Goal: Communication & Community: Answer question/provide support

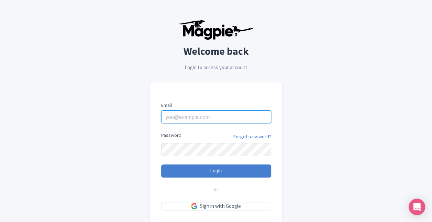
type input "city.experiences@tui.com"
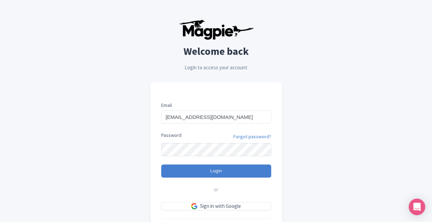
click at [409, 107] on div "Welcome back Login to access your account Email city.experiences@tui.com Passwo…" at bounding box center [216, 134] width 432 height 269
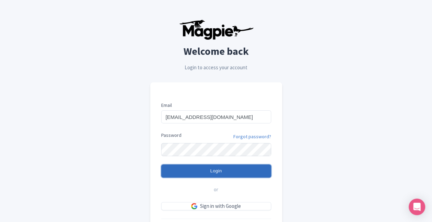
click at [210, 171] on input "Login" at bounding box center [216, 170] width 110 height 13
type input "Logging in..."
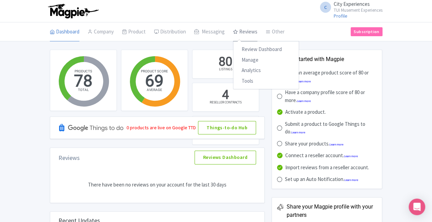
click at [252, 25] on link "Reviews" at bounding box center [245, 31] width 24 height 19
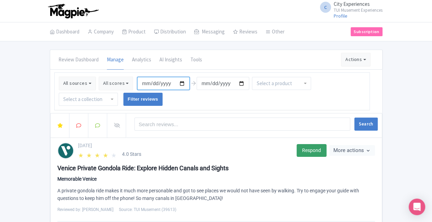
click at [180, 83] on input "2025-05-13" at bounding box center [163, 83] width 53 height 13
type input "2025-07-07"
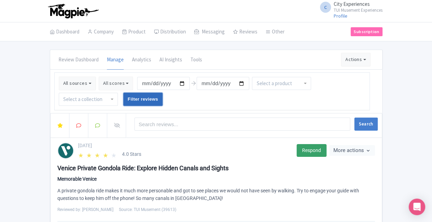
click at [142, 96] on input "Filter reviews" at bounding box center [144, 99] width 40 height 13
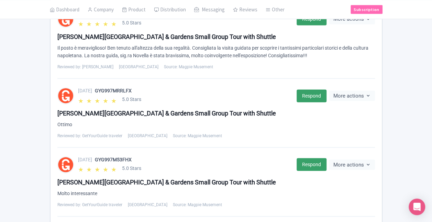
scroll to position [777, 0]
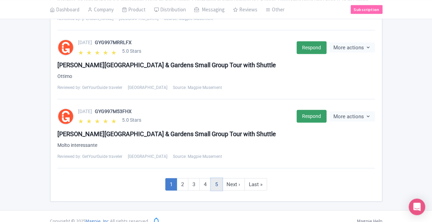
click at [213, 178] on link "5" at bounding box center [217, 184] width 12 height 13
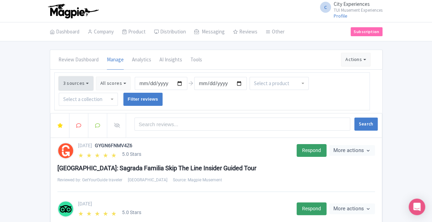
click at [70, 80] on button "3 sources" at bounding box center [76, 83] width 34 height 14
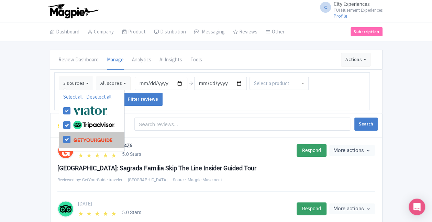
click at [72, 138] on label at bounding box center [92, 139] width 41 height 13
click at [72, 138] on input "checkbox" at bounding box center [74, 135] width 4 height 4
checkbox input "false"
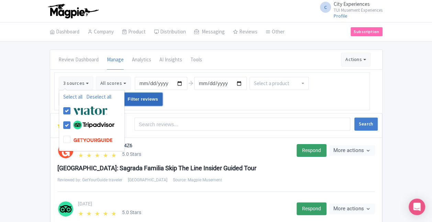
click at [137, 103] on input "Filter reviews" at bounding box center [144, 99] width 40 height 13
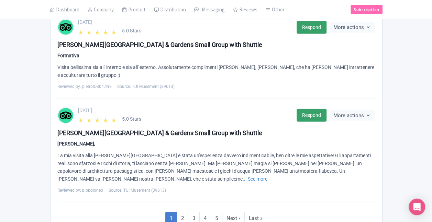
scroll to position [798, 0]
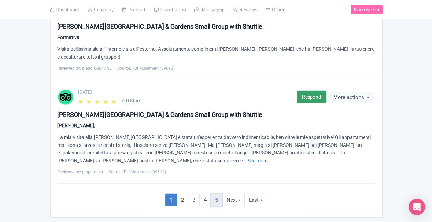
click at [213, 193] on link "5" at bounding box center [217, 199] width 12 height 13
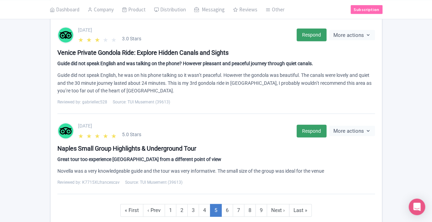
scroll to position [837, 0]
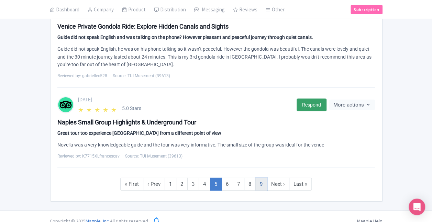
click at [261, 178] on link "9" at bounding box center [262, 184] width 12 height 13
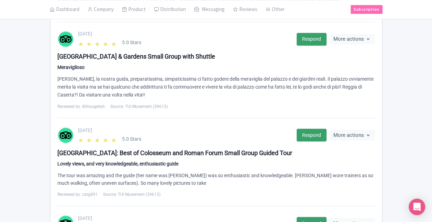
scroll to position [512, 0]
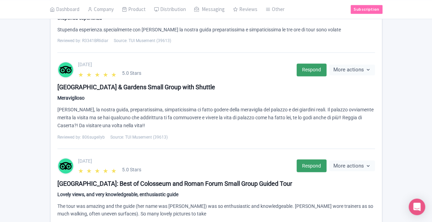
drag, startPoint x: 131, startPoint y: 136, endPoint x: 129, endPoint y: 132, distance: 4.3
click at [130, 135] on span "Source: TUI Musement (39613)" at bounding box center [138, 136] width 57 height 6
drag, startPoint x: 129, startPoint y: 132, endPoint x: 120, endPoint y: 117, distance: 17.4
click at [120, 117] on div "[PERSON_NAME], la nostra guida, preparatissima, simpaticissima ci fatto godere …" at bounding box center [216, 117] width 318 height 23
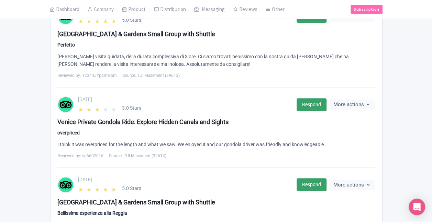
scroll to position [99, 0]
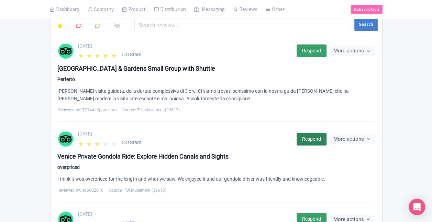
click at [305, 138] on link "Respond" at bounding box center [312, 138] width 30 height 13
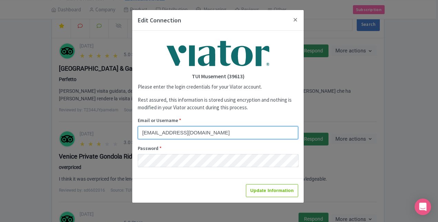
drag, startPoint x: 229, startPoint y: 135, endPoint x: 134, endPoint y: 134, distance: 94.9
click at [134, 134] on div "TUI Musement (39613) Please enter the login credentials for your Viator account…" at bounding box center [217, 104] width 171 height 147
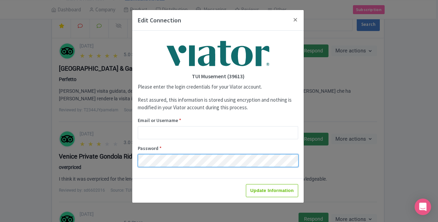
click at [96, 160] on div "Edit Connection TUI Musement (39613) Please enter the login credentials for you…" at bounding box center [219, 111] width 438 height 222
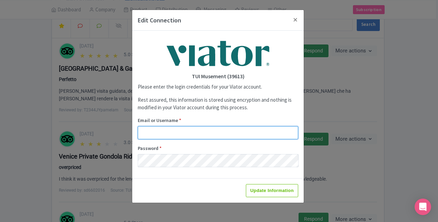
click at [174, 129] on input "Email or Username *" at bounding box center [218, 132] width 160 height 13
type input "city.experiences@tui.com"
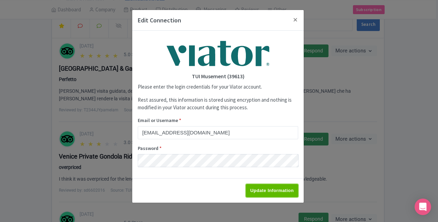
click at [258, 191] on input "Update Information" at bounding box center [272, 190] width 52 height 13
type input "Saving..."
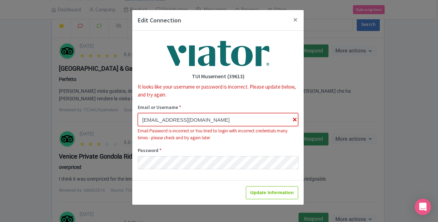
click at [295, 120] on input "city.experiences@tui.com" at bounding box center [218, 119] width 160 height 13
drag, startPoint x: 217, startPoint y: 121, endPoint x: 85, endPoint y: 117, distance: 131.5
click at [85, 117] on div "Edit Connection TUI Musement (39613) It looks like your username or password is…" at bounding box center [219, 111] width 438 height 222
paste input "info@faberest"
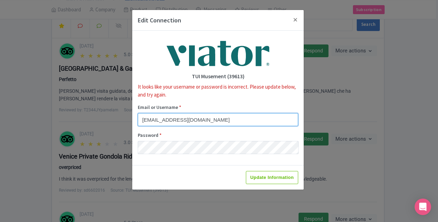
type input "info@faberest.com"
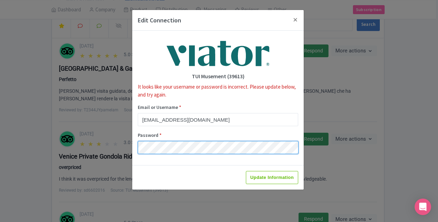
click at [113, 149] on div "Edit Connection TUI Musement (39613) It looks like your username or password is…" at bounding box center [219, 111] width 438 height 222
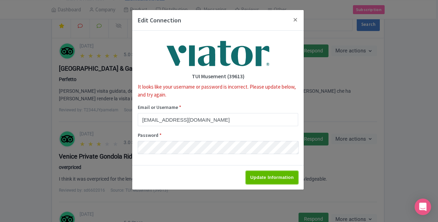
click at [272, 176] on input "Update Information" at bounding box center [272, 177] width 52 height 13
type input "Saving..."
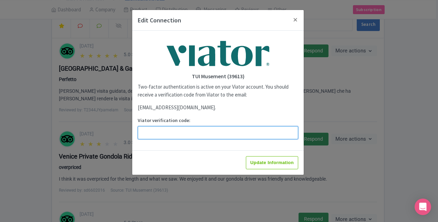
click at [156, 130] on input "Viator verification code:" at bounding box center [218, 132] width 160 height 13
paste input "880309"
type input "880309"
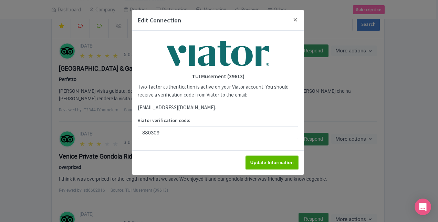
click at [256, 160] on input "Update Information" at bounding box center [272, 162] width 52 height 13
type input "Update Information"
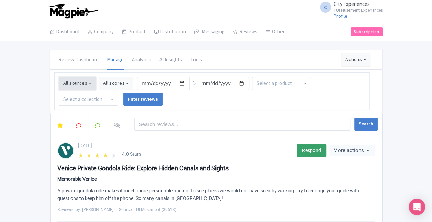
click at [75, 83] on button "All sources" at bounding box center [77, 83] width 37 height 14
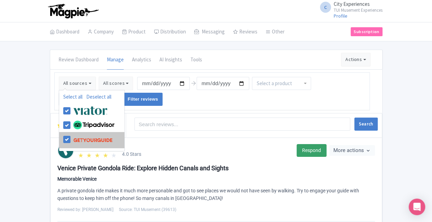
click at [72, 138] on label at bounding box center [92, 139] width 41 height 13
click at [72, 138] on input "checkbox" at bounding box center [74, 135] width 4 height 4
checkbox input "false"
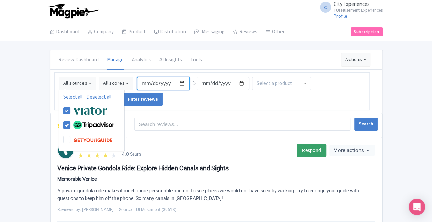
click at [180, 82] on input "[DATE]" at bounding box center [163, 83] width 53 height 13
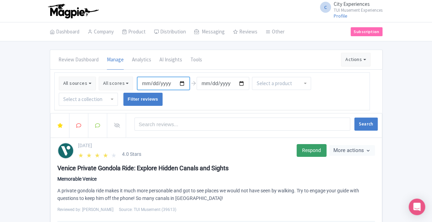
type input "[DATE]"
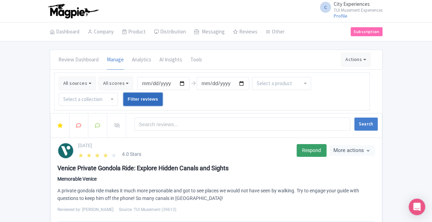
click at [142, 95] on input "Filter reviews" at bounding box center [144, 99] width 40 height 13
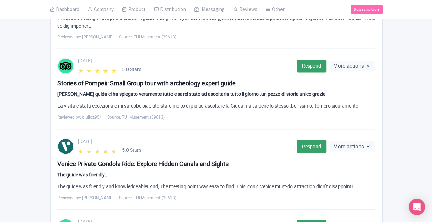
scroll to position [813, 0]
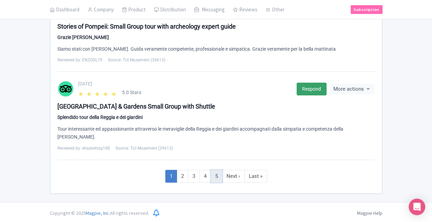
click at [214, 171] on link "5" at bounding box center [217, 176] width 12 height 13
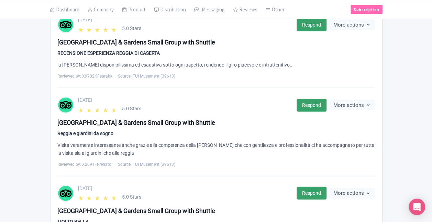
scroll to position [821, 0]
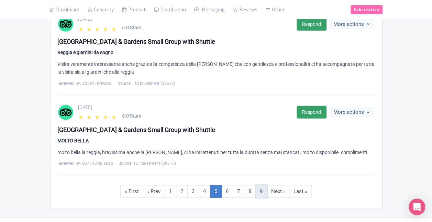
click at [261, 185] on link "9" at bounding box center [262, 191] width 12 height 13
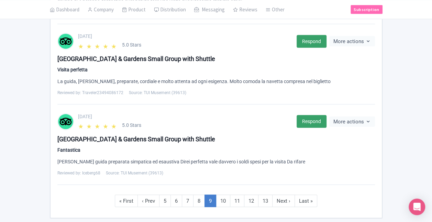
scroll to position [795, 0]
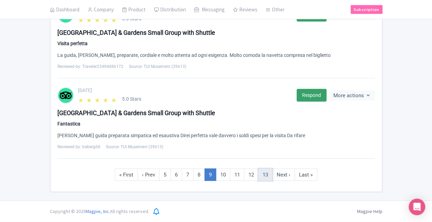
click at [265, 177] on link "13" at bounding box center [265, 174] width 14 height 13
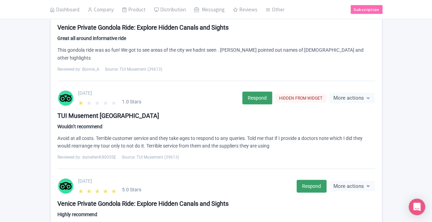
scroll to position [837, 0]
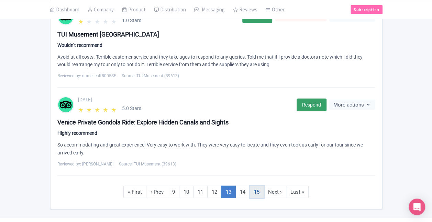
click at [258, 185] on link "15" at bounding box center [257, 191] width 14 height 13
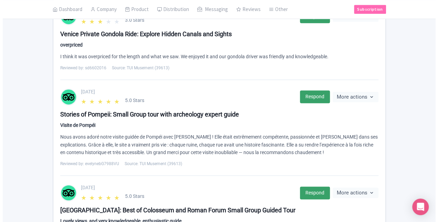
scroll to position [329, 0]
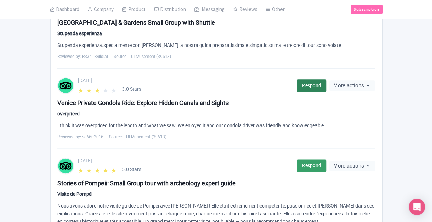
click at [302, 85] on link "Respond" at bounding box center [312, 85] width 30 height 13
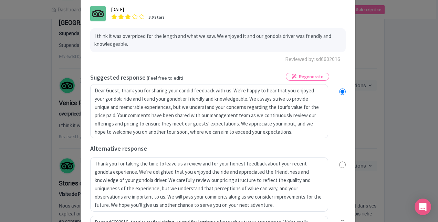
scroll to position [69, 0]
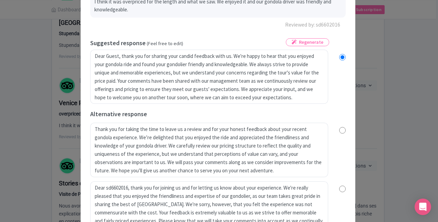
click at [339, 132] on input "radio" at bounding box center [342, 130] width 7 height 7
radio input "true"
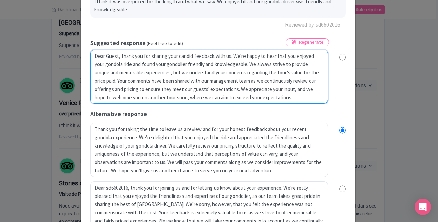
drag, startPoint x: 93, startPoint y: 56, endPoint x: 118, endPoint y: 54, distance: 24.9
click at [118, 54] on textarea "Dear Guest, thank you for sharing your candid feedback with us. We're happy to …" at bounding box center [209, 77] width 238 height 54
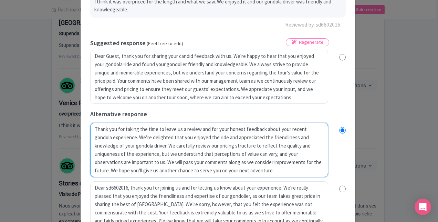
click at [94, 129] on textarea "Thank you for taking the time to leave us a review and for your honest feedback…" at bounding box center [209, 149] width 238 height 54
paste textarea "Dear Guest,"
type textarea "Dear Guest,Thank you for taking the time to leave us a review and for your hone…"
radio input "true"
type textarea "Dear Guest, Thank you for taking the time to leave us a review and for your hon…"
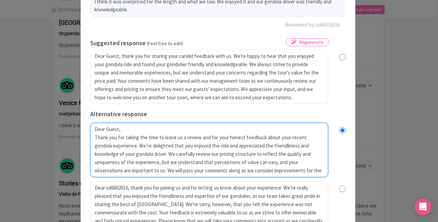
radio input "true"
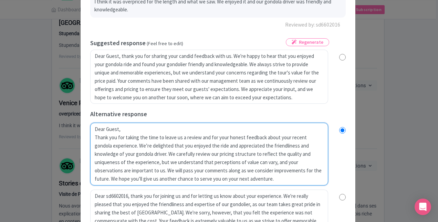
click at [218, 180] on textarea "Thank you for taking the time to leave us a review and for your honest feedback…" at bounding box center [209, 153] width 238 height 62
type textarea "Dear Guest, Thank you for taking the time to leave us a review and for your hon…"
radio input "true"
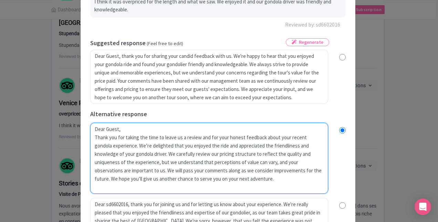
type textarea "Dear Guest, Thank you for taking the time to leave us a review and for your hon…"
radio input "true"
type textarea "Dear Guest, Thank you for taking the time to leave us a review and for your hon…"
radio input "true"
type textarea "Dear Guest, Thank you for taking the time to leave us a review and for your hon…"
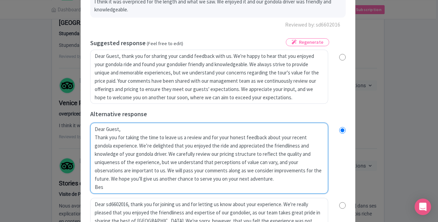
radio input "true"
type textarea "Dear Guest, Thank you for taking the time to leave us a review and for your hon…"
radio input "true"
type textarea "Dear Guest, Thank you for taking the time to leave us a review and for your hon…"
radio input "true"
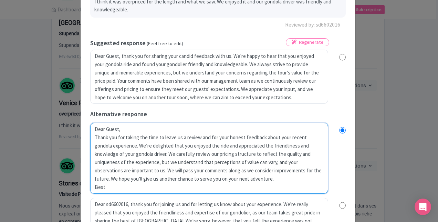
type textarea "Dear Guest, Thank you for taking the time to leave us a review and for your hon…"
radio input "true"
type textarea "Dear Guest, Thank you for taking the time to leave us a review and for your hon…"
radio input "true"
type textarea "Dear Guest, Thank you for taking the time to leave us a review and for your hon…"
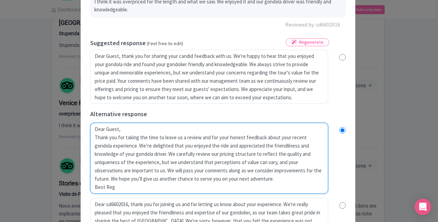
radio input "true"
type textarea "Dear Guest, Thank you for taking the time to leave us a review and for your hon…"
radio input "true"
type textarea "Dear Guest, Thank you for taking the time to leave us a review and for your hon…"
radio input "true"
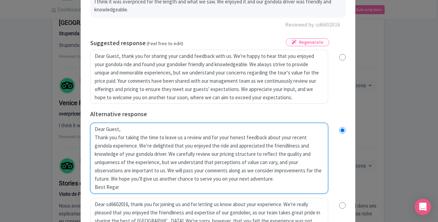
type textarea "Dear Guest, Thank you for taking the time to leave us a review and for your hon…"
radio input "true"
type textarea "Dear Guest, Thank you for taking the time to leave us a review and for your hon…"
radio input "true"
type textarea "Dear Guest, Thank you for taking the time to leave us a review and for your hon…"
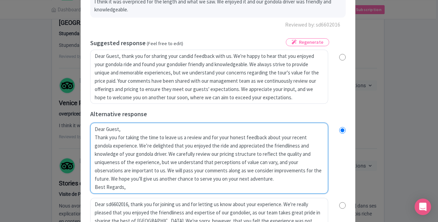
radio input "true"
type textarea "Dear Guest, Thank you for taking the time to leave us a review and for your hon…"
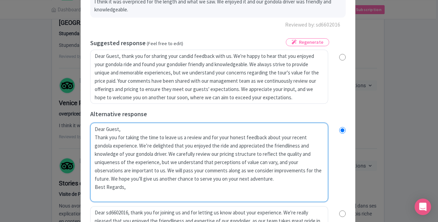
radio input "true"
type textarea "Dear Guest, Thank you for taking the time to leave us a review and for your hon…"
radio input "true"
type textarea "Dear Guest, Thank you for taking the time to leave us a review and for your hon…"
radio input "true"
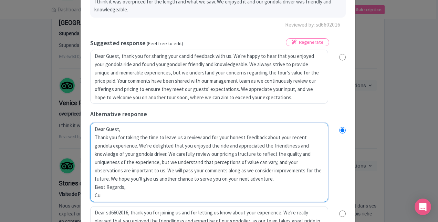
type textarea "Dear Guest, Thank you for taking the time to leave us a review and for your hon…"
radio input "true"
type textarea "Dear Guest, Thank you for taking the time to leave us a review and for your hon…"
radio input "true"
type textarea "Dear Guest, Thank you for taking the time to leave us a review and for your hon…"
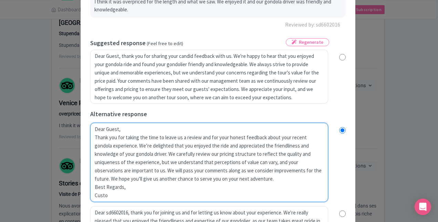
radio input "true"
type textarea "Dear Guest, Thank you for taking the time to leave us a review and for your hon…"
radio input "true"
type textarea "Dear Guest, Thank you for taking the time to leave us a review and for your hon…"
radio input "true"
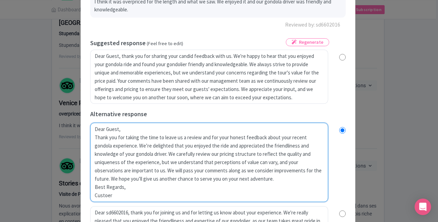
type textarea "Dear Guest, Thank you for taking the time to leave us a review and for your hon…"
radio input "true"
type textarea "Dear Guest, Thank you for taking the time to leave us a review and for your hon…"
radio input "true"
type textarea "Dear Guest, Thank you for taking the time to leave us a review and for your hon…"
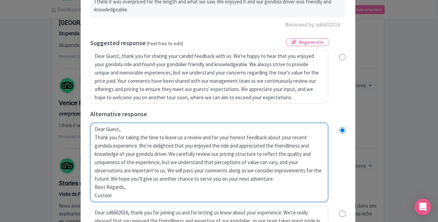
radio input "true"
type textarea "Dear Guest, Thank you for taking the time to leave us a review and for your hon…"
radio input "true"
type textarea "Dear Guest, Thank you for taking the time to leave us a review and for your hon…"
radio input "true"
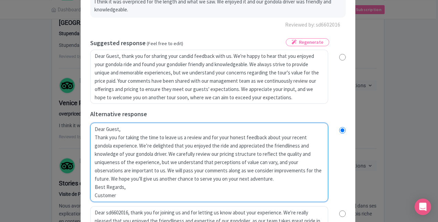
type textarea "Dear Guest, Thank you for taking the time to leave us a review and for your hon…"
radio input "true"
type textarea "Dear Guest, Thank you for taking the time to leave us a review and for your hon…"
radio input "true"
type textarea "Dear Guest, Thank you for taking the time to leave us a review and for your hon…"
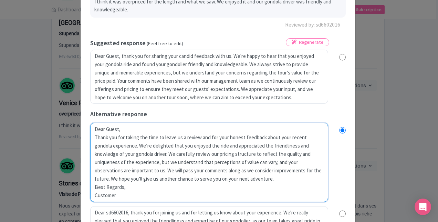
radio input "true"
type textarea "Dear Guest, Thank you for taking the time to leave us a review and for your hon…"
radio input "true"
type textarea "Dear Guest, Thank you for taking the time to leave us a review and for your hon…"
radio input "true"
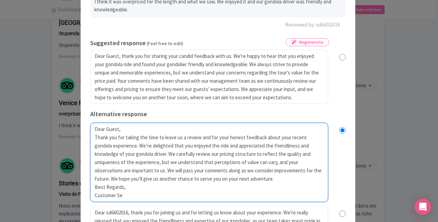
type textarea "Dear Guest, Thank you for taking the time to leave us a review and for your hon…"
radio input "true"
type textarea "Dear Guest, Thank you for taking the time to leave us a review and for your hon…"
radio input "true"
type textarea "Dear Guest, Thank you for taking the time to leave us a review and for your hon…"
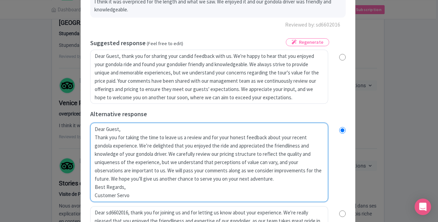
radio input "true"
type textarea "Dear Guest, Thank you for taking the time to leave us a review and for your hon…"
radio input "true"
type textarea "Dear Guest, Thank you for taking the time to leave us a review and for your hon…"
radio input "true"
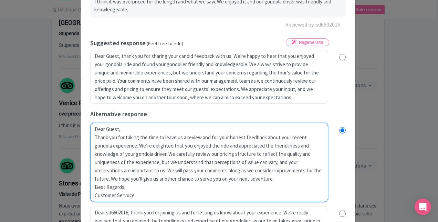
type textarea "Dear Guest, Thank you for taking the time to leave us a review and for your hon…"
radio input "true"
type textarea "Dear Guest, Thank you for taking the time to leave us a review and for your hon…"
radio input "true"
type textarea "Dear Guest, Thank you for taking the time to leave us a review and for your hon…"
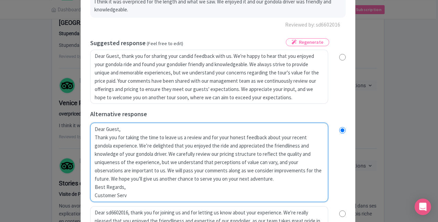
radio input "true"
type textarea "Dear Guest, Thank you for taking the time to leave us a review and for your hon…"
radio input "true"
type textarea "Dear Guest, Thank you for taking the time to leave us a review and for your hon…"
radio input "true"
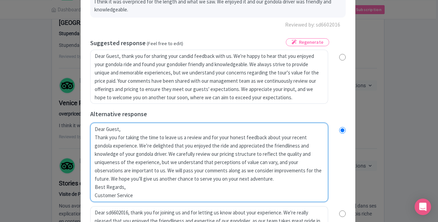
type textarea "Dear Guest, Thank you for taking the time to leave us a review and for your hon…"
radio input "true"
type textarea "Dear Guest, Thank you for taking the time to leave us a review and for your hon…"
radio input "true"
type textarea "Dear Guest, Thank you for taking the time to leave us a review and for your hon…"
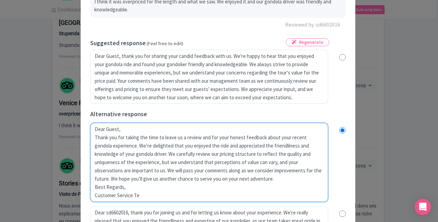
radio input "true"
type textarea "Dear Guest, Thank you for taking the time to leave us a review and for your hon…"
radio input "true"
type textarea "Dear Guest, Thank you for taking the time to leave us a review and for your hon…"
radio input "true"
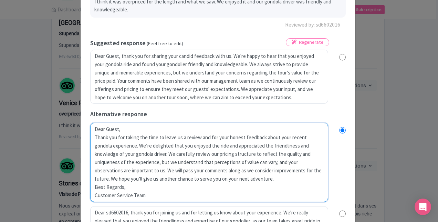
click at [139, 156] on textarea "Thank you for taking the time to leave us a review and for your honest feedback…" at bounding box center [209, 161] width 238 height 79
type textarea "Dear Guest, Thank you for taking the time to leave us a review and for your hon…"
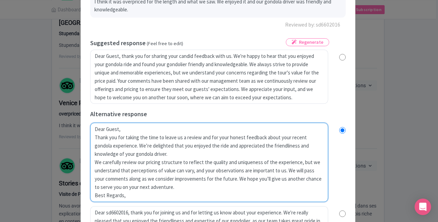
radio input "true"
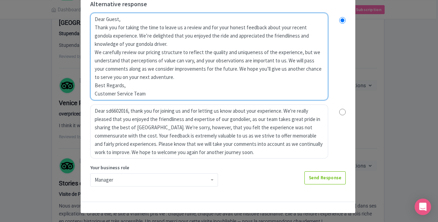
scroll to position [179, 0]
type textarea "Dear Guest, Thank you for taking the time to leave us a review and for your hon…"
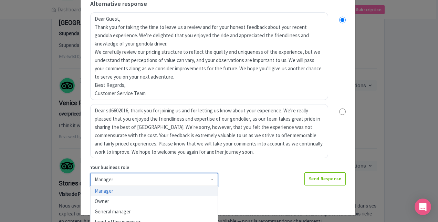
scroll to position [4, 0]
click at [106, 180] on div "Manager" at bounding box center [154, 179] width 128 height 13
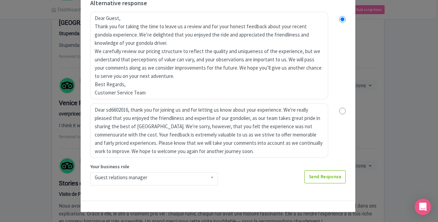
scroll to position [179, 0]
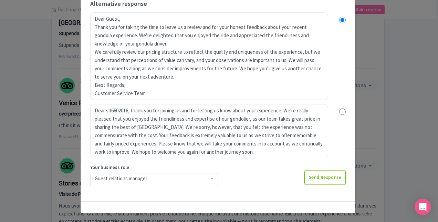
click at [318, 176] on link "Send Response" at bounding box center [324, 177] width 41 height 13
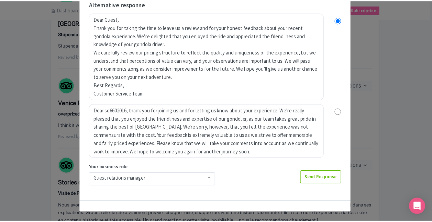
scroll to position [0, 0]
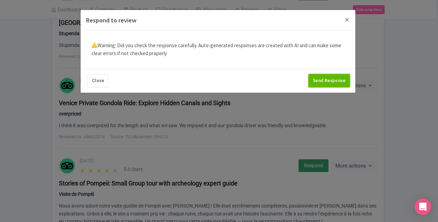
click at [319, 80] on button "Send Response" at bounding box center [328, 80] width 41 height 13
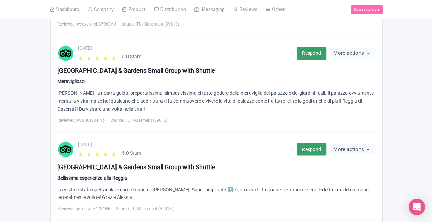
scroll to position [575, 0]
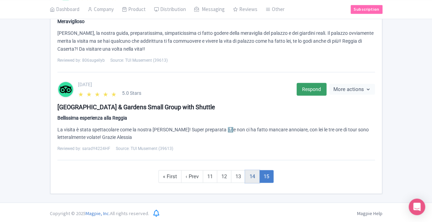
click at [255, 173] on link "14" at bounding box center [252, 176] width 14 height 13
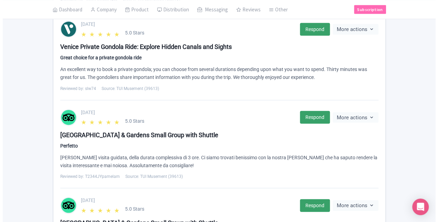
scroll to position [794, 0]
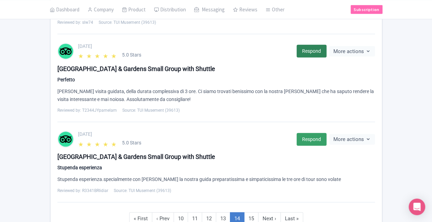
click at [310, 45] on link "Respond" at bounding box center [312, 51] width 30 height 13
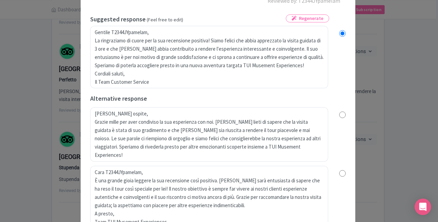
scroll to position [103, 0]
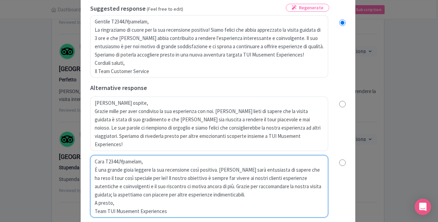
drag, startPoint x: 209, startPoint y: 185, endPoint x: 227, endPoint y: 195, distance: 20.7
click at [227, 195] on textarea "Cara T2344JYpamelam, È una grande gioia leggere la sua recensione così positiva…" at bounding box center [209, 186] width 238 height 62
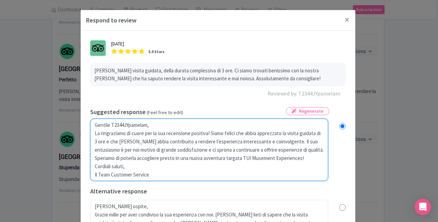
drag, startPoint x: 295, startPoint y: 148, endPoint x: 297, endPoint y: 155, distance: 7.4
click at [297, 155] on textarea "Gentile T2344JYpamelam, La ringraziamo di cuore per la sua recensione positiva!…" at bounding box center [209, 149] width 238 height 62
type textarea "Gentile T2344JYpamelam, La ringraziamo di cuore per la sua recensione positiva!…"
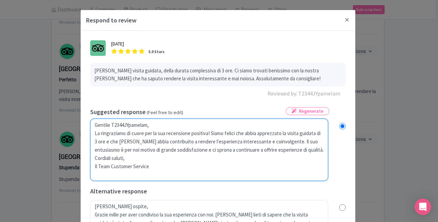
radio input "true"
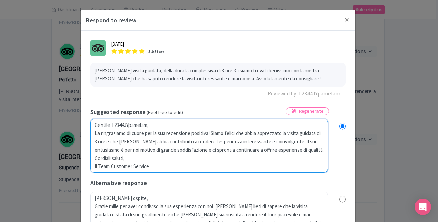
type textarea "Gentile T2344JYpamelam, La ringraziamo di cuore per la sua recensione positiva!…"
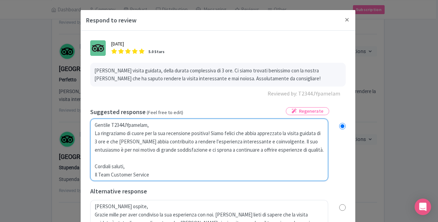
radio input "true"
paste textarea "Grazie per raccomandare la nostra visita guidata; la aspettiamo con piacere per…"
type textarea "Gentile T2344JYpamelam, La ringraziamo di cuore per la sua recensione positiva!…"
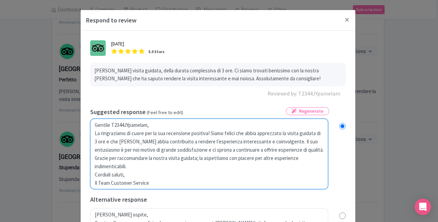
radio input "true"
drag, startPoint x: 152, startPoint y: 122, endPoint x: 111, endPoint y: 121, distance: 41.3
click at [111, 121] on textarea "Gentile T2344JYpamelam, La ringraziamo di cuore per la sua recensione positiva!…" at bounding box center [209, 153] width 238 height 71
type textarea "Gentile O La ringraziamo di cuore per la sua recensione positiva! Siamo felici …"
radio input "true"
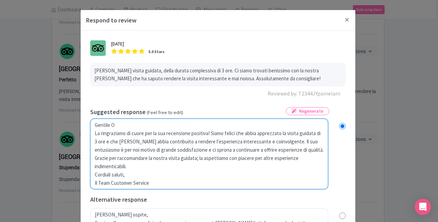
type textarea "Gentile Os La ringraziamo di cuore per la sua recensione positiva! Siamo felici…"
radio input "true"
type textarea "Gentile Osp La ringraziamo di cuore per la sua recensione positiva! Siamo felic…"
radio input "true"
type textarea "Gentile Ospi La ringraziamo di cuore per la sua recensione positiva! Siamo feli…"
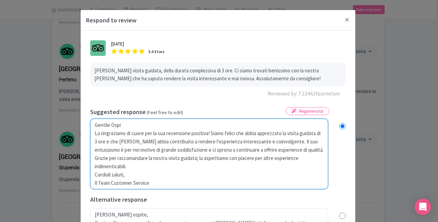
radio input "true"
type textarea "Gentile Ospit La ringraziamo di cuore per la sua recensione positiva! Siamo fel…"
radio input "true"
type textarea "Gentile Ospite La ringraziamo di cuore per la sua recensione positiva! Siamo fe…"
radio input "true"
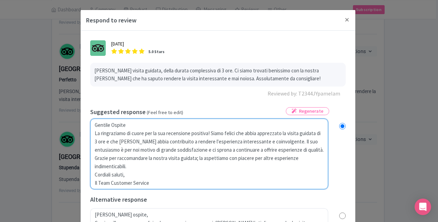
type textarea "Gentile Ospite, La ringraziamo di cuore per la sua recensione positiva! Siamo f…"
radio input "true"
click at [129, 165] on textarea "Gentile T2344JYpamelam, La ringraziamo di cuore per la sua recensione positiva!…" at bounding box center [209, 153] width 238 height 71
type textarea "Gentile Ospite, La ringraziamo di cuore per la sua recensione positiva! Siamo f…"
radio input "true"
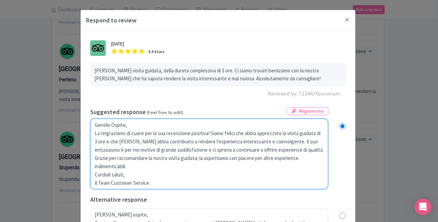
type textarea "Gentile Ospite, La ringraziamo di cuore per la sua recensione positiva! Siamo f…"
radio input "true"
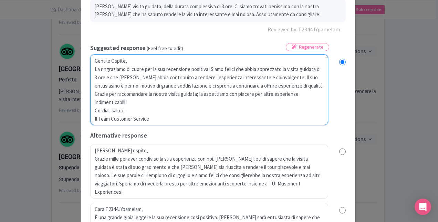
scroll to position [69, 0]
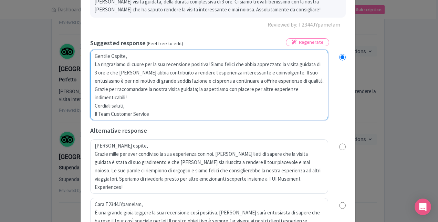
drag, startPoint x: 151, startPoint y: 113, endPoint x: 89, endPoint y: 113, distance: 61.9
click at [90, 113] on textarea "Gentile T2344JYpamelam, La ringraziamo di cuore per la sua recensione positiva!…" at bounding box center [209, 85] width 238 height 71
type textarea "Gentile Ospite, La ringraziamo di cuore per la sua recensione positiva! Siamo f…"
radio input "true"
type textarea "Gentile Ospite, La ringraziamo di cuore per la sua recensione positiva! Siamo f…"
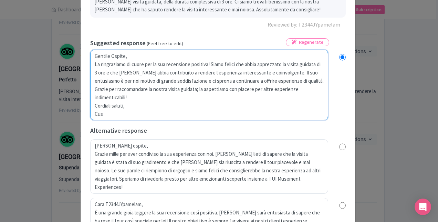
radio input "true"
type textarea "Gentile Ospite, La ringraziamo di cuore per la sua recensione positiva! Siamo f…"
radio input "true"
type textarea "Gentile Ospite, La ringraziamo di cuore per la sua recensione positiva! Siamo f…"
radio input "true"
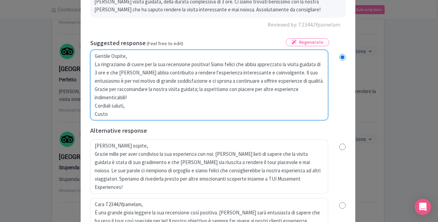
type textarea "Gentile Ospite, La ringraziamo di cuore per la sua recensione positiva! Siamo f…"
radio input "true"
type textarea "Gentile Ospite, La ringraziamo di cuore per la sua recensione positiva! Siamo f…"
radio input "true"
type textarea "Gentile Ospite, La ringraziamo di cuore per la sua recensione positiva! Siamo f…"
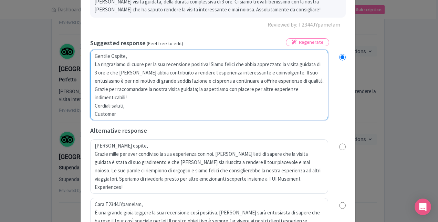
radio input "true"
type textarea "Gentile Ospite, La ringraziamo di cuore per la sua recensione positiva! Siamo f…"
radio input "true"
type textarea "Gentile Ospite, La ringraziamo di cuore per la sua recensione positiva! Siamo f…"
radio input "true"
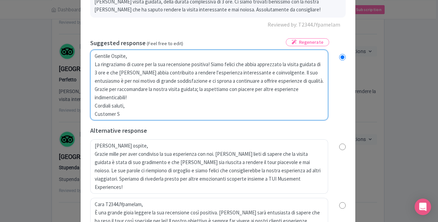
type textarea "Gentile Ospite, La ringraziamo di cuore per la sua recensione positiva! Siamo f…"
radio input "true"
type textarea "Gentile Ospite, La ringraziamo di cuore per la sua recensione positiva! Siamo f…"
radio input "true"
type textarea "Gentile Ospite, La ringraziamo di cuore per la sua recensione positiva! Siamo f…"
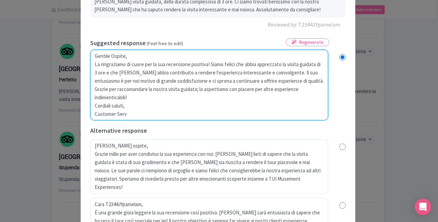
radio input "true"
type textarea "Gentile Ospite, La ringraziamo di cuore per la sua recensione positiva! Siamo f…"
radio input "true"
type textarea "Gentile Ospite, La ringraziamo di cuore per la sua recensione positiva! Siamo f…"
radio input "true"
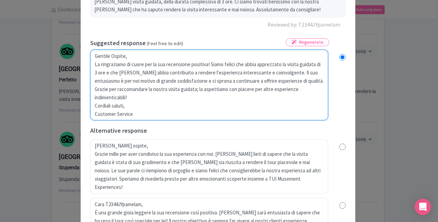
type textarea "Gentile Ospite, La ringraziamo di cuore per la sua recensione positiva! Siamo f…"
radio input "true"
type textarea "Gentile Ospite, La ringraziamo di cuore per la sua recensione positiva! Siamo f…"
radio input "true"
type textarea "Gentile Ospite, La ringraziamo di cuore per la sua recensione positiva! Siamo f…"
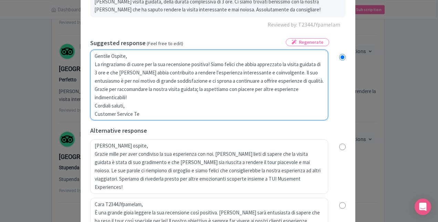
radio input "true"
type textarea "Gentile Ospite, La ringraziamo di cuore per la sua recensione positiva! Siamo f…"
radio input "true"
type textarea "Gentile Ospite, La ringraziamo di cuore per la sua recensione positiva! Siamo f…"
radio input "true"
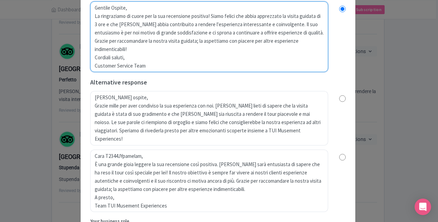
scroll to position [171, 0]
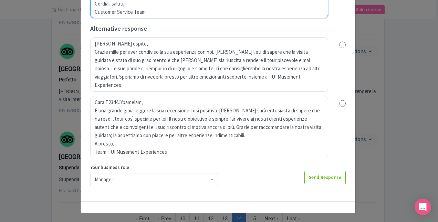
type textarea "Gentile Ospite, La ringraziamo di cuore per la sua recensione positiva! Siamo f…"
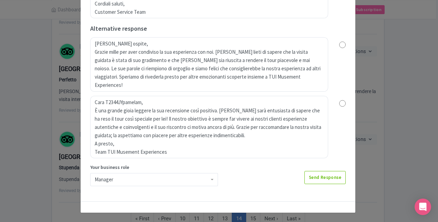
click at [122, 176] on div "Manager" at bounding box center [154, 179] width 119 height 6
click at [318, 174] on link "Send Response" at bounding box center [324, 177] width 41 height 13
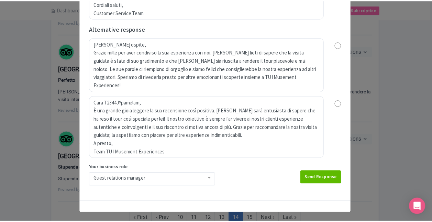
scroll to position [0, 0]
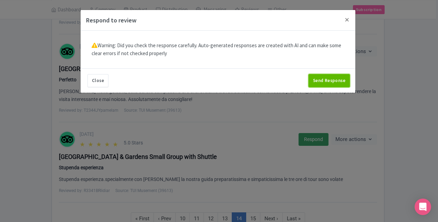
click at [321, 79] on button "Send Response" at bounding box center [328, 80] width 41 height 13
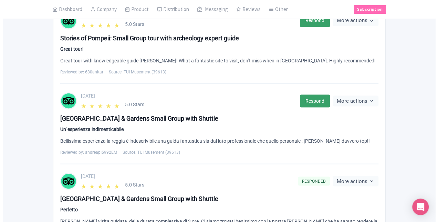
scroll to position [585, 0]
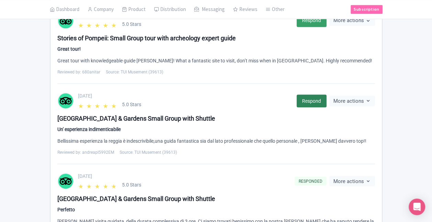
click at [310, 94] on link "Respond" at bounding box center [312, 100] width 30 height 13
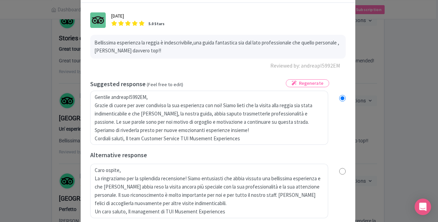
scroll to position [34, 0]
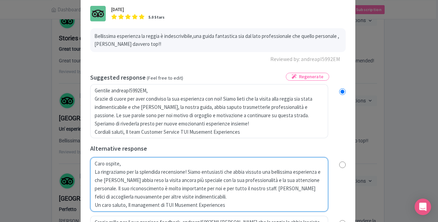
drag, startPoint x: 127, startPoint y: 205, endPoint x: 237, endPoint y: 211, distance: 110.6
click at [237, 211] on div "true Suggested response (Feel free to edit) Gentile andreapI5992EM, Grazie di c…" at bounding box center [217, 167] width 255 height 189
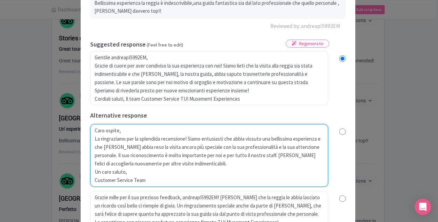
scroll to position [103, 0]
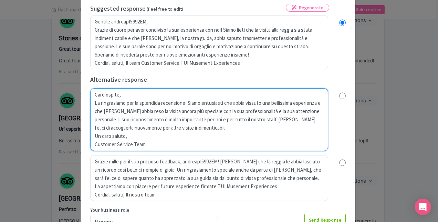
type textarea "Caro ospite, La ringraziamo per la splendida recensione! Siamo entusiasti che a…"
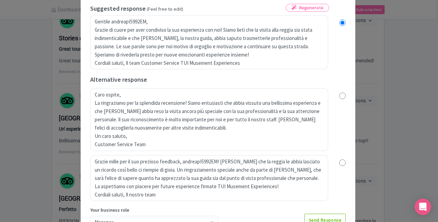
click at [340, 96] on input "radio" at bounding box center [342, 95] width 7 height 7
radio input "true"
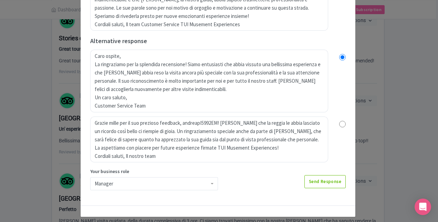
scroll to position [146, 0]
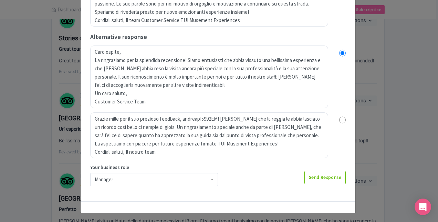
click at [109, 179] on div "Manager" at bounding box center [154, 179] width 128 height 13
click at [320, 180] on link "Send Response" at bounding box center [324, 177] width 41 height 13
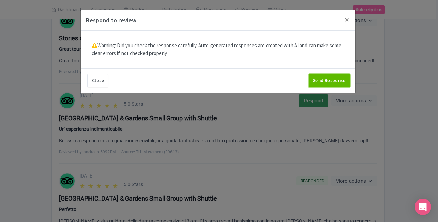
click at [323, 79] on button "Send Response" at bounding box center [328, 80] width 41 height 13
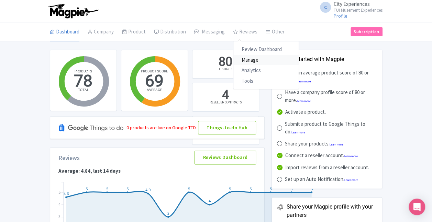
click at [257, 56] on link "Manage" at bounding box center [266, 60] width 65 height 11
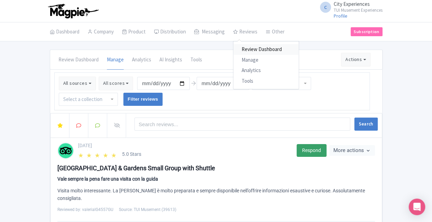
click at [250, 52] on link "Review Dashboard" at bounding box center [266, 49] width 65 height 11
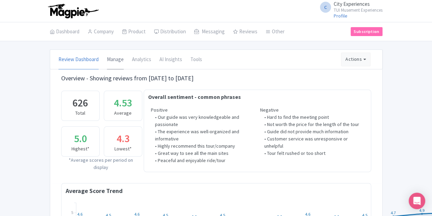
click at [120, 60] on link "Manage" at bounding box center [115, 59] width 17 height 19
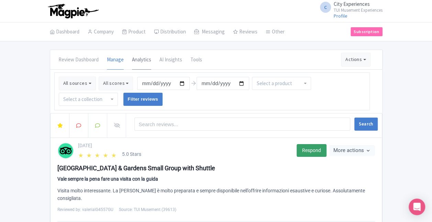
click at [138, 61] on link "Analytics" at bounding box center [141, 59] width 19 height 19
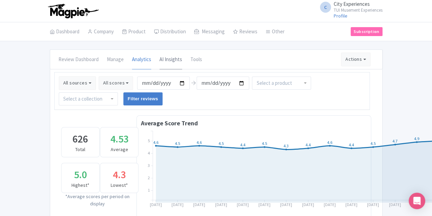
click at [168, 61] on link "AI Insights" at bounding box center [171, 59] width 23 height 19
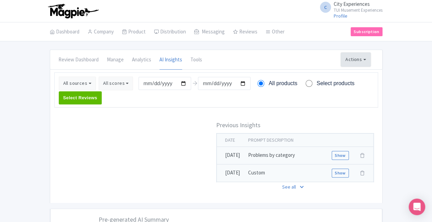
click at [354, 59] on button "Actions" at bounding box center [356, 60] width 30 height 14
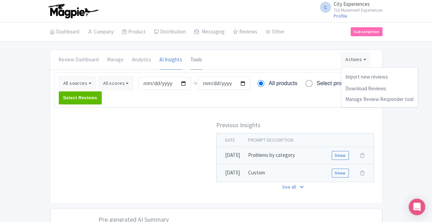
click at [198, 60] on link "Tools" at bounding box center [197, 59] width 12 height 19
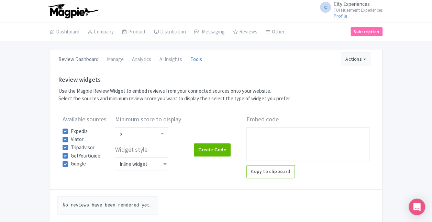
click at [83, 62] on link "Review Dashboard" at bounding box center [78, 59] width 40 height 19
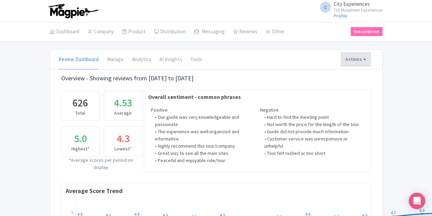
click at [352, 57] on button "Actions" at bounding box center [356, 60] width 30 height 14
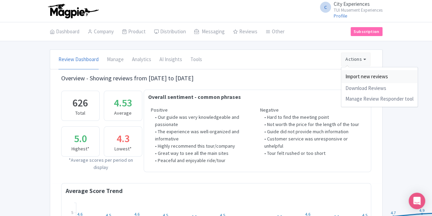
click at [351, 75] on link "Import new reviews" at bounding box center [380, 76] width 76 height 13
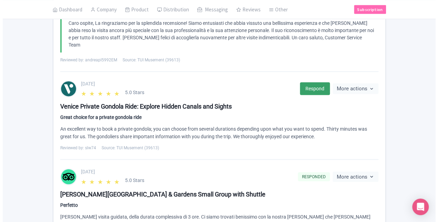
scroll to position [733, 0]
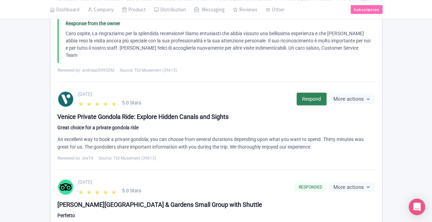
click at [307, 93] on link "Respond" at bounding box center [312, 99] width 30 height 13
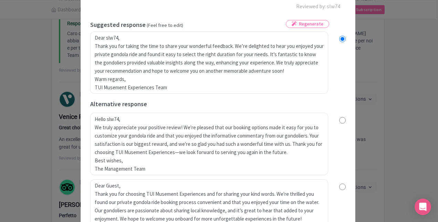
scroll to position [103, 0]
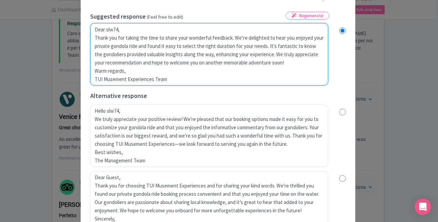
drag, startPoint x: 119, startPoint y: 30, endPoint x: 105, endPoint y: 31, distance: 14.1
click at [105, 31] on textarea "Dear slw74, Thank you for taking the time to share your wonderful feedback. We’…" at bounding box center [209, 54] width 238 height 62
type textarea "Dear G Thank you for taking the time to share your wonderful feedback. We’re de…"
radio input "true"
type textarea "Dear Gu Thank you for taking the time to share your wonderful feedback. We’re d…"
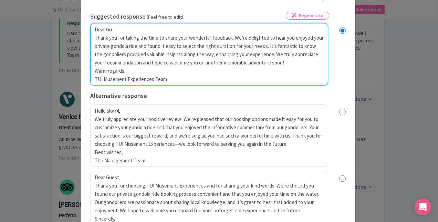
radio input "true"
type textarea "Dear Gue Thank you for taking the time to share your wonderful feedback. We’re …"
radio input "true"
type textarea "Dear Gues Thank you for taking the time to share your wonderful feedback. We’re…"
radio input "true"
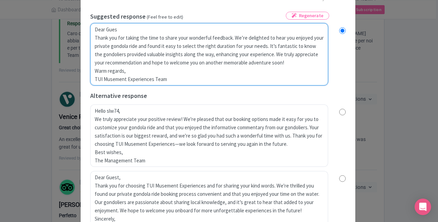
type textarea "Dear Guest Thank you for taking the time to share your wonderful feedback. We’r…"
radio input "true"
type textarea "Dear Guest, Thank you for taking the time to share your wonderful feedback. We’…"
radio input "true"
click at [267, 45] on textarea "Dear slw74, Thank you for taking the time to share your wonderful feedback. We’…" at bounding box center [209, 54] width 238 height 62
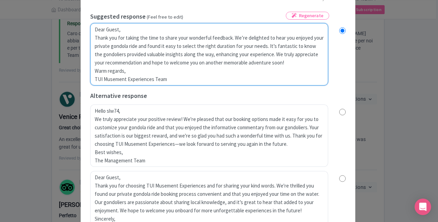
type textarea "Dear Guest, Thank you for taking the time to share your wonderful feedback. We’…"
radio input "true"
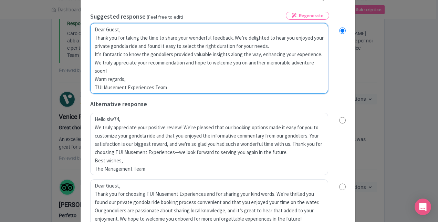
drag, startPoint x: 170, startPoint y: 87, endPoint x: 92, endPoint y: 91, distance: 78.9
click at [92, 91] on textarea "Dear slw74, Thank you for taking the time to share your wonderful feedback. We’…" at bounding box center [209, 58] width 238 height 71
type textarea "Dear Guest, Thank you for taking the time to share your wonderful feedback. We’…"
radio input "true"
type textarea "Dear Guest, Thank you for taking the time to share your wonderful feedback. We’…"
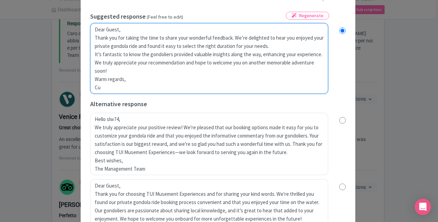
radio input "true"
type textarea "Dear Guest, Thank you for taking the time to share your wonderful feedback. We’…"
radio input "true"
type textarea "Dear Guest, Thank you for taking the time to share your wonderful feedback. We’…"
radio input "true"
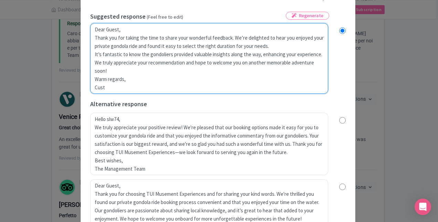
type textarea "Dear Guest, Thank you for taking the time to share your wonderful feedback. We’…"
radio input "true"
type textarea "Dear Guest, Thank you for taking the time to share your wonderful feedback. We’…"
radio input "true"
type textarea "Dear Guest, Thank you for taking the time to share your wonderful feedback. We’…"
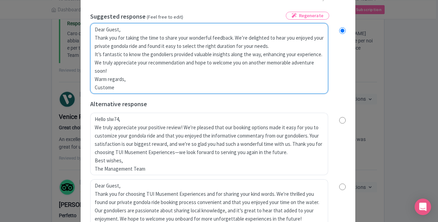
radio input "true"
type textarea "Dear Guest, Thank you for taking the time to share your wonderful feedback. We’…"
radio input "true"
type textarea "Dear Guest, Thank you for taking the time to share your wonderful feedback. We’…"
radio input "true"
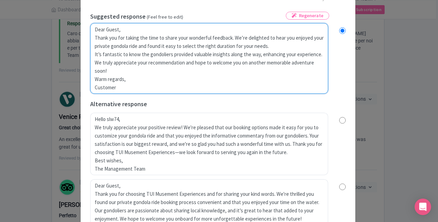
type textarea "Dear Guest, Thank you for taking the time to share your wonderful feedback. We’…"
radio input "true"
type textarea "Dear Guest, Thank you for taking the time to share your wonderful feedback. We’…"
radio input "true"
type textarea "Dear Guest, Thank you for taking the time to share your wonderful feedback. We’…"
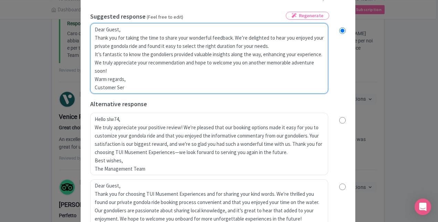
radio input "true"
type textarea "Dear Guest, Thank you for taking the time to share your wonderful feedback. We’…"
radio input "true"
type textarea "Dear Guest, Thank you for taking the time to share your wonderful feedback. We’…"
radio input "true"
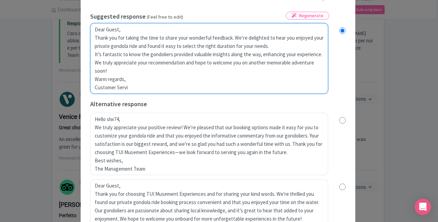
type textarea "Dear Guest, Thank you for taking the time to share your wonderful feedback. We’…"
radio input "true"
type textarea "Dear Guest, Thank you for taking the time to share your wonderful feedback. We’…"
radio input "true"
type textarea "Dear Guest, Thank you for taking the time to share your wonderful feedback. We’…"
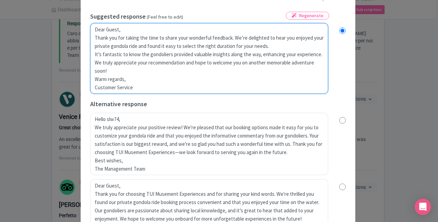
radio input "true"
type textarea "Dear Guest, Thank you for taking the time to share your wonderful feedback. We’…"
radio input "true"
type textarea "Dear Guest, Thank you for taking the time to share your wonderful feedback. We’…"
radio input "true"
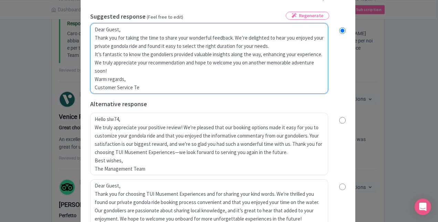
type textarea "Dear Guest, Thank you for taking the time to share your wonderful feedback. We’…"
radio input "true"
type textarea "Dear Guest, Thank you for taking the time to share your wonderful feedback. We’…"
radio input "true"
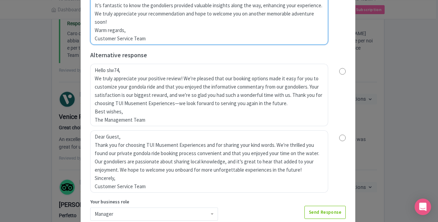
scroll to position [187, 0]
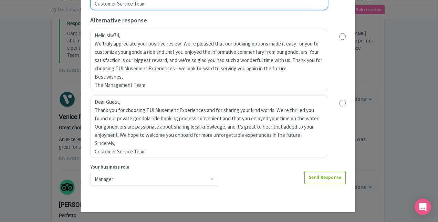
type textarea "Dear Guest, Thank you for taking the time to share your wonderful feedback. We’…"
click at [97, 181] on div "Manager" at bounding box center [154, 178] width 128 height 13
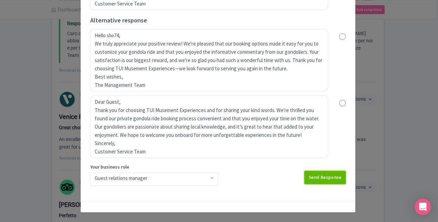
click at [324, 178] on link "Send Response" at bounding box center [324, 177] width 41 height 13
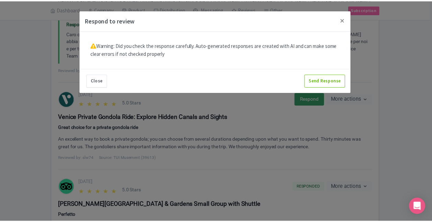
scroll to position [0, 0]
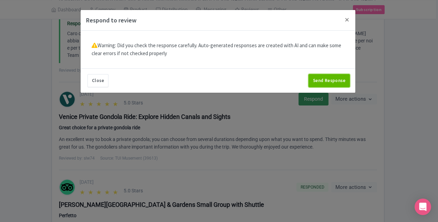
click at [315, 78] on button "Send Response" at bounding box center [328, 80] width 41 height 13
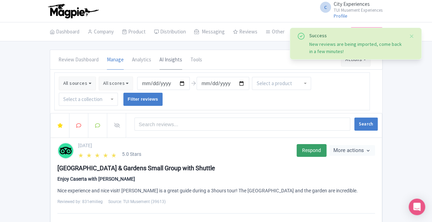
click at [173, 62] on link "AI Insights" at bounding box center [171, 59] width 23 height 19
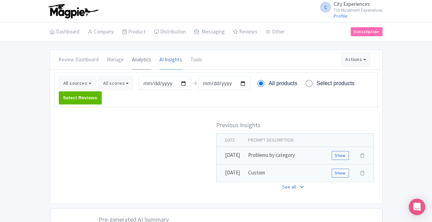
click at [141, 57] on link "Analytics" at bounding box center [141, 59] width 19 height 19
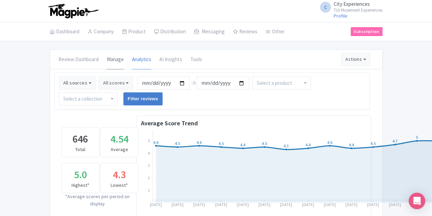
click at [114, 60] on link "Manage" at bounding box center [115, 59] width 17 height 19
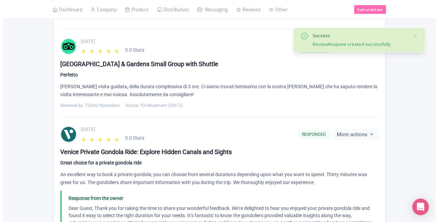
scroll to position [654, 0]
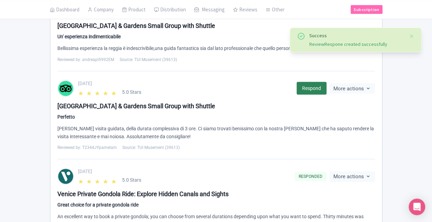
click at [313, 82] on link "Respond" at bounding box center [312, 88] width 30 height 13
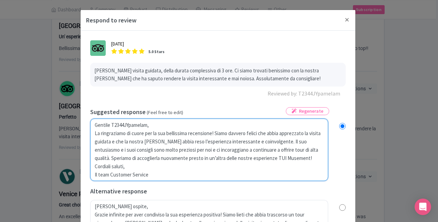
drag, startPoint x: 109, startPoint y: 125, endPoint x: 165, endPoint y: 123, distance: 55.8
click at [165, 123] on textarea "Gentile T2344JYpamelam, La ringraziamo di cuore per la sua bellissima recension…" at bounding box center [209, 149] width 238 height 62
type textarea "Gentile C La ringraziamo di cuore per la sua bellissima recensione! Siamo davve…"
radio input "true"
type textarea "Gentile Cl La ringraziamo di cuore per la sua bellissima recensione! Siamo davv…"
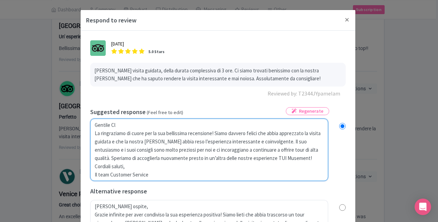
radio input "true"
type textarea "Gentile Cli La ringraziamo di cuore per la sua bellissima recensione! Siamo dav…"
radio input "true"
type textarea "Gentile Clie La ringraziamo di cuore per la sua bellissima recensione! Siamo da…"
radio input "true"
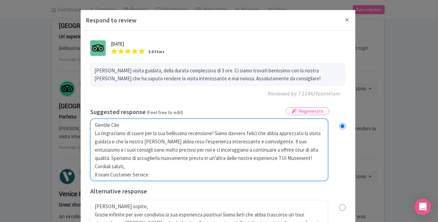
type textarea "Gentile Clien La ringraziamo di cuore per la sua bellissima recensione! Siamo d…"
radio input "true"
type textarea "Gentile Client La ringraziamo di cuore per la sua bellissima recensione! Siamo …"
radio input "true"
type textarea "Gentile Cliente La ringraziamo di cuore per la sua bellissima recensione! Siamo…"
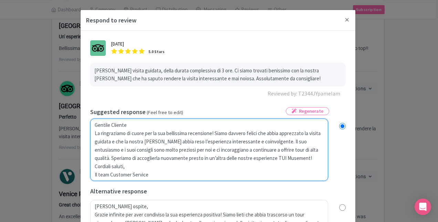
radio input "true"
type textarea "Gentile Cliente, La ringraziamo di cuore per la sua bellissima recensione! Siam…"
radio input "true"
click at [112, 158] on textarea "Gentile T2344JYpamelam, La ringraziamo di cuore per la sua bellissima recension…" at bounding box center [209, 149] width 238 height 62
type textarea "Gentile Cliente, La ringraziamo di cuore per la sua bellissima recensione! Siam…"
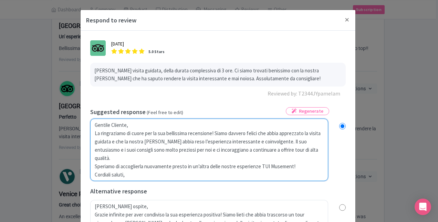
radio input "true"
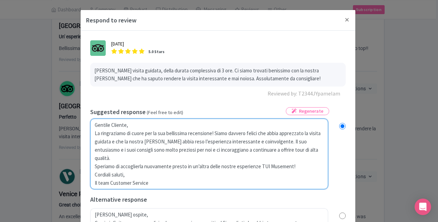
drag, startPoint x: 108, startPoint y: 183, endPoint x: 88, endPoint y: 183, distance: 19.6
click at [88, 183] on div "July 08, 2025 5.0 Stars Ottima visita guidata, della durata complessiva di 3 or…" at bounding box center [218, 205] width 264 height 338
type textarea "Gentile Cliente, La ringraziamo di cuore per la sua bellissima recensione! Siam…"
radio input "true"
type textarea "Gentile Cliente, La ringraziamo di cuore per la sua bellissima recensione! Siam…"
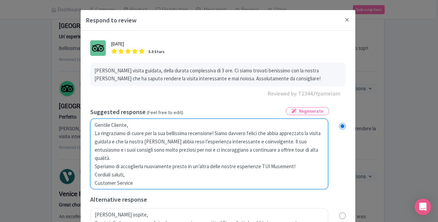
radio input "true"
click at [154, 177] on textarea "Gentile T2344JYpamelam, La ringraziamo di cuore per la sua bellissima recension…" at bounding box center [209, 153] width 238 height 71
click at [154, 184] on textarea "Gentile T2344JYpamelam, La ringraziamo di cuore per la sua bellissima recension…" at bounding box center [209, 153] width 238 height 71
type textarea "Gentile Cliente, La ringraziamo di cuore per la sua bellissima recensione! Siam…"
radio input "true"
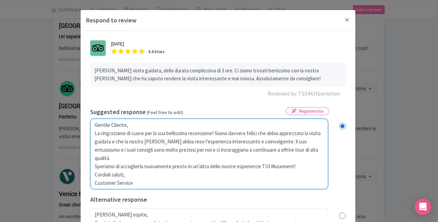
type textarea "Gentile Cliente, La ringraziamo di cuore per la sua bellissima recensione! Siam…"
radio input "true"
type textarea "Gentile Cliente, La ringraziamo di cuore per la sua bellissima recensione! Siam…"
radio input "true"
type textarea "Gentile Cliente, La ringraziamo di cuore per la sua bellissima recensione! Siam…"
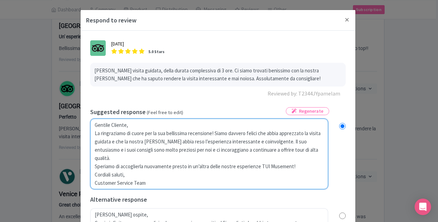
radio input "true"
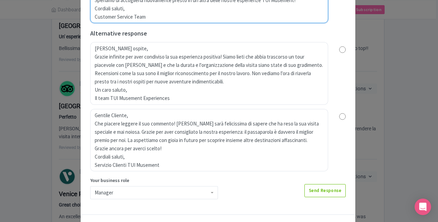
scroll to position [179, 0]
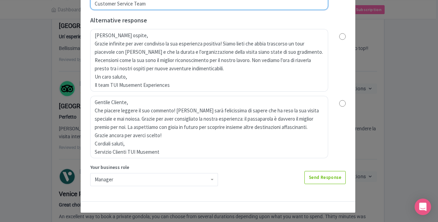
type textarea "Gentile Cliente, La ringraziamo di cuore per la sua bellissima recensione! Siam…"
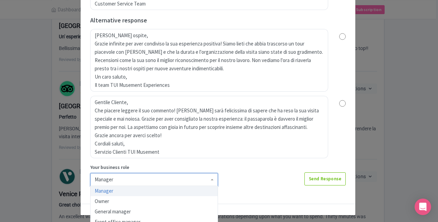
scroll to position [4, 0]
click at [122, 178] on div "Manager" at bounding box center [154, 179] width 128 height 13
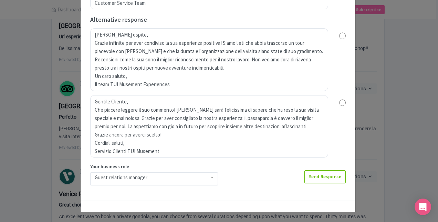
scroll to position [179, 0]
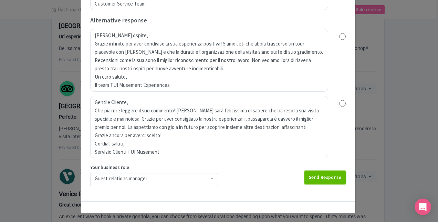
click at [332, 178] on link "Send Response" at bounding box center [324, 177] width 41 height 13
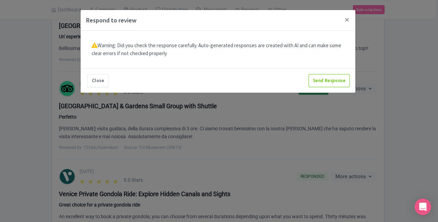
scroll to position [0, 0]
click at [319, 81] on button "Send Response" at bounding box center [328, 80] width 41 height 13
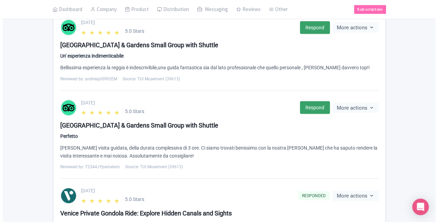
scroll to position [619, 0]
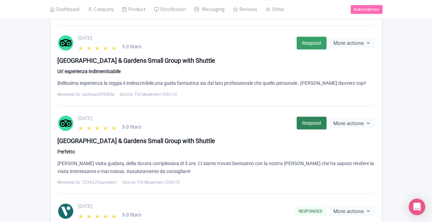
click at [310, 117] on link "Respond" at bounding box center [312, 122] width 30 height 13
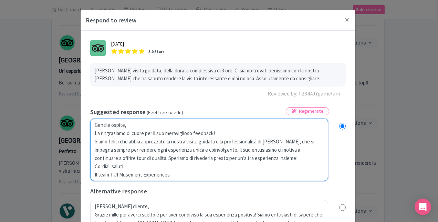
drag, startPoint x: 178, startPoint y: 174, endPoint x: 92, endPoint y: 174, distance: 85.7
click at [92, 174] on textarea "Gentile ospite, La ringraziamo di cuore per il suo meraviglioso feedback! Siamo…" at bounding box center [209, 149] width 238 height 62
type textarea "Gentile ospite, La ringraziamo di cuore per il suo meraviglioso feedback! Siamo…"
radio input "true"
type textarea "Gentile ospite, La ringraziamo di cuore per il suo meraviglioso feedback! Siamo…"
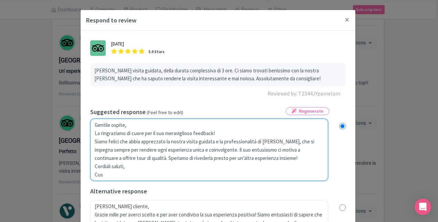
radio input "true"
type textarea "Gentile ospite, La ringraziamo di cuore per il suo meraviglioso feedback! Siamo…"
radio input "true"
type textarea "Gentile ospite, La ringraziamo di cuore per il suo meraviglioso feedback! Siamo…"
radio input "true"
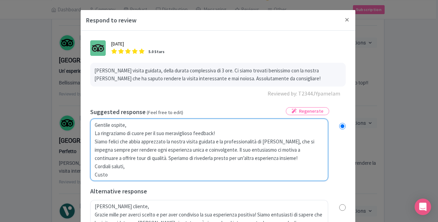
type textarea "Gentile ospite, La ringraziamo di cuore per il suo meraviglioso feedback! Siamo…"
radio input "true"
type textarea "Gentile ospite, La ringraziamo di cuore per il suo meraviglioso feedback! Siamo…"
radio input "true"
type textarea "Gentile ospite, La ringraziamo di cuore per il suo meraviglioso feedback! Siamo…"
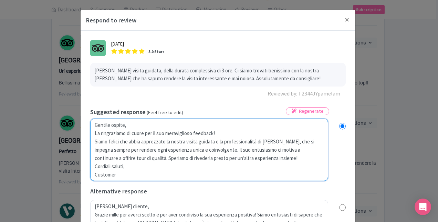
radio input "true"
type textarea "Gentile ospite, La ringraziamo di cuore per il suo meraviglioso feedback! Siamo…"
radio input "true"
type textarea "Gentile ospite, La ringraziamo di cuore per il suo meraviglioso feedback! Siamo…"
radio input "true"
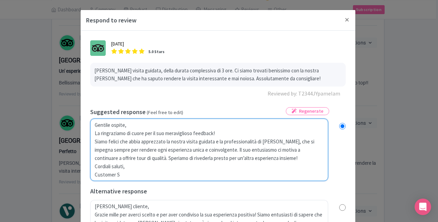
type textarea "Gentile ospite, La ringraziamo di cuore per il suo meraviglioso feedback! Siamo…"
radio input "true"
type textarea "Gentile ospite, La ringraziamo di cuore per il suo meraviglioso feedback! Siamo…"
radio input "true"
type textarea "Gentile ospite, La ringraziamo di cuore per il suo meraviglioso feedback! Siamo…"
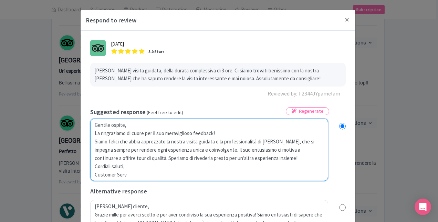
radio input "true"
type textarea "Gentile ospite, La ringraziamo di cuore per il suo meraviglioso feedback! Siamo…"
radio input "true"
type textarea "Gentile ospite, La ringraziamo di cuore per il suo meraviglioso feedback! Siamo…"
radio input "true"
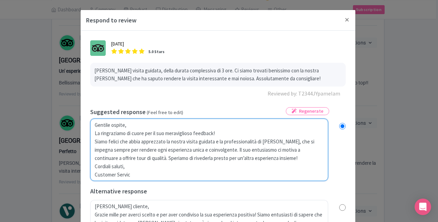
type textarea "Gentile ospite, La ringraziamo di cuore per il suo meraviglioso feedback! Siamo…"
radio input "true"
type textarea "Gentile ospite, La ringraziamo di cuore per il suo meraviglioso feedback! Siamo…"
radio input "true"
type textarea "Gentile ospite, La ringraziamo di cuore per il suo meraviglioso feedback! Siamo…"
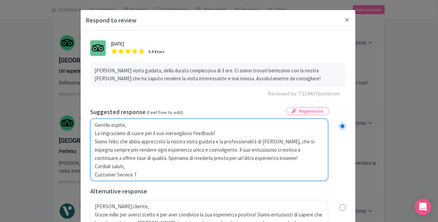
radio input "true"
type textarea "Gentile ospite, La ringraziamo di cuore per il suo meraviglioso feedback! Siamo…"
radio input "true"
type textarea "Gentile ospite, La ringraziamo di cuore per il suo meraviglioso feedback! Siamo…"
radio input "true"
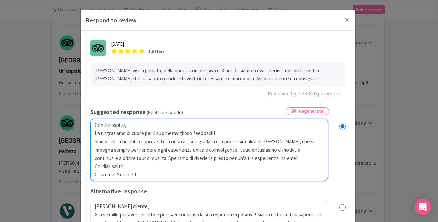
type textarea "Gentile ospite, La ringraziamo di cuore per il suo meraviglioso feedback! Siamo…"
radio input "true"
type textarea "Gentile ospite, La ringraziamo di cuore per il suo meraviglioso feedback! Siamo…"
radio input "true"
type textarea "Gentile ospite, La ringraziamo di cuore per il suo meraviglioso feedback! Siamo…"
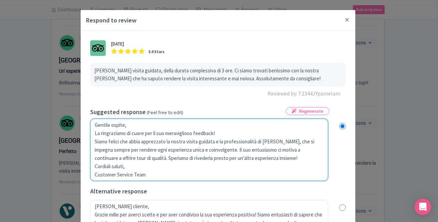
radio input "true"
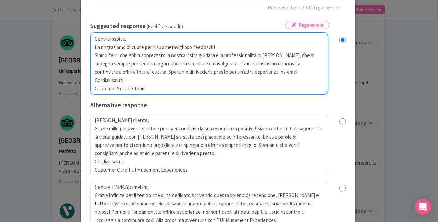
scroll to position [171, 0]
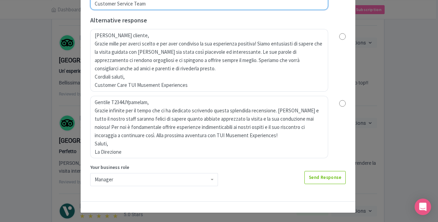
type textarea "Gentile ospite, La ringraziamo di cuore per il suo meraviglioso feedback! Siamo…"
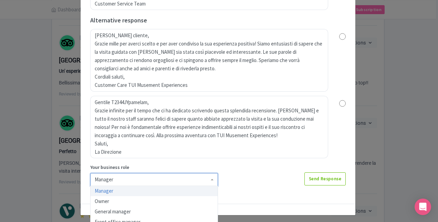
scroll to position [4, 0]
click at [149, 176] on div "Manager" at bounding box center [154, 175] width 119 height 6
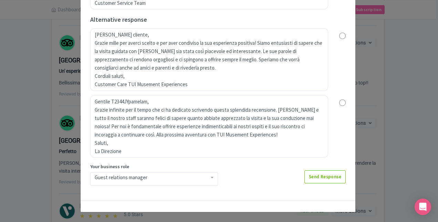
scroll to position [171, 0]
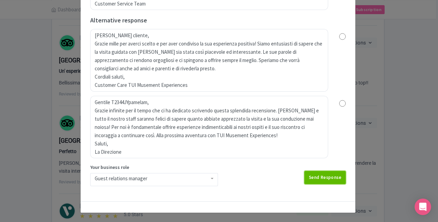
click at [321, 179] on link "Send Response" at bounding box center [324, 177] width 41 height 13
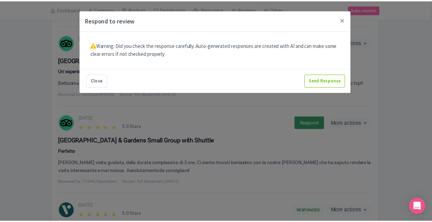
scroll to position [0, 0]
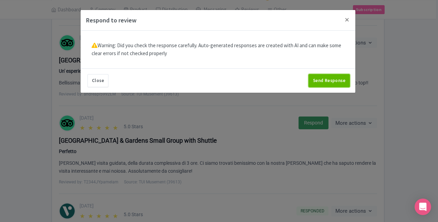
click at [320, 77] on button "Send Response" at bounding box center [328, 80] width 41 height 13
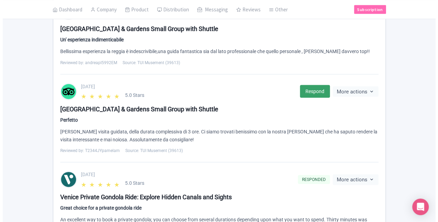
scroll to position [654, 0]
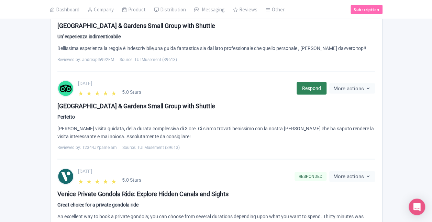
click at [308, 82] on link "Respond" at bounding box center [312, 88] width 30 height 13
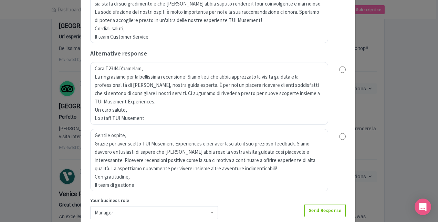
scroll to position [34, 0]
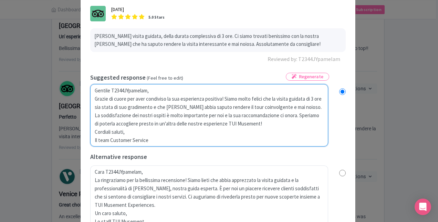
drag, startPoint x: 150, startPoint y: 92, endPoint x: 109, endPoint y: 91, distance: 40.6
click at [109, 91] on textarea "Gentile T2344JYpamelam, Grazie di cuore per aver condiviso la sua esperienza po…" at bounding box center [209, 115] width 238 height 62
type textarea "Gentile C Grazie di cuore per aver condiviso la sua esperienza positiva! Siamo …"
radio input "true"
type textarea "Gentile Cl Grazie di cuore per aver condiviso la sua esperienza positiva! Siamo…"
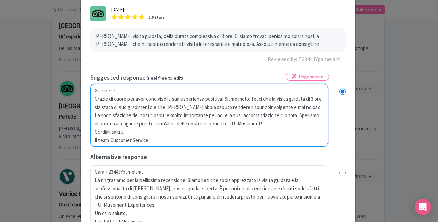
radio input "true"
type textarea "Gentile Cli Grazie di cuore per aver condiviso la sua esperienza positiva! Siam…"
radio input "true"
type textarea "Gentile Clie Grazie di cuore per aver condiviso la sua esperienza positiva! Sia…"
radio input "true"
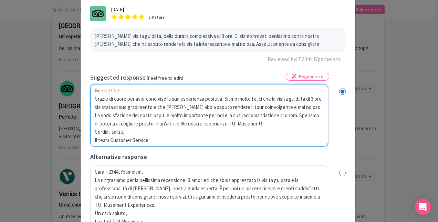
type textarea "Gentile Clien Grazie di cuore per aver condiviso la sua esperienza positiva! Si…"
radio input "true"
type textarea "Gentile Client Grazie di cuore per aver condiviso la sua esperienza positiva! S…"
radio input "true"
type textarea "Gentile Cliente Grazie di cuore per aver condiviso la sua esperienza positiva! …"
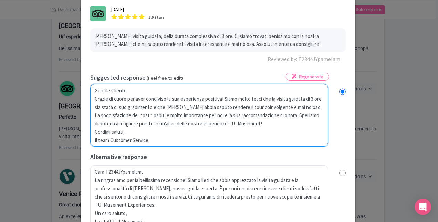
radio input "true"
type textarea "Gentile Cliente, Grazie di cuore per aver condiviso la sua esperienza positiva!…"
radio input "true"
drag, startPoint x: 150, startPoint y: 139, endPoint x: 85, endPoint y: 140, distance: 64.3
click at [86, 140] on div "July 08, 2025 5.0 Stars Ottima visita guidata, della durata complessiva di 3 or…" at bounding box center [218, 167] width 264 height 330
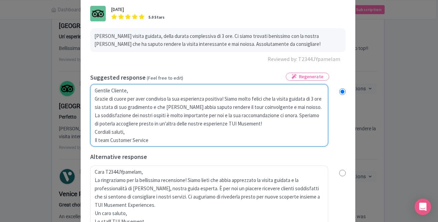
click at [109, 141] on textarea "Gentile T2344JYpamelam, Grazie di cuore per aver condiviso la sua esperienza po…" at bounding box center [209, 115] width 238 height 62
type textarea "Gentile Cliente, Grazie di cuore per aver condiviso la sua esperienza positiva!…"
radio input "true"
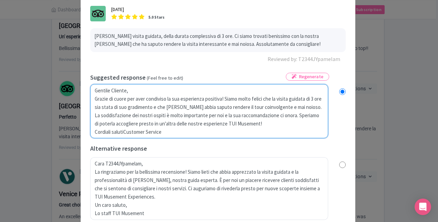
type textarea "Gentile Cliente, Grazie di cuore per aver condiviso la sua esperienza positiva!…"
radio input "true"
type textarea "Gentile Cliente, Grazie di cuore per aver condiviso la sua esperienza positiva!…"
radio input "true"
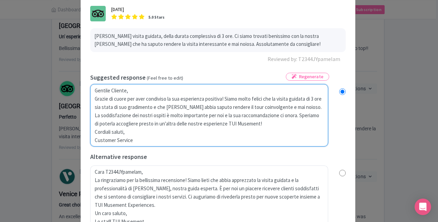
click at [146, 141] on textarea "Gentile T2344JYpamelam, Grazie di cuore per aver condiviso la sua esperienza po…" at bounding box center [209, 115] width 238 height 62
type textarea "Gentile Cliente, Grazie di cuore per aver condiviso la sua esperienza positiva!…"
radio input "true"
type textarea "Gentile Cliente, Grazie di cuore per aver condiviso la sua esperienza positiva!…"
radio input "true"
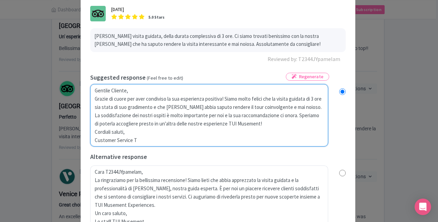
type textarea "Gentile Cliente, Grazie di cuore per aver condiviso la sua esperienza positiva!…"
radio input "true"
type textarea "Gentile Cliente, Grazie di cuore per aver condiviso la sua esperienza positiva!…"
radio input "true"
type textarea "Gentile Cliente, Grazie di cuore per aver condiviso la sua esperienza positiva!…"
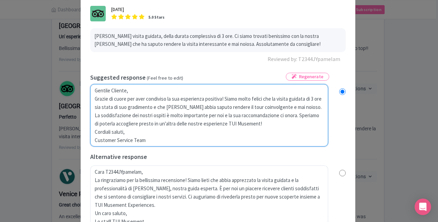
radio input "true"
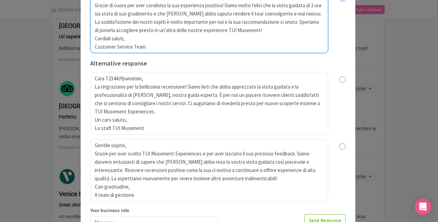
scroll to position [171, 0]
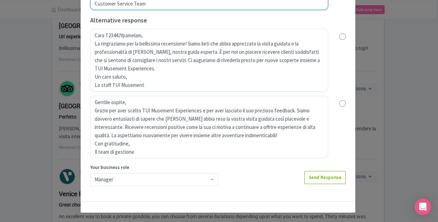
type textarea "Gentile Cliente, Grazie di cuore per aver condiviso la sua esperienza positiva!…"
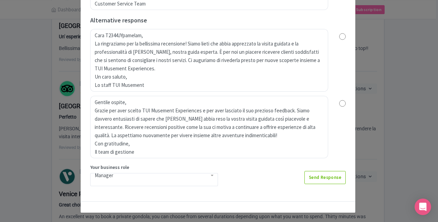
click at [130, 179] on div "Manager" at bounding box center [154, 179] width 128 height 13
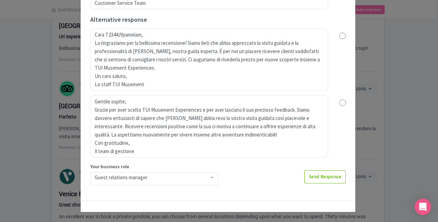
scroll to position [171, 0]
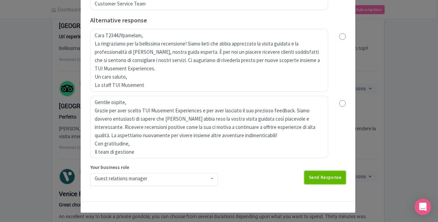
click at [316, 176] on link "Send Response" at bounding box center [324, 177] width 41 height 13
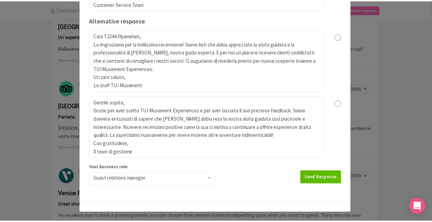
scroll to position [0, 0]
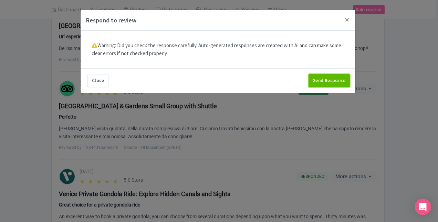
click at [322, 85] on button "Send Response" at bounding box center [328, 80] width 41 height 13
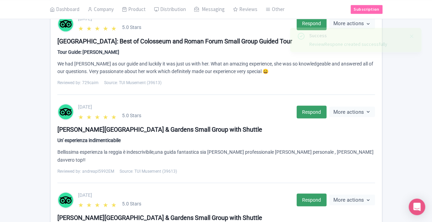
scroll to position [654, 0]
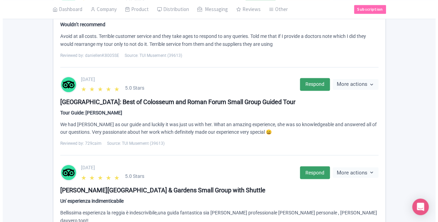
scroll to position [482, 0]
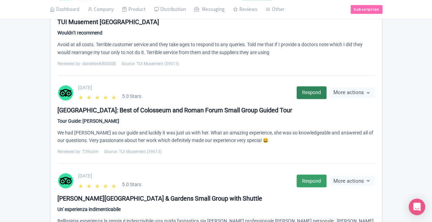
click at [307, 88] on link "Respond" at bounding box center [312, 92] width 30 height 13
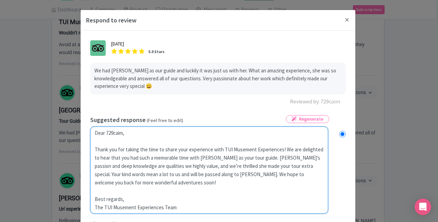
drag, startPoint x: 132, startPoint y: 133, endPoint x: 105, endPoint y: 133, distance: 26.8
click at [105, 133] on textarea "Dear 729caim, Thank you for taking the time to share your experience with TUI M…" at bounding box center [209, 169] width 238 height 87
type textarea "Dear C Thank you for taking the time to share your experience with TUI Musement…"
radio input "true"
type textarea "Dear Cu Thank you for taking the time to share your experience with TUI Musemen…"
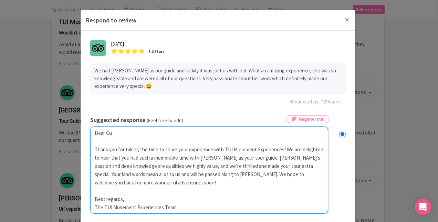
radio input "true"
type textarea "Dear Cus Thank you for taking the time to share your experience with TUI Museme…"
radio input "true"
type textarea "Dear Cust Thank you for taking the time to share your experience with TUI Musem…"
radio input "true"
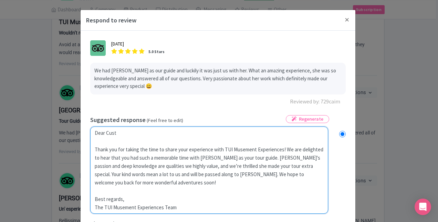
type textarea "Dear Custo Thank you for taking the time to share your experience with TUI Muse…"
radio input "true"
type textarea "Dear Custom Thank you for taking the time to share your experience with TUI Mus…"
radio input "true"
type textarea "Dear Custome Thank you for taking the time to share your experience with TUI Mu…"
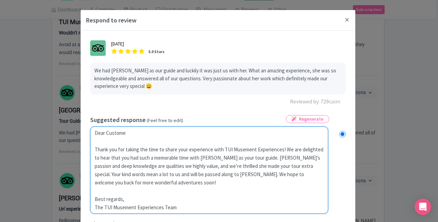
radio input "true"
type textarea "Dear Customer Thank you for taking the time to share your experience with TUI M…"
radio input "true"
type textarea "Dear Customer, Thank you for taking the time to share your experience with TUI …"
radio input "true"
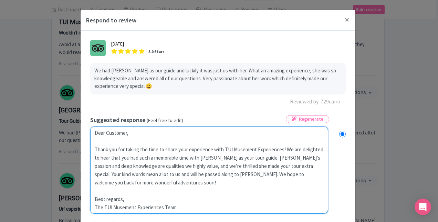
drag, startPoint x: 221, startPoint y: 148, endPoint x: 281, endPoint y: 148, distance: 59.5
click at [281, 148] on textarea "Dear 729caim, Thank you for taking the time to share your experience with TUI M…" at bounding box center [209, 169] width 238 height 87
type textarea "Dear Customer, Thank you for taking the time to share your experience with We a…"
radio input "true"
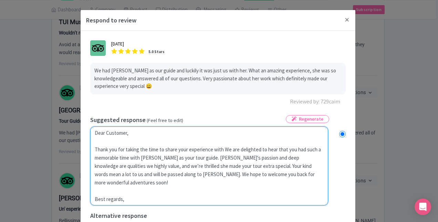
type textarea "Dear Customer, Thank you for taking the time to share your experience with We a…"
radio input "true"
type textarea "Dear Customer, Thank you for taking the time to share your experience with u We…"
radio input "true"
type textarea "Dear Customer, Thank you for taking the time to share your experience with us W…"
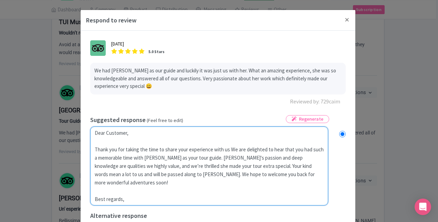
radio input "true"
type textarea "Dear Customer, Thank you for taking the time to share your experience with us! …"
radio input "true"
type textarea "Dear Customer, Thank you for taking the time to share your experience with us! …"
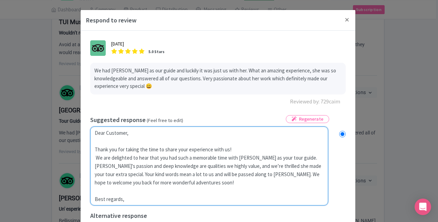
radio input "true"
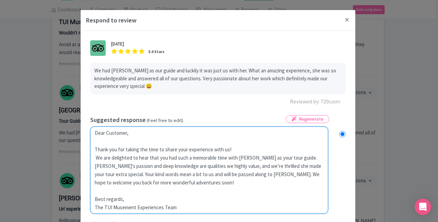
type textarea "Dear Customer, Thank you for taking the time to share your experience with us! …"
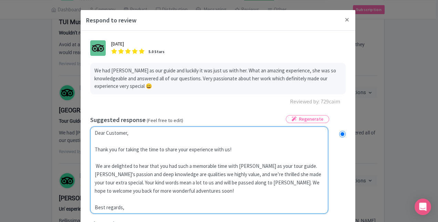
radio input "true"
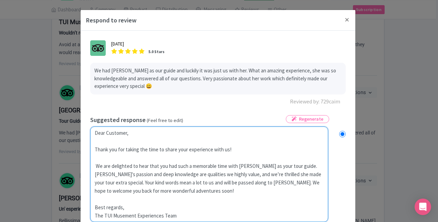
scroll to position [34, 0]
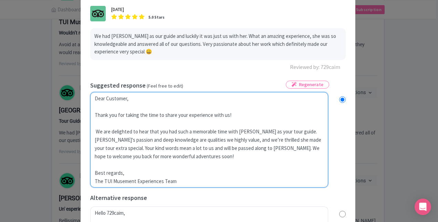
drag, startPoint x: 182, startPoint y: 179, endPoint x: 92, endPoint y: 181, distance: 89.5
click at [92, 181] on textarea "Dear 729caim, Thank you for taking the time to share your experience with TUI M…" at bounding box center [209, 139] width 238 height 95
type textarea "Dear Customer, Thank you for taking the time to share your experience with us! …"
radio input "true"
type textarea "Dear Customer, Thank you for taking the time to share your experience with us! …"
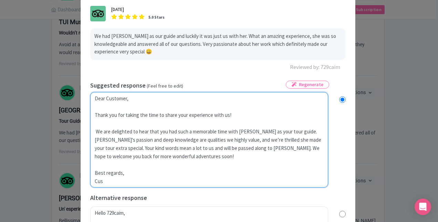
radio input "true"
type textarea "Dear Customer, Thank you for taking the time to share your experience with us! …"
radio input "true"
type textarea "Dear Customer, Thank you for taking the time to share your experience with us! …"
radio input "true"
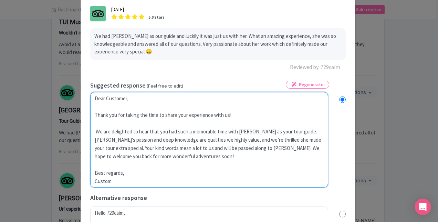
type textarea "Dear Customer, Thank you for taking the time to share your experience with us! …"
radio input "true"
type textarea "Dear Customer, Thank you for taking the time to share your experience with us! …"
radio input "true"
type textarea "Dear Customer, Thank you for taking the time to share your experience with us! …"
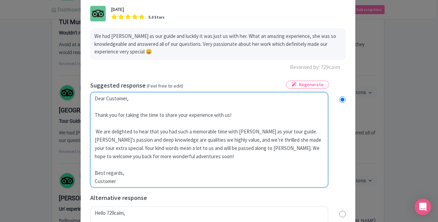
radio input "true"
type textarea "Dear Customer, Thank you for taking the time to share your experience with us! …"
radio input "true"
type textarea "Dear Customer, Thank you for taking the time to share your experience with us! …"
radio input "true"
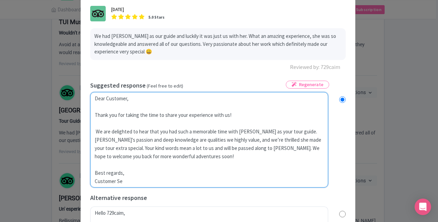
type textarea "Dear Customer, Thank you for taking the time to share your experience with us! …"
radio input "true"
type textarea "Dear Customer, Thank you for taking the time to share your experience with us! …"
radio input "true"
type textarea "Dear Customer, Thank you for taking the time to share your experience with us! …"
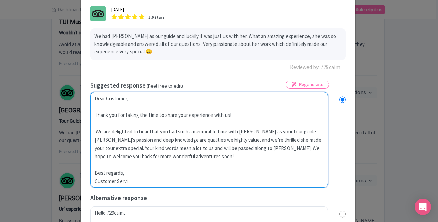
radio input "true"
type textarea "Dear Customer, Thank you for taking the time to share your experience with us! …"
radio input "true"
type textarea "Dear Customer, Thank you for taking the time to share your experience with us! …"
radio input "true"
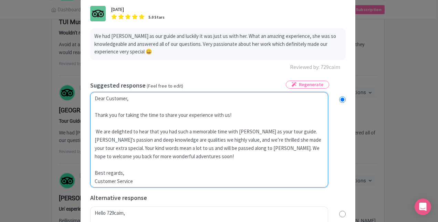
type textarea "Dear Customer, Thank you for taking the time to share your experience with us! …"
radio input "true"
type textarea "Dear Customer, Thank you for taking the time to share your experience with us! …"
radio input "true"
type textarea "Dear Customer, Thank you for taking the time to share your experience with us! …"
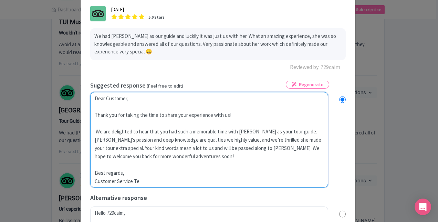
radio input "true"
type textarea "Dear Customer, Thank you for taking the time to share your experience with us! …"
radio input "true"
type textarea "Dear Customer, Thank you for taking the time to share your experience with us! …"
radio input "true"
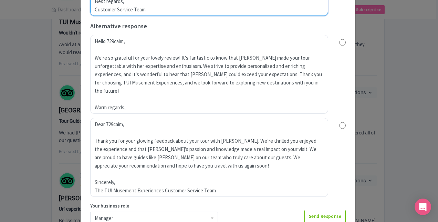
scroll to position [245, 0]
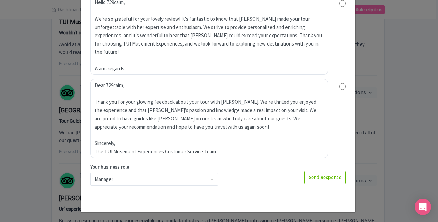
type textarea "Dear Customer, Thank you for taking the time to share your experience with us! …"
click at [140, 180] on div "Manager" at bounding box center [154, 178] width 128 height 13
click at [332, 175] on link "Send Response" at bounding box center [324, 177] width 41 height 13
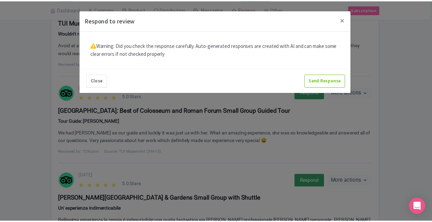
scroll to position [0, 0]
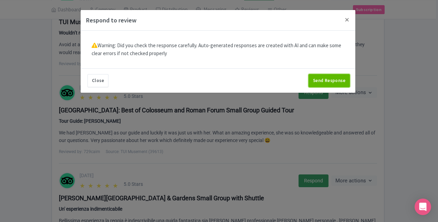
click at [336, 79] on button "Send Response" at bounding box center [328, 80] width 41 height 13
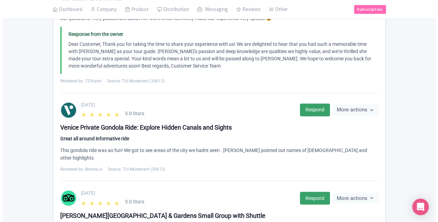
scroll to position [516, 0]
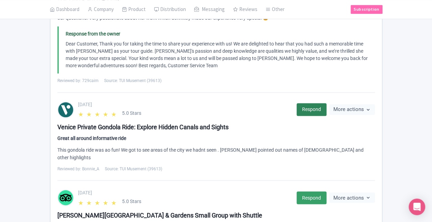
click at [308, 103] on link "Respond" at bounding box center [312, 109] width 30 height 13
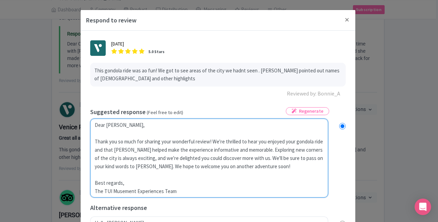
drag, startPoint x: 131, startPoint y: 127, endPoint x: 105, endPoint y: 128, distance: 25.5
click at [105, 128] on textarea "Dear [PERSON_NAME], Thank you so much for sharing your wonderful review! We're …" at bounding box center [209, 157] width 238 height 79
type textarea "Dear G Thank you so much for sharing your wonderful review! We're thrilled to h…"
radio input "true"
type textarea "Dear Gu Thank you so much for sharing your wonderful review! We're thrilled to …"
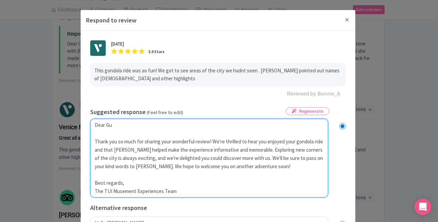
radio input "true"
type textarea "Dear Gue Thank you so much for sharing your wonderful review! We're thrilled to…"
radio input "true"
type textarea "Dear Gues Thank you so much for sharing your wonderful review! We're thrilled t…"
radio input "true"
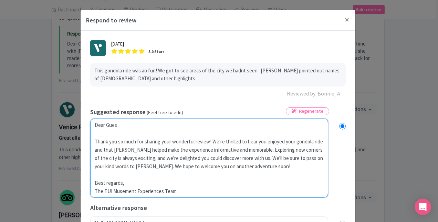
type textarea "Dear Guest Thank you so much for sharing your wonderful review! We're thrilled …"
radio input "true"
type textarea "Dear Guest, Thank you so much for sharing your wonderful review! We're thrilled…"
radio input "true"
click at [256, 156] on textarea "Dear [PERSON_NAME], Thank you so much for sharing your wonderful review! We're …" at bounding box center [209, 157] width 238 height 79
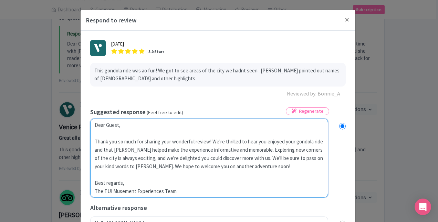
type textarea "Dear Guest, Thank you so much for sharing your wonderful review! We're thrilled…"
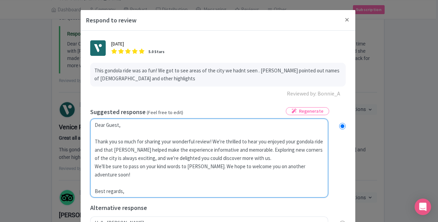
radio input "true"
click at [205, 167] on textarea "Dear [PERSON_NAME], Thank you so much for sharing your wonderful review! We're …" at bounding box center [209, 157] width 238 height 79
type textarea "Dear Guest, Thank you so much for sharing your wonderful review! We're thrilled…"
radio input "true"
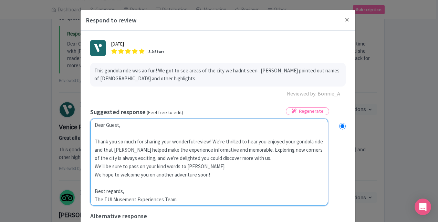
type textarea "Dear Guest, Thank you so much for sharing your wonderful review! We're thrilled…"
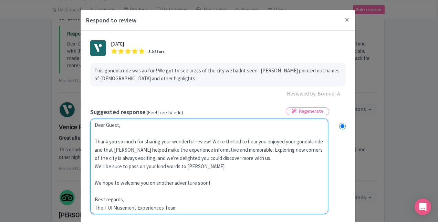
radio input "true"
drag, startPoint x: 182, startPoint y: 209, endPoint x: 86, endPoint y: 209, distance: 96.3
click at [92, 208] on textarea "Dear [PERSON_NAME], Thank you so much for sharing your wonderful review! We're …" at bounding box center [209, 165] width 238 height 95
type textarea "Dear Guest, Thank you so much for sharing your wonderful review! We're thrilled…"
radio input "true"
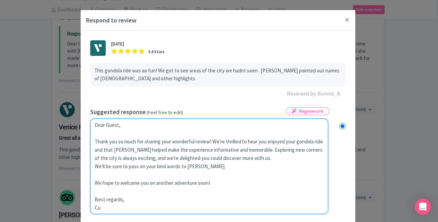
type textarea "Dear Guest, Thank you so much for sharing your wonderful review! We're thrilled…"
radio input "true"
type textarea "Dear Guest, Thank you so much for sharing your wonderful review! We're thrilled…"
radio input "true"
type textarea "Dear Guest, Thank you so much for sharing your wonderful review! We're thrilled…"
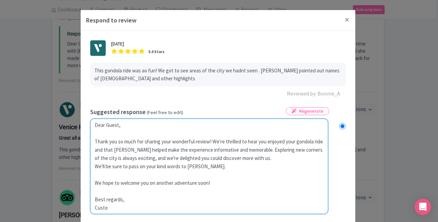
radio input "true"
type textarea "Dear Guest, Thank you so much for sharing your wonderful review! We're thrilled…"
radio input "true"
type textarea "Dear Guest, Thank you so much for sharing your wonderful review! We're thrilled…"
radio input "true"
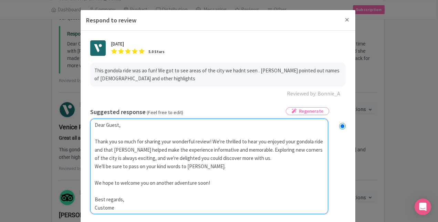
type textarea "Dear Guest, Thank you so much for sharing your wonderful review! We're thrilled…"
radio input "true"
type textarea "Dear Guest, Thank you so much for sharing your wonderful review! We're thrilled…"
radio input "true"
type textarea "Dear Guest, Thank you so much for sharing your wonderful review! We're thrilled…"
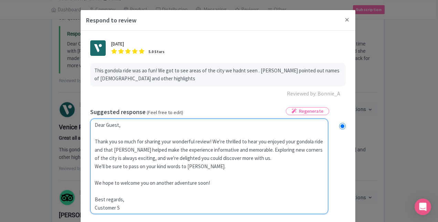
radio input "true"
type textarea "Dear Guest, Thank you so much for sharing your wonderful review! We're thrilled…"
radio input "true"
type textarea "Dear Guest, Thank you so much for sharing your wonderful review! We're thrilled…"
radio input "true"
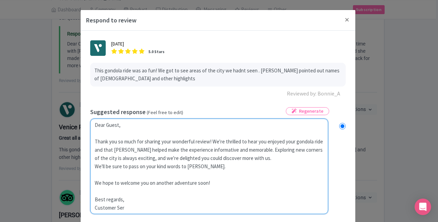
type textarea "Dear Guest, Thank you so much for sharing your wonderful review! We're thrilled…"
radio input "true"
type textarea "Dear Guest, Thank you so much for sharing your wonderful review! We're thrilled…"
radio input "true"
type textarea "Dear Guest, Thank you so much for sharing your wonderful review! We're thrilled…"
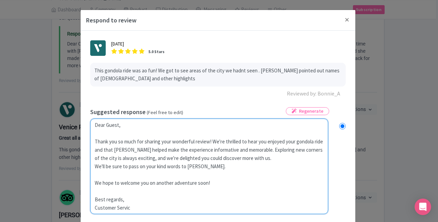
radio input "true"
type textarea "Dear Guest, Thank you so much for sharing your wonderful review! We're thrilled…"
radio input "true"
type textarea "Dear Guest, Thank you so much for sharing your wonderful review! We're thrilled…"
radio input "true"
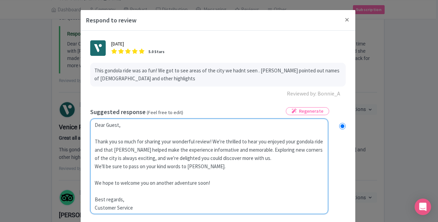
type textarea "Dear Guest, Thank you so much for sharing your wonderful review! We're thrilled…"
radio input "true"
type textarea "Dear Guest, Thank you so much for sharing your wonderful review! We're thrilled…"
radio input "true"
type textarea "Dear Guest, Thank you so much for sharing your wonderful review! We're thrilled…"
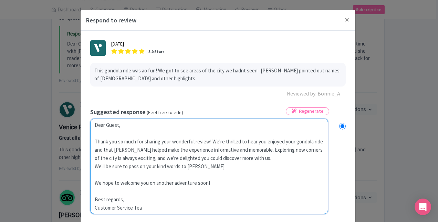
radio input "true"
type textarea "Dear Guest, Thank you so much for sharing your wonderful review! We're thrilled…"
radio input "true"
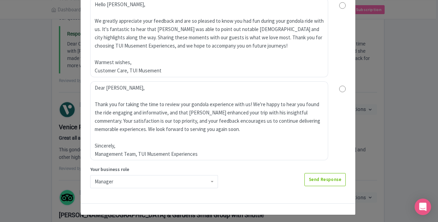
scroll to position [237, 0]
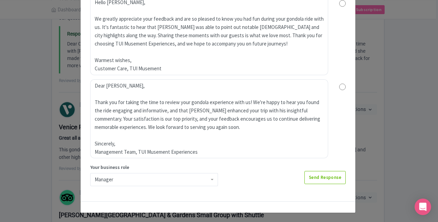
type textarea "Dear Guest, Thank you so much for sharing your wonderful review! We're thrilled…"
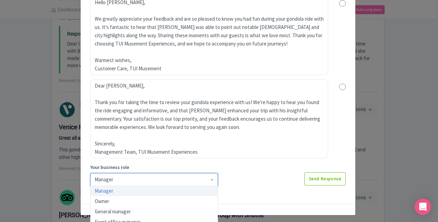
click at [152, 181] on div "Manager" at bounding box center [154, 179] width 128 height 13
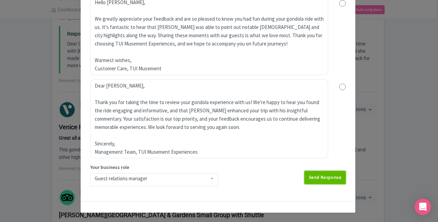
click at [310, 178] on link "Send Response" at bounding box center [324, 177] width 41 height 13
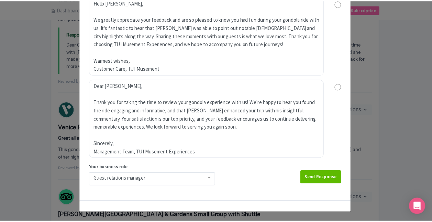
scroll to position [0, 0]
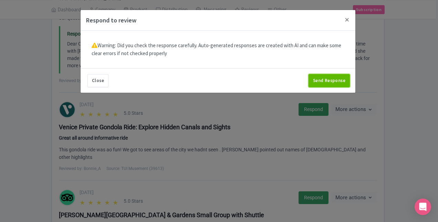
click at [334, 78] on button "Send Response" at bounding box center [328, 80] width 41 height 13
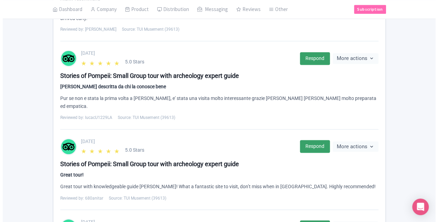
scroll to position [441, 0]
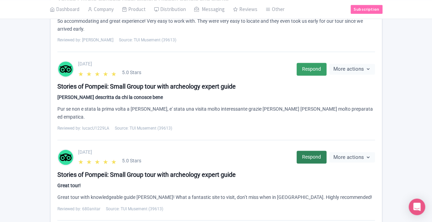
click at [305, 150] on link "Respond" at bounding box center [312, 156] width 30 height 13
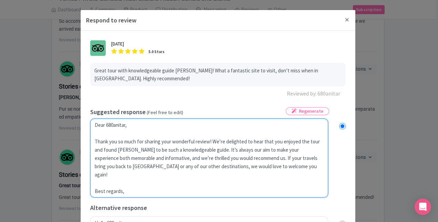
drag, startPoint x: 105, startPoint y: 126, endPoint x: 133, endPoint y: 125, distance: 28.2
click at [133, 125] on textarea "Dear 680anitar, Thank you so much for sharing your wonderful review! We’re deli…" at bounding box center [209, 157] width 238 height 79
type textarea "Dear C Thank you so much for sharing your wonderful review! We’re delighted to …"
radio input "true"
type textarea "Dear Cu Thank you so much for sharing your wonderful review! We’re delighted to…"
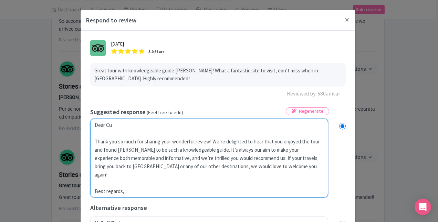
radio input "true"
type textarea "Dear Cua Thank you so much for sharing your wonderful review! We’re delighted t…"
radio input "true"
type textarea "Dear Cuat Thank you so much for sharing your wonderful review! We’re delighted …"
radio input "true"
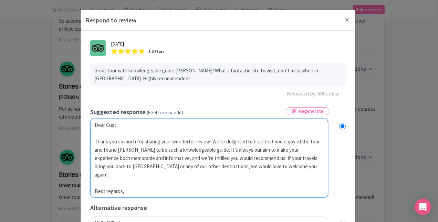
type textarea "Dear Cuato Thank you so much for sharing your wonderful review! We’re delighted…"
radio input "true"
type textarea "Dear Cuatom Thank you so much for sharing your wonderful review! We’re delighte…"
radio input "true"
type textarea "Dear Cuatome Thank you so much for sharing your wonderful review! We’re delight…"
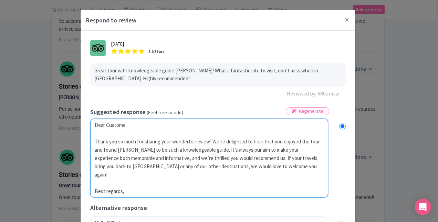
radio input "true"
type textarea "Dear Cuatom Thank you so much for sharing your wonderful review! We’re delighte…"
radio input "true"
type textarea "Dear Cuato Thank you so much for sharing your wonderful review! We’re delighted…"
radio input "true"
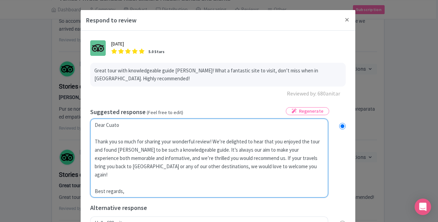
type textarea "Dear Cuat Thank you so much for sharing your wonderful review! We’re delighted …"
radio input "true"
type textarea "Dear Cua Thank you so much for sharing your wonderful review! We’re delighted t…"
radio input "true"
type textarea "Dear Cu Thank you so much for sharing your wonderful review! We’re delighted to…"
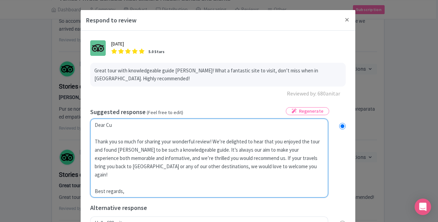
radio input "true"
type textarea "Dear Cus Thank you so much for sharing your wonderful review! We’re delighted t…"
radio input "true"
type textarea "Dear Cust Thank you so much for sharing your wonderful review! We’re delighted …"
radio input "true"
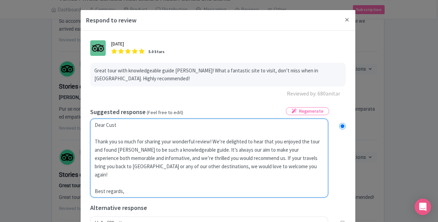
type textarea "Dear Custo Thank you so much for sharing your wonderful review! We’re delighted…"
radio input "true"
type textarea "Dear Custom Thank you so much for sharing your wonderful review! We’re delighte…"
radio input "true"
type textarea "Dear Custome Thank you so much for sharing your wonderful review! We’re delight…"
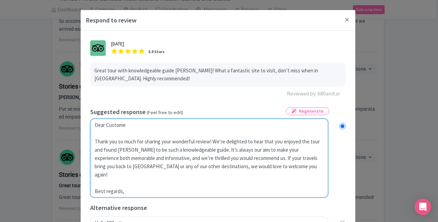
radio input "true"
type textarea "Dear Customer Thank you so much for sharing your wonderful review! We’re deligh…"
radio input "true"
type textarea "Dear Customer, Thank you so much for sharing your wonderful review! We’re delig…"
radio input "true"
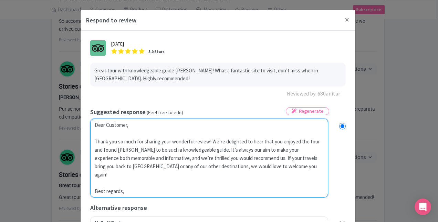
click at [253, 158] on textarea "Dear 680anitar, Thank you so much for sharing your wonderful review! We’re deli…" at bounding box center [209, 157] width 238 height 79
type textarea "Dear Customer, Thank you so much for sharing your wonderful review! We’re delig…"
radio input "true"
type textarea "Dear Customer, Thank you so much for sharing your wonderful review! We’re delig…"
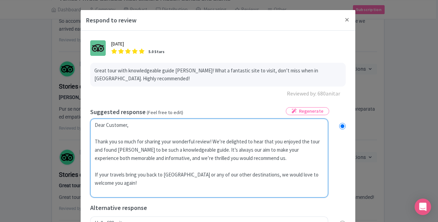
radio input "true"
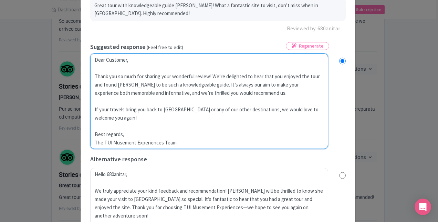
scroll to position [69, 0]
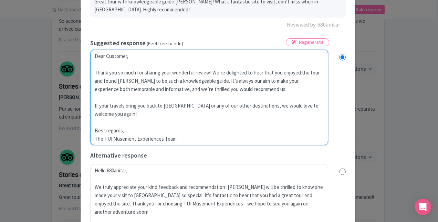
drag, startPoint x: 184, startPoint y: 138, endPoint x: 94, endPoint y: 138, distance: 89.8
click at [94, 138] on textarea "Dear 680anitar, Thank you so much for sharing your wonderful review! We’re deli…" at bounding box center [209, 97] width 238 height 95
type textarea "Dear Customer, Thank you so much for sharing your wonderful review! We’re delig…"
radio input "true"
type textarea "Dear Customer, Thank you so much for sharing your wonderful review! We’re delig…"
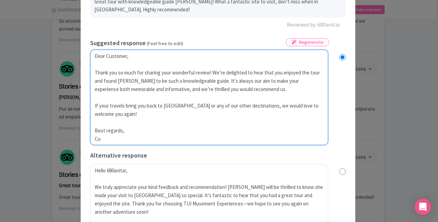
radio input "true"
type textarea "Dear Customer, Thank you so much for sharing your wonderful review! We’re delig…"
radio input "true"
type textarea "Dear Customer, Thank you so much for sharing your wonderful review! We’re delig…"
radio input "true"
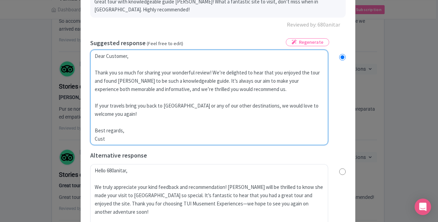
type textarea "Dear Customer, Thank you so much for sharing your wonderful review! We’re delig…"
radio input "true"
type textarea "Dear Customer, Thank you so much for sharing your wonderful review! We’re delig…"
radio input "true"
type textarea "Dear Customer, Thank you so much for sharing your wonderful review! We’re delig…"
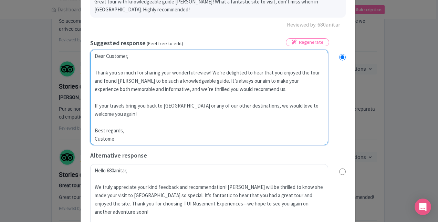
radio input "true"
type textarea "Dear Customer, Thank you so much for sharing your wonderful review! We’re delig…"
radio input "true"
type textarea "Dear Customer, Thank you so much for sharing your wonderful review! We’re delig…"
radio input "true"
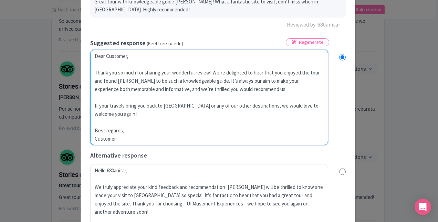
type textarea "Dear Customer, Thank you so much for sharing your wonderful review! We’re delig…"
radio input "true"
type textarea "Dear Customer, Thank you so much for sharing your wonderful review! We’re delig…"
radio input "true"
type textarea "Dear Customer, Thank you so much for sharing your wonderful review! We’re delig…"
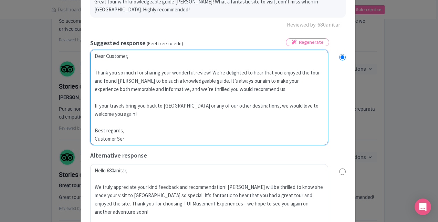
radio input "true"
type textarea "Dear Customer, Thank you so much for sharing your wonderful review! We’re delig…"
radio input "true"
type textarea "Dear Customer, Thank you so much for sharing your wonderful review! We’re delig…"
radio input "true"
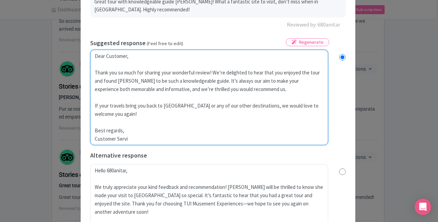
type textarea "Dear Customer, Thank you so much for sharing your wonderful review! We’re delig…"
radio input "true"
type textarea "Dear Customer, Thank you so much for sharing your wonderful review! We’re delig…"
radio input "true"
type textarea "Dear Customer, Thank you so much for sharing your wonderful review! We’re delig…"
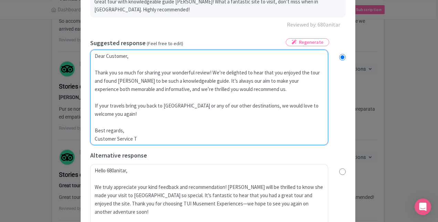
radio input "true"
type textarea "Dear Customer, Thank you so much for sharing your wonderful review! We’re delig…"
radio input "true"
type textarea "Dear Customer, Thank you so much for sharing your wonderful review! We’re delig…"
radio input "true"
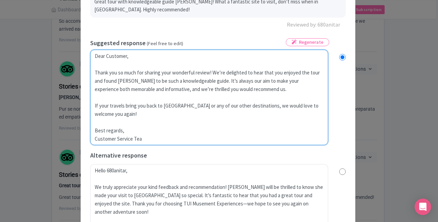
type textarea "Dear Customer, Thank you so much for sharing your wonderful review! We’re delig…"
radio input "true"
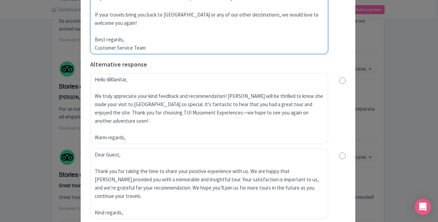
scroll to position [206, 0]
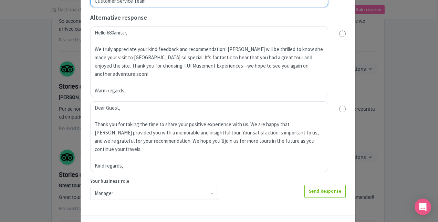
type textarea "Dear Customer, Thank you so much for sharing your wonderful review! We’re delig…"
click at [122, 192] on div "Manager" at bounding box center [154, 192] width 128 height 13
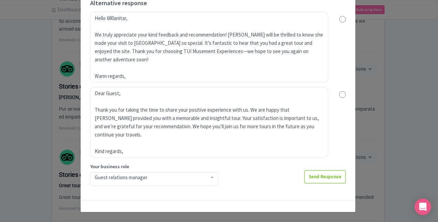
scroll to position [220, 0]
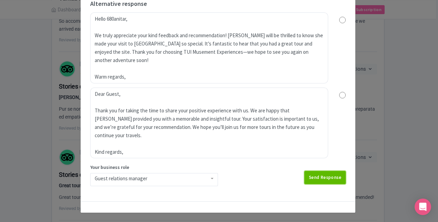
click at [332, 175] on link "Send Response" at bounding box center [324, 177] width 41 height 13
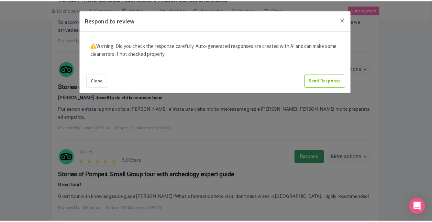
scroll to position [0, 0]
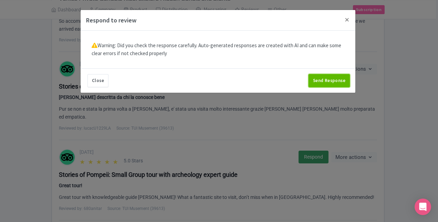
click at [322, 79] on button "Send Response" at bounding box center [328, 80] width 41 height 13
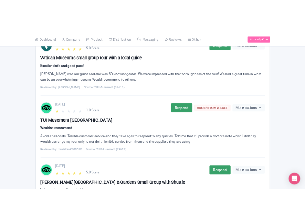
scroll to position [585, 0]
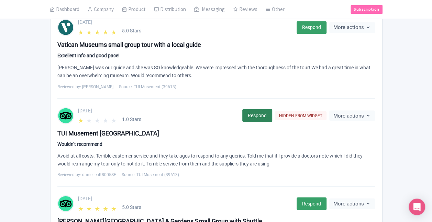
click at [250, 109] on link "Respond" at bounding box center [258, 115] width 30 height 13
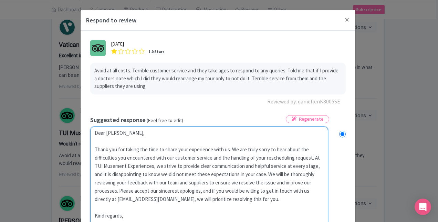
drag, startPoint x: 106, startPoint y: 130, endPoint x: 147, endPoint y: 124, distance: 41.7
click at [147, 129] on textarea "Dear Danielle, Thank you for taking the time to share your experience with us. …" at bounding box center [209, 178] width 238 height 104
type textarea "Dear C Thank you for taking the time to share your experience with us. We are t…"
radio input "true"
type textarea "Dear Cu Thank you for taking the time to share your experience with us. We are …"
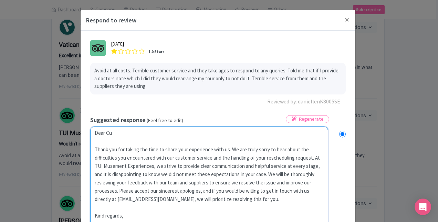
radio input "true"
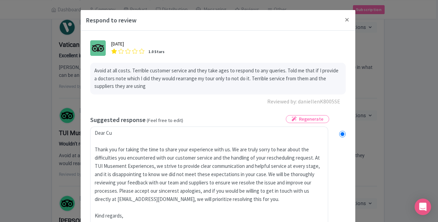
drag, startPoint x: 94, startPoint y: 70, endPoint x: 148, endPoint y: 83, distance: 55.1
click at [148, 83] on p "Avoid at all costs. Terrible customer service and they take ages to respond to …" at bounding box center [217, 78] width 247 height 23
copy p "Avoid at all costs. Terrible customer service and they take ages to respond to …"
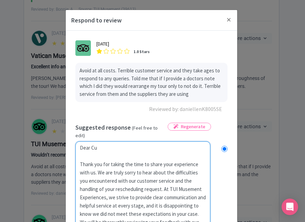
scroll to position [69, 0]
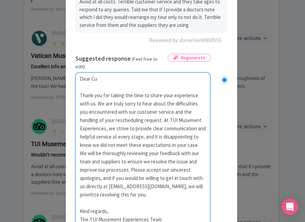
drag, startPoint x: 78, startPoint y: 141, endPoint x: 181, endPoint y: 213, distance: 125.2
click at [181, 213] on textarea "Dear Danielle, Thank you for taking the time to share your experience with us. …" at bounding box center [142, 148] width 135 height 153
paste textarea "customer, Thank you for your message. We're truly sorry to hear about your expe…"
type textarea "Dear customer, Thank you for your message. We're truly sorry to hear about your…"
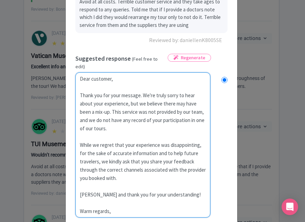
radio input "true"
drag, startPoint x: 187, startPoint y: 188, endPoint x: 71, endPoint y: 184, distance: 116.3
type textarea "Dear customer, Thank you for your message. We're truly sorry to hear about your…"
radio input "true"
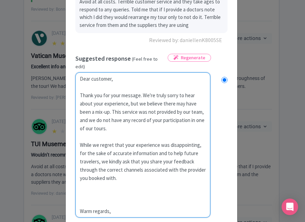
type textarea "Dear customer, Thank you for your message. We're truly sorry to hear about your…"
radio input "true"
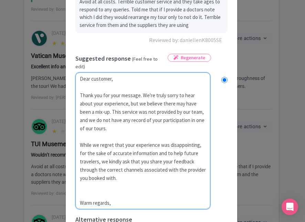
type textarea "Dear customer, Thank you for your message. We're truly sorry to hear about your…"
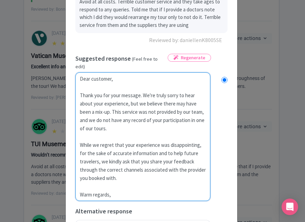
radio input "true"
click at [121, 185] on textarea "Dear Danielle, Thank you for taking the time to share your experience with us. …" at bounding box center [142, 136] width 135 height 128
type textarea "Dear customer, Thank you for your message. We're truly sorry to hear about your…"
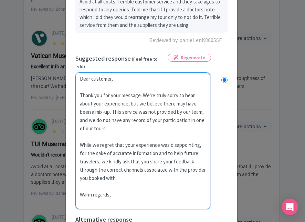
radio input "true"
type textarea "Dear customer, Thank you for your message. We're truly sorry to hear about your…"
radio input "true"
type textarea "Dear customer, Thank you for your message. We're truly sorry to hear about your…"
radio input "true"
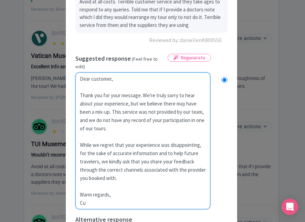
type textarea "Dear customer, Thank you for your message. We're truly sorry to hear about your…"
radio input "true"
type textarea "Dear customer, Thank you for your message. We're truly sorry to hear about your…"
radio input "true"
type textarea "Dear customer, Thank you for your message. We're truly sorry to hear about your…"
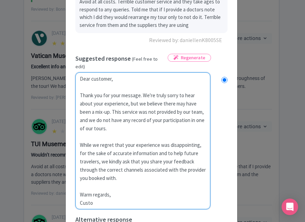
radio input "true"
type textarea "Dear customer, Thank you for your message. We're truly sorry to hear about your…"
radio input "true"
type textarea "Dear customer, Thank you for your message. We're truly sorry to hear about your…"
radio input "true"
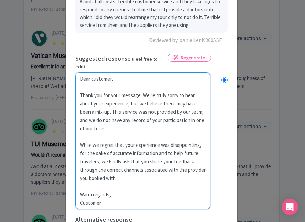
type textarea "Dear customer, Thank you for your message. We're truly sorry to hear about your…"
radio input "true"
type textarea "Dear customer, Thank you for your message. We're truly sorry to hear about your…"
radio input "true"
type textarea "Dear customer, Thank you for your message. We're truly sorry to hear about your…"
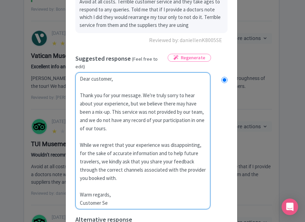
radio input "true"
type textarea "Dear customer, Thank you for your message. We're truly sorry to hear about your…"
radio input "true"
type textarea "Dear customer, Thank you for your message. We're truly sorry to hear about your…"
radio input "true"
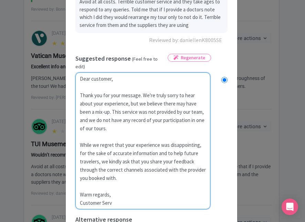
type textarea "Dear customer, Thank you for your message. We're truly sorry to hear about your…"
radio input "true"
type textarea "Dear customer, Thank you for your message. We're truly sorry to hear about your…"
radio input "true"
type textarea "Dear customer, Thank you for your message. We're truly sorry to hear about your…"
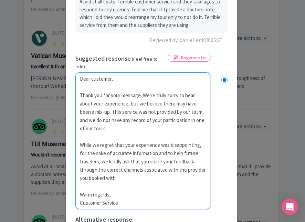
radio input "true"
type textarea "Dear customer, Thank you for your message. We're truly sorry to hear about your…"
radio input "true"
type textarea "Dear customer, Thank you for your message. We're truly sorry to hear about your…"
radio input "true"
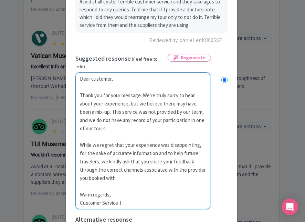
type textarea "Dear customer, Thank you for your message. We're truly sorry to hear about your…"
radio input "true"
type textarea "Dear customer, Thank you for your message. We're truly sorry to hear about your…"
radio input "true"
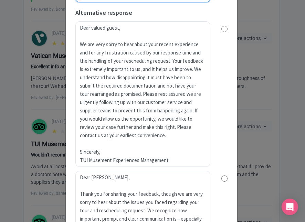
scroll to position [434, 0]
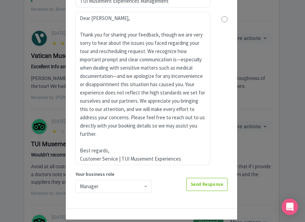
type textarea "Dear customer, Thank you for your message. We're truly sorry to hear about your…"
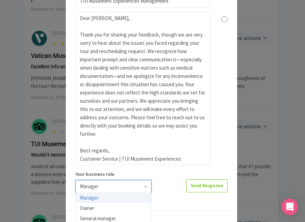
click at [123, 180] on div "Manager" at bounding box center [113, 186] width 76 height 13
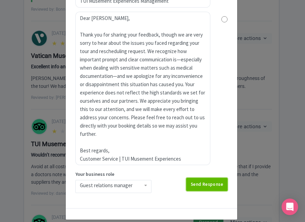
click at [213, 178] on link "Send Response" at bounding box center [206, 184] width 41 height 13
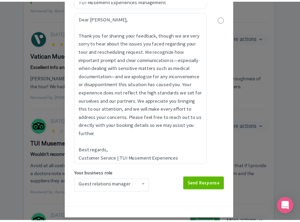
scroll to position [0, 0]
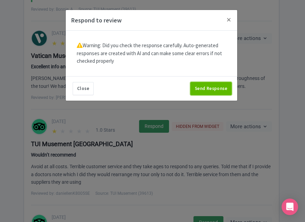
click at [219, 86] on button "Send Response" at bounding box center [210, 88] width 41 height 13
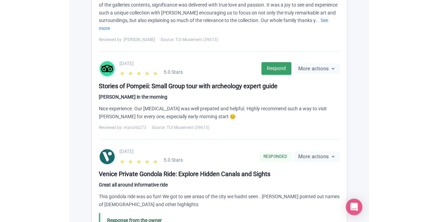
scroll to position [172, 0]
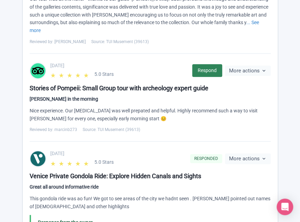
click at [211, 64] on link "Respond" at bounding box center [207, 70] width 30 height 13
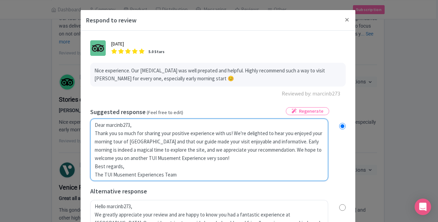
drag, startPoint x: 137, startPoint y: 127, endPoint x: 105, endPoint y: 125, distance: 31.7
click at [105, 125] on textarea "Dear marcinb273, Thank you so much for sharing your positive experience with us…" at bounding box center [209, 149] width 238 height 62
type textarea "Dear C Thank you so much for sharing your positive experience with us! We're de…"
radio input "true"
type textarea "Dear Cus Thank you so much for sharing your positive experience with us! We're …"
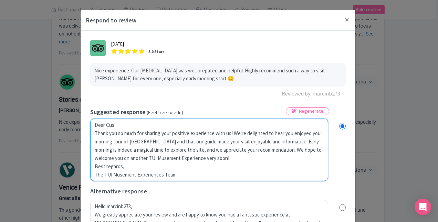
radio input "true"
type textarea "Dear Cust Thank you so much for sharing your positive experience with us! We're…"
radio input "true"
type textarea "Dear [PERSON_NAME] Thank you so much for sharing your positive experience with …"
radio input "true"
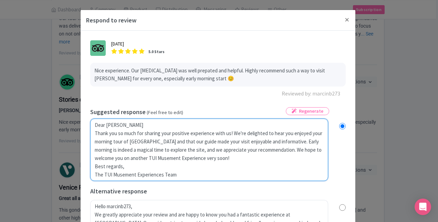
type textarea "Dear Custom Thank you so much for sharing your positive experience with us! We'…"
radio input "true"
type textarea "Dear Custome Thank you so much for sharing your positive experience with us! We…"
radio input "true"
type textarea "Dear Customer Thank you so much for sharing your positive experience with us! W…"
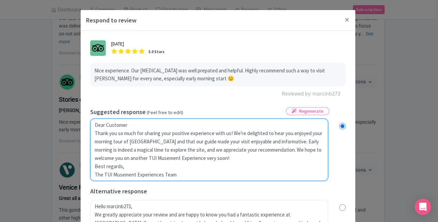
radio input "true"
type textarea "Dear Customer, Thank you so much for sharing your positive experience with us! …"
radio input "true"
drag, startPoint x: 159, startPoint y: 159, endPoint x: 182, endPoint y: 160, distance: 22.4
click at [182, 160] on textarea "Dear marcinb273, Thank you so much for sharing your positive experience with us…" at bounding box center [209, 149] width 238 height 62
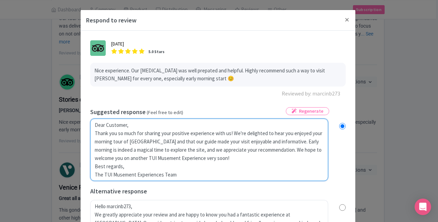
type textarea "Dear Customer, Thank you so much for sharing your positive experience with us! …"
radio input "true"
type textarea "Dear Customer, Thank you so much for sharing your positive experience with us! …"
radio input "true"
type textarea "Dear Customer, Thank you so much for sharing your positive experience with us! …"
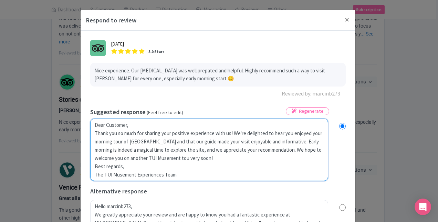
radio input "true"
type textarea "Dear Customer, Thank you so much for sharing your positive experience with us! …"
radio input "true"
type textarea "Dear Customer, Thank you so much for sharing your positive experience with us! …"
radio input "true"
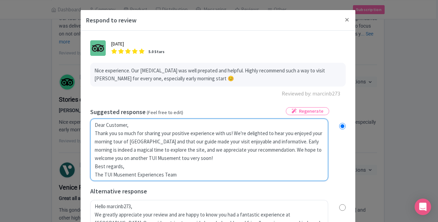
type textarea "Dear Customer, Thank you so much for sharing your positive experience with us! …"
radio input "true"
type textarea "Dear Customer, Thank you so much for sharing your positive experience with us! …"
radio input "true"
type textarea "Dear Customer, Thank you so much for sharing your positive experience with us! …"
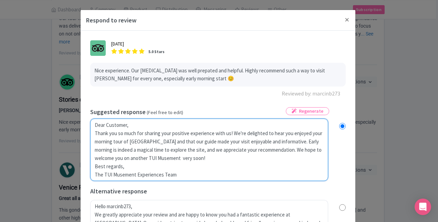
radio input "true"
type textarea "Dear Customer, Thank you so much for sharing your positive experience with us! …"
radio input "true"
type textarea "Dear Customer, Thank you so much for sharing your positive experience with us! …"
radio input "true"
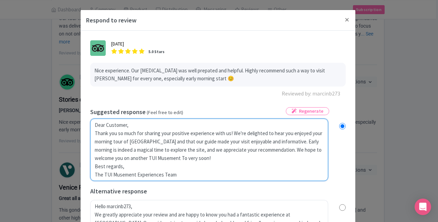
type textarea "Dear Customer, Thank you so much for sharing your positive experience with us! …"
radio input "true"
type textarea "Dear Customer, Thank you so much for sharing your positive experience with us! …"
radio input "true"
type textarea "Dear Customer, Thank you so much for sharing your positive experience with us! …"
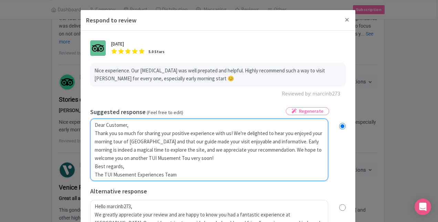
radio input "true"
type textarea "Dear Customer, Thank you so much for sharing your positive experience with us! …"
radio input "true"
type textarea "Dear Customer, Thank you so much for sharing your positive experience with us! …"
radio input "true"
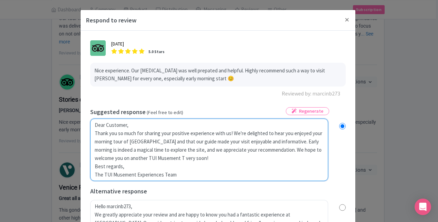
type textarea "Dear Customer, Thank you so much for sharing your positive experience with us! …"
radio input "true"
type textarea "Dear Customer, Thank you so much for sharing your positive experience with us! …"
radio input "true"
type textarea "Dear Customer, Thank you so much for sharing your positive experience with us! …"
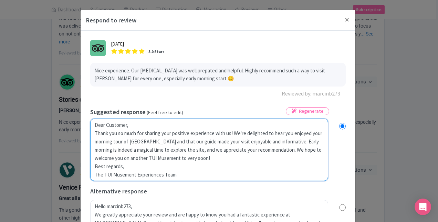
radio input "true"
type textarea "Dear Customer, Thank you so much for sharing your positive experience with us! …"
radio input "true"
type textarea "Dear Customer, Thank you so much for sharing your positive experience with us! …"
radio input "true"
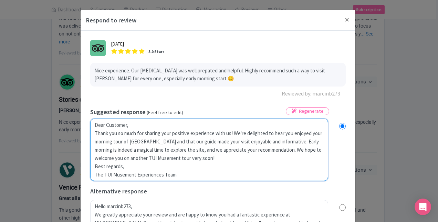
drag, startPoint x: 178, startPoint y: 174, endPoint x: 93, endPoint y: 176, distance: 85.0
click at [93, 176] on textarea "Dear marcinb273, Thank you so much for sharing your positive experience with us…" at bounding box center [209, 149] width 238 height 62
type textarea "Dear Customer, Thank you so much for sharing your positive experience with us! …"
radio input "true"
type textarea "Dear Customer, Thank you so much for sharing your positive experience with us! …"
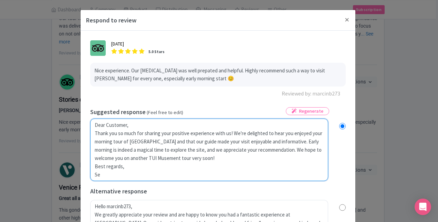
radio input "true"
type textarea "Dear Customer, Thank you so much for sharing your positive experience with us! …"
radio input "true"
type textarea "Dear Customer, Thank you so much for sharing your positive experience with us! …"
radio input "true"
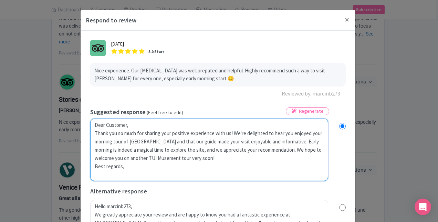
type textarea "Dear Customer, Thank you so much for sharing your positive experience with us! …"
radio input "true"
type textarea "Dear Customer, Thank you so much for sharing your positive experience with us! …"
radio input "true"
type textarea "Dear Customer, Thank you so much for sharing your positive experience with us! …"
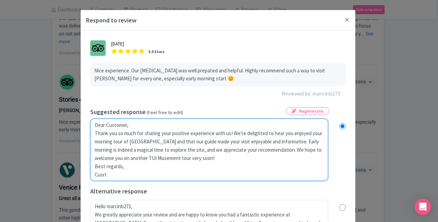
radio input "true"
type textarea "Dear Customer, Thank you so much for sharing your positive experience with us! …"
radio input "true"
type textarea "Dear Customer, Thank you so much for sharing your positive experience with us! …"
radio input "true"
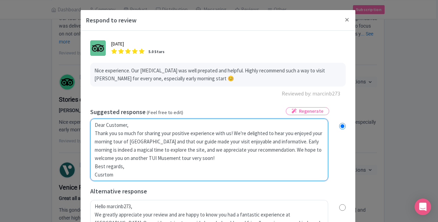
type textarea "Dear Customer, Thank you so much for sharing your positive experience with us! …"
radio input "true"
type textarea "Dear Customer, Thank you so much for sharing your positive experience with us! …"
radio input "true"
type textarea "Dear Customer, Thank you so much for sharing your positive experience with us! …"
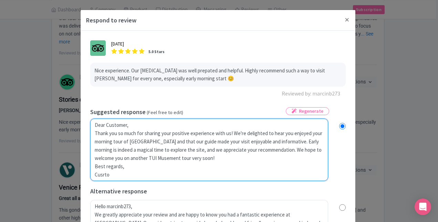
radio input "true"
type textarea "Dear Customer, Thank you so much for sharing your positive experience with us! …"
radio input "true"
type textarea "Dear Customer, Thank you so much for sharing your positive experience with us! …"
radio input "true"
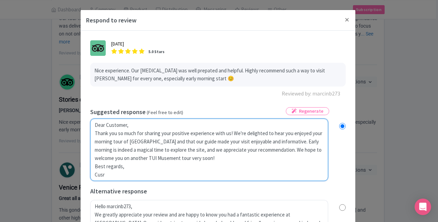
type textarea "Dear Customer, Thank you so much for sharing your positive experience with us! …"
radio input "true"
type textarea "Dear Customer, Thank you so much for sharing your positive experience with us! …"
radio input "true"
type textarea "Dear Customer, Thank you so much for sharing your positive experience with us! …"
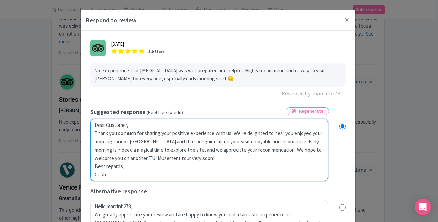
radio input "true"
type textarea "Dear Customer, Thank you so much for sharing your positive experience with us! …"
radio input "true"
type textarea "Dear Customer, Thank you so much for sharing your positive experience with us! …"
radio input "true"
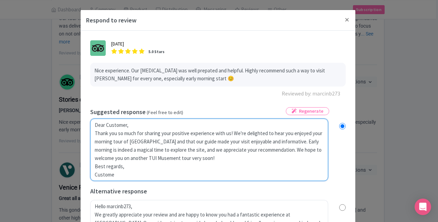
type textarea "Dear Customer, Thank you so much for sharing your positive experience with us! …"
radio input "true"
type textarea "Dear Customer, Thank you so much for sharing your positive experience with us! …"
radio input "true"
type textarea "Dear Customer, Thank you so much for sharing your positive experience with us! …"
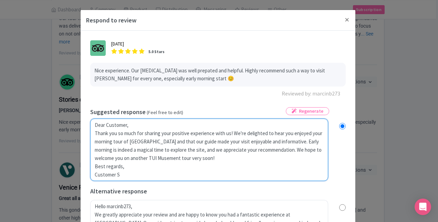
radio input "true"
type textarea "Dear Customer, Thank you so much for sharing your positive experience with us! …"
radio input "true"
type textarea "Dear Customer, Thank you so much for sharing your positive experience with us! …"
radio input "true"
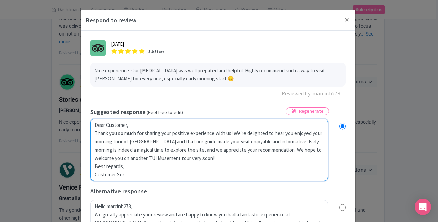
type textarea "Dear Customer, Thank you so much for sharing your positive experience with us! …"
radio input "true"
type textarea "Dear Customer, Thank you so much for sharing your positive experience with us! …"
radio input "true"
type textarea "Dear Customer, Thank you so much for sharing your positive experience with us! …"
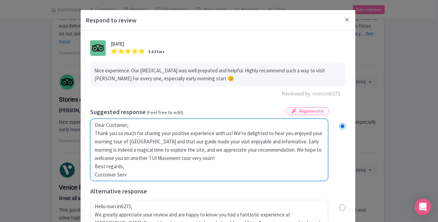
radio input "true"
type textarea "Dear Customer, Thank you so much for sharing your positive experience with us! …"
radio input "true"
type textarea "Dear Customer, Thank you so much for sharing your positive experience with us! …"
radio input "true"
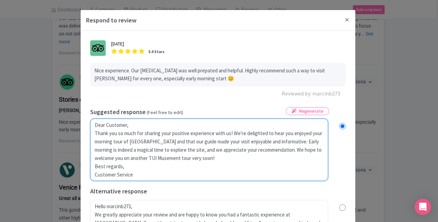
type textarea "Dear Customer, Thank you so much for sharing your positive experience with us! …"
radio input "true"
type textarea "Dear Customer, Thank you so much for sharing your positive experience with us! …"
radio input "true"
type textarea "Dear Customer, Thank you so much for sharing your positive experience with us! …"
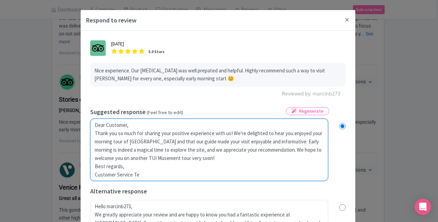
radio input "true"
type textarea "Dear Customer, Thank you so much for sharing your positive experience with us! …"
radio input "true"
type textarea "Dear Customer, Thank you so much for sharing your positive experience with us! …"
radio input "true"
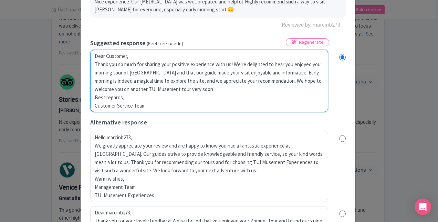
scroll to position [179, 0]
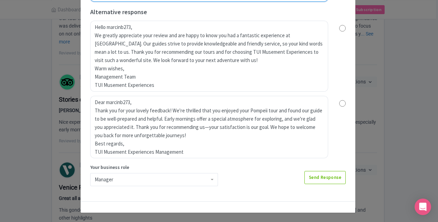
type textarea "Dear Customer, Thank you so much for sharing your positive experience with us! …"
click at [126, 182] on div "Manager" at bounding box center [154, 179] width 128 height 13
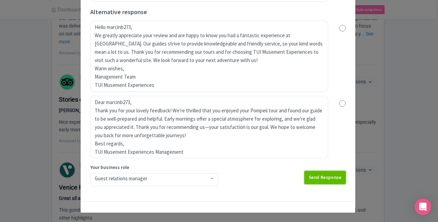
click at [299, 176] on link "Send Response" at bounding box center [324, 177] width 41 height 13
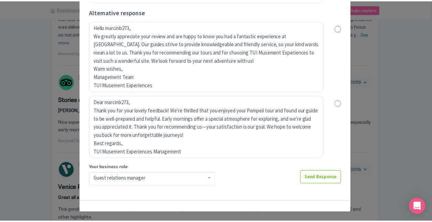
scroll to position [0, 0]
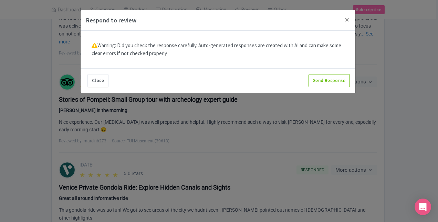
click at [299, 167] on div "Respond to review July 10, 2025 5.0 Stars Nice experience. Our quide was well p…" at bounding box center [219, 111] width 438 height 222
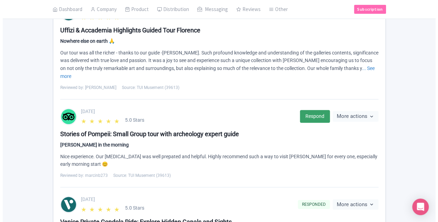
scroll to position [103, 0]
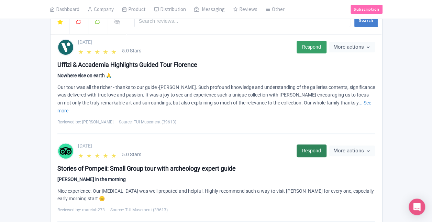
click at [299, 144] on link "Respond" at bounding box center [312, 150] width 30 height 13
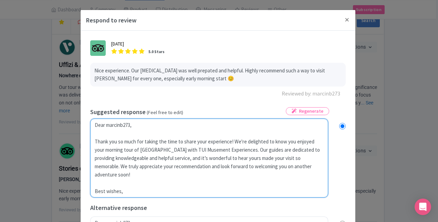
drag, startPoint x: 141, startPoint y: 124, endPoint x: 105, endPoint y: 123, distance: 35.4
click at [105, 123] on textarea "Dear marcinb273, Thank you so much for taking the time to share your experience…" at bounding box center [209, 157] width 238 height 79
type textarea "Dear C Thank you so much for taking the time to share your experience! We're de…"
radio input "true"
type textarea "Dear Cu Thank you so much for taking the time to share your experience! We're d…"
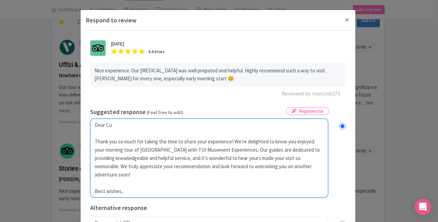
radio input "true"
type textarea "Dear Cus Thank you so much for taking the time to share your experience! We're …"
radio input "true"
type textarea "Dear Cust Thank you so much for taking the time to share your experience! We're…"
radio input "true"
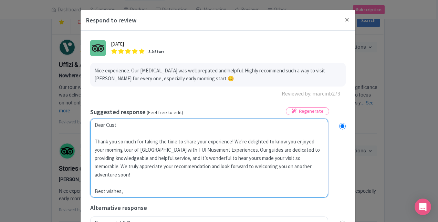
type textarea "Dear Custo Thank you so much for taking the time to share your experience! We'r…"
radio input "true"
type textarea "Dear Custom Thank you so much for taking the time to share your experience! We'…"
radio input "true"
type textarea "Dear Custome Thank you so much for taking the time to share your experience! We…"
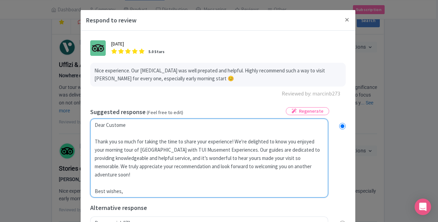
radio input "true"
type textarea "Dear Customer Thank you so much for taking the time to share your experience! W…"
radio input "true"
type textarea "Dear Customer, Thank you so much for taking the time to share your experience! …"
radio input "true"
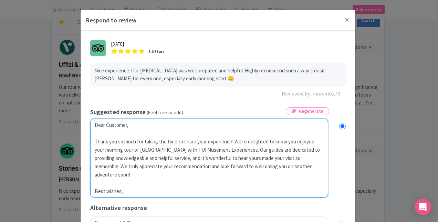
drag, startPoint x: 157, startPoint y: 150, endPoint x: 216, endPoint y: 149, distance: 58.8
click at [216, 149] on textarea "Dear marcinb273, Thank you so much for taking the time to share your experience…" at bounding box center [209, 157] width 238 height 79
type textarea "Dear Customer, Thank you so much for taking the time to share your experience! …"
radio input "true"
type textarea "Dear Customer, Thank you so much for taking the time to share your experience! …"
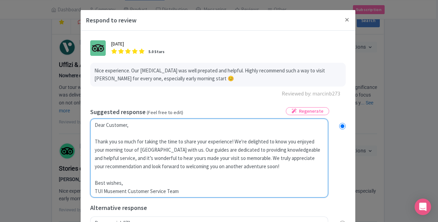
radio input "true"
type textarea "Dear Customer, Thank you so much for taking the time to share your experience! …"
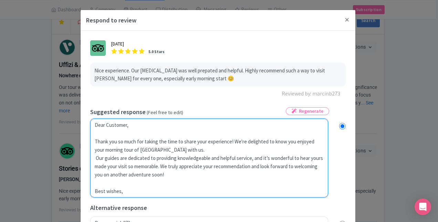
radio input "true"
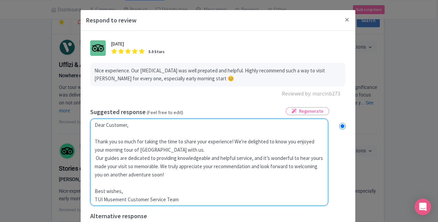
type textarea "Dear Customer, Thank you so much for taking the time to share your experience! …"
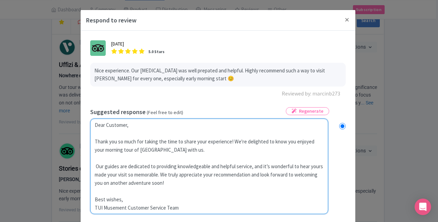
radio input "true"
type textarea "Dear Customer, Thank you so much for taking the time to share your experience! …"
radio input "true"
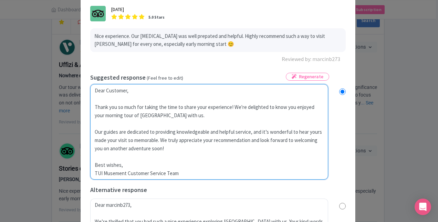
drag, startPoint x: 179, startPoint y: 171, endPoint x: 95, endPoint y: 173, distance: 84.3
click at [95, 173] on textarea "Dear marcinb273, Thank you so much for taking the time to share your experience…" at bounding box center [209, 131] width 238 height 95
click at [126, 173] on textarea "Dear marcinb273, Thank you so much for taking the time to share your experience…" at bounding box center [209, 131] width 238 height 95
drag, startPoint x: 126, startPoint y: 173, endPoint x: 92, endPoint y: 173, distance: 34.1
click at [92, 173] on textarea "Dear marcinb273, Thank you so much for taking the time to share your experience…" at bounding box center [209, 131] width 238 height 95
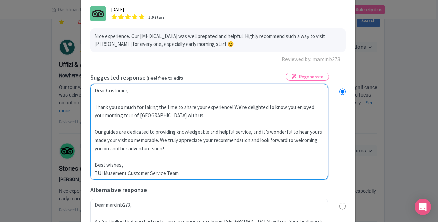
type textarea "Dear Customer, Thank you so much for taking the time to share your experience! …"
radio input "true"
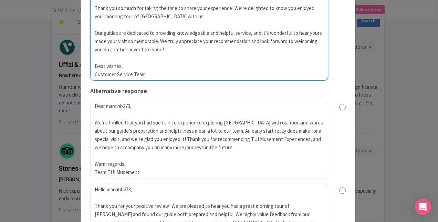
scroll to position [206, 0]
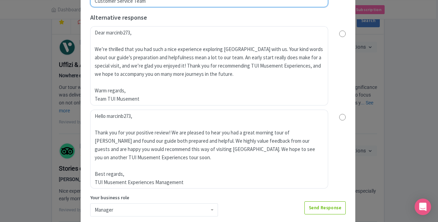
type textarea "Dear Customer, Thank you so much for taking the time to share your experience! …"
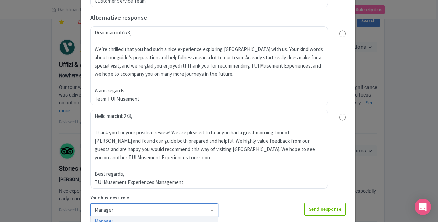
click at [104, 208] on div "Manager" at bounding box center [154, 209] width 128 height 13
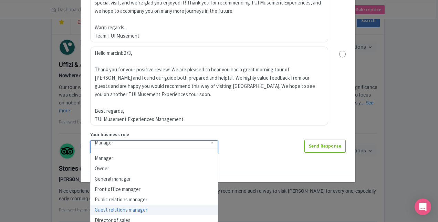
scroll to position [237, 0]
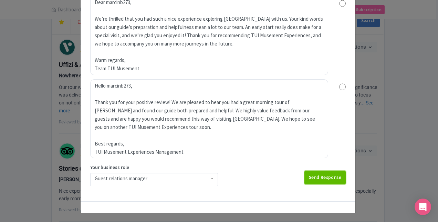
click at [299, 177] on link "Send Response" at bounding box center [324, 177] width 41 height 13
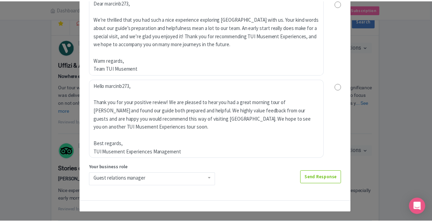
scroll to position [0, 0]
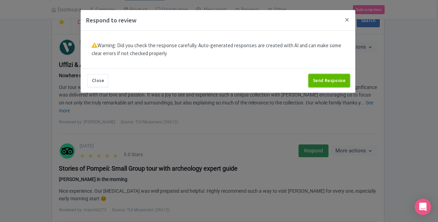
click at [299, 76] on button "Send Response" at bounding box center [328, 80] width 41 height 13
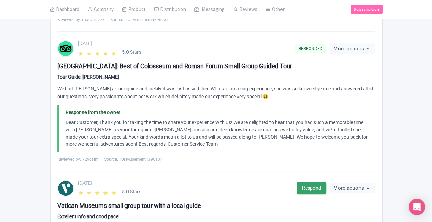
scroll to position [482, 0]
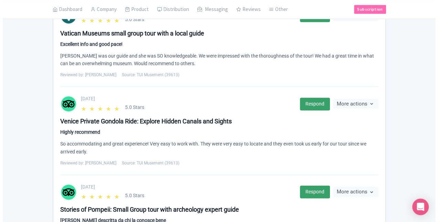
scroll to position [378, 0]
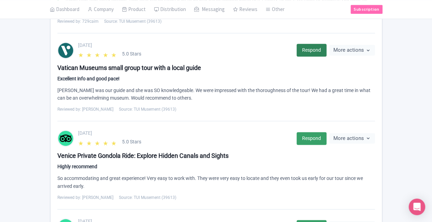
click at [310, 51] on link "Respond" at bounding box center [312, 50] width 30 height 13
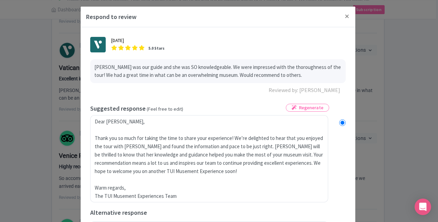
scroll to position [0, 0]
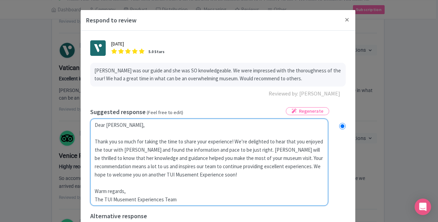
drag, startPoint x: 105, startPoint y: 125, endPoint x: 146, endPoint y: 125, distance: 40.6
click at [146, 125] on textarea "Dear [PERSON_NAME], Thank you so much for taking the time to share your experie…" at bounding box center [209, 161] width 238 height 87
type textarea "Dear C Thank you so much for taking the time to share your experience! We’re de…"
radio input "true"
type textarea "Dear Cu Thank you so much for taking the time to share your experience! We’re d…"
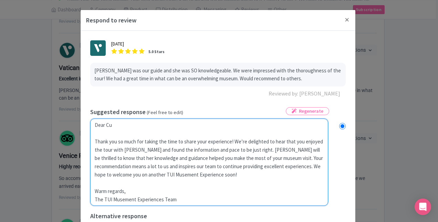
radio input "true"
type textarea "Dear Cus Thank you so much for taking the time to share your experience! We’re …"
radio input "true"
type textarea "Dear Cust Thank you so much for taking the time to share your experience! We’re…"
radio input "true"
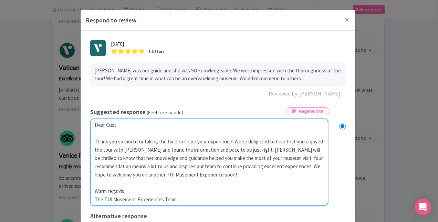
type textarea "Dear Custo Thank you so much for taking the time to share your experience! We’r…"
radio input "true"
type textarea "Dear Custom Thank you so much for taking the time to share your experience! We’…"
radio input "true"
type textarea "Dear Custome Thank you so much for taking the time to share your experience! We…"
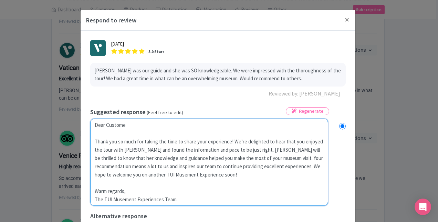
radio input "true"
type textarea "Dear Customer Thank you so much for taking the time to share your experience! W…"
radio input "true"
type textarea "Dear Customer, Thank you so much for taking the time to share your experience! …"
radio input "true"
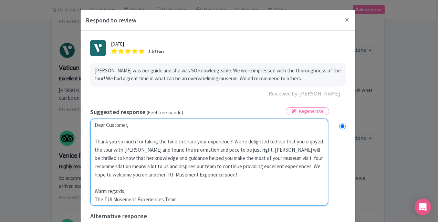
drag, startPoint x: 129, startPoint y: 174, endPoint x: 158, endPoint y: 174, distance: 28.9
click at [158, 174] on textarea "Dear [PERSON_NAME], Thank you so much for taking the time to share your experie…" at bounding box center [209, 161] width 238 height 87
click at [128, 183] on textarea "Dear [PERSON_NAME], Thank you so much for taking the time to share your experie…" at bounding box center [209, 161] width 238 height 87
drag, startPoint x: 127, startPoint y: 174, endPoint x: 193, endPoint y: 174, distance: 65.7
click at [193, 174] on textarea "Dear [PERSON_NAME], Thank you so much for taking the time to share your experie…" at bounding box center [209, 161] width 238 height 87
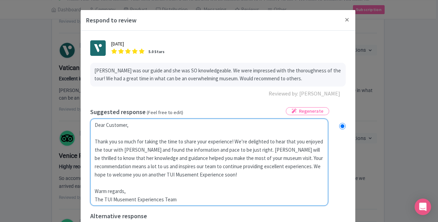
type textarea "Dear Customer, Thank you so much for taking the time to share your experience! …"
radio input "true"
type textarea "Dear Customer, Thank you so much for taking the time to share your experience! …"
radio input "true"
type textarea "Dear Customer, Thank you so much for taking the time to share your experience! …"
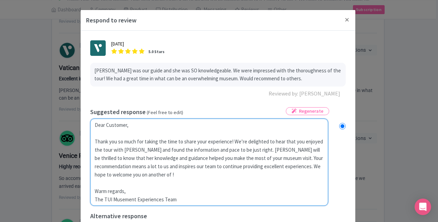
radio input "true"
type textarea "Dear Customer, Thank you so much for taking the time to share your experience! …"
radio input "true"
type textarea "Dear Customer, Thank you so much for taking the time to share your experience! …"
radio input "true"
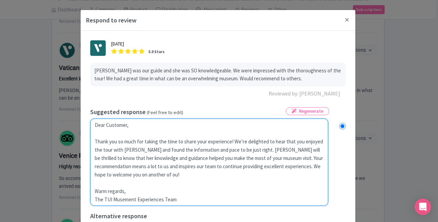
type textarea "Dear Customer, Thank you so much for taking the time to share your experience! …"
radio input "true"
type textarea "Dear Customer, Thank you so much for taking the time to share your experience! …"
radio input "true"
type textarea "Dear Customer, Thank you so much for taking the time to share your experience! …"
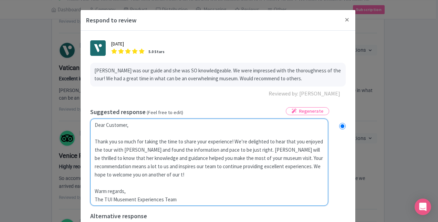
radio input "true"
type textarea "Dear Customer, Thank you so much for taking the time to share your experience! …"
radio input "true"
type textarea "Dear Customer, Thank you so much for taking the time to share your experience! …"
radio input "true"
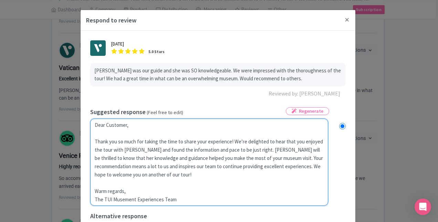
type textarea "Dear Customer, Thank you so much for taking the time to share your experience! …"
radio input "true"
drag, startPoint x: 178, startPoint y: 200, endPoint x: 83, endPoint y: 199, distance: 95.0
type textarea "Dear Customer, Thank you so much for taking the time to share your experience! …"
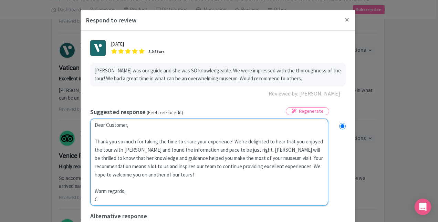
radio input "true"
type textarea "Dear Customer, Thank you so much for taking the time to share your experience! …"
radio input "true"
type textarea "Dear Customer, Thank you so much for taking the time to share your experience! …"
radio input "true"
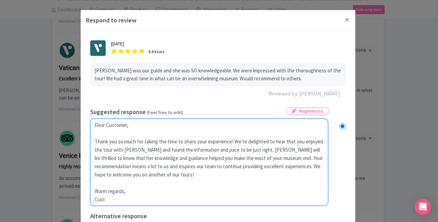
type textarea "Dear Customer, Thank you so much for taking the time to share your experience! …"
radio input "true"
type textarea "Dear Customer, Thank you so much for taking the time to share your experience! …"
radio input "true"
type textarea "Dear Customer, Thank you so much for taking the time to share your experience! …"
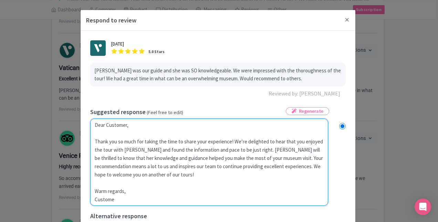
radio input "true"
type textarea "Dear Customer, Thank you so much for taking the time to share your experience! …"
radio input "true"
type textarea "Dear Customer, Thank you so much for taking the time to share your experience! …"
radio input "true"
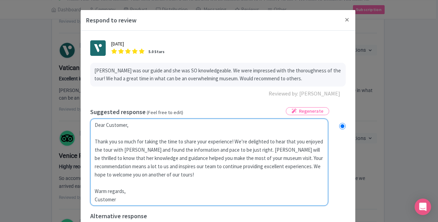
type textarea "Dear Customer, Thank you so much for taking the time to share your experience! …"
radio input "true"
type textarea "Dear Customer, Thank you so much for taking the time to share your experience! …"
radio input "true"
type textarea "Dear Customer, Thank you so much for taking the time to share your experience! …"
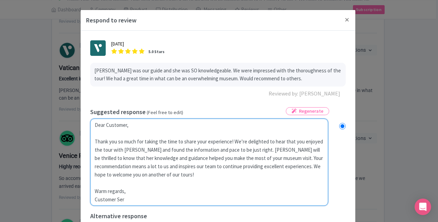
radio input "true"
type textarea "Dear Customer, Thank you so much for taking the time to share your experience! …"
radio input "true"
type textarea "Dear Customer, Thank you so much for taking the time to share your experience! …"
radio input "true"
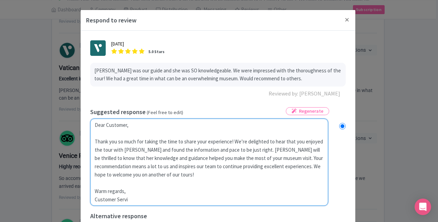
type textarea "Dear Customer, Thank you so much for taking the time to share your experience! …"
radio input "true"
type textarea "Dear Customer, Thank you so much for taking the time to share your experience! …"
radio input "true"
type textarea "Dear Customer, Thank you so much for taking the time to share your experience! …"
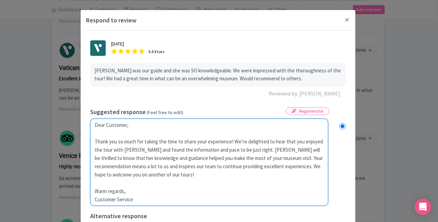
radio input "true"
type textarea "Dear Customer, Thank you so much for taking the time to share your experience! …"
radio input "true"
type textarea "Dear Customer, Thank you so much for taking the time to share your experience! …"
radio input "true"
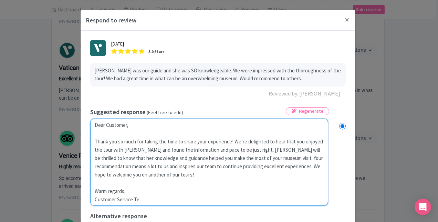
type textarea "Dear Customer, Thank you so much for taking the time to share your experience! …"
radio input "true"
type textarea "Dear Customer, Thank you so much for taking the time to share your experience! …"
radio input "true"
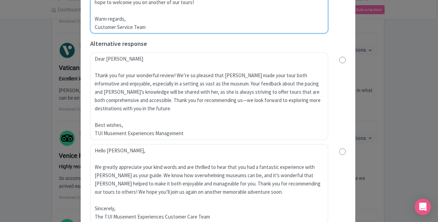
scroll to position [237, 0]
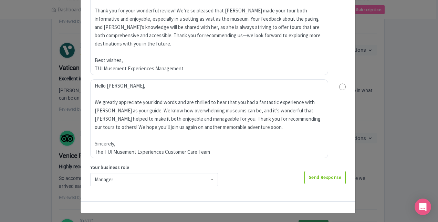
type textarea "Dear Customer, Thank you so much for taking the time to share your experience! …"
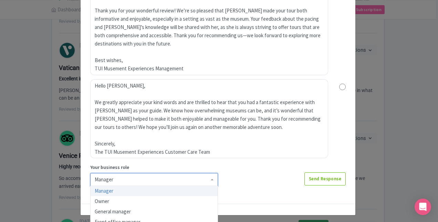
scroll to position [4, 0]
click at [116, 180] on div "Manager" at bounding box center [154, 179] width 128 height 13
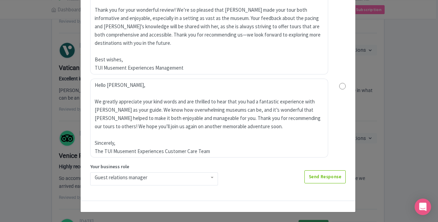
scroll to position [237, 0]
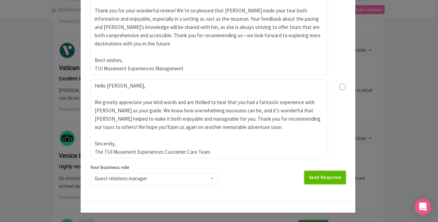
click at [310, 179] on link "Send Response" at bounding box center [324, 177] width 41 height 13
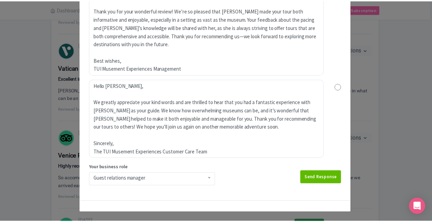
scroll to position [0, 0]
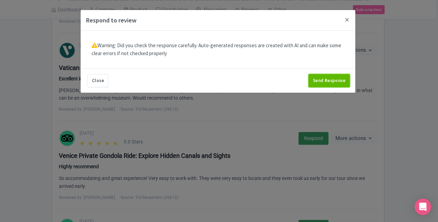
click at [322, 83] on button "Send Response" at bounding box center [328, 80] width 41 height 13
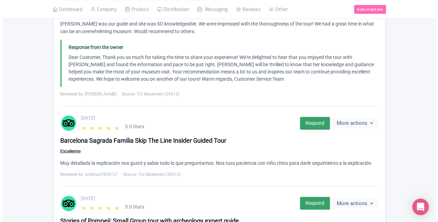
scroll to position [172, 0]
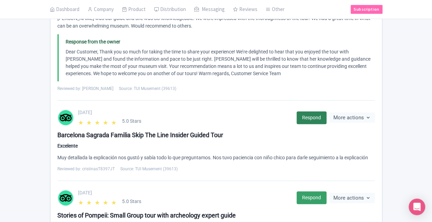
click at [304, 120] on link "Respond" at bounding box center [312, 117] width 30 height 13
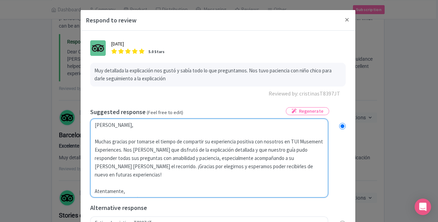
drag, startPoint x: 138, startPoint y: 127, endPoint x: 112, endPoint y: 126, distance: 26.2
click at [112, 126] on textarea "[PERSON_NAME], Muchas gracias por tomarse el tiempo de compartir su experiencia…" at bounding box center [209, 157] width 238 height 79
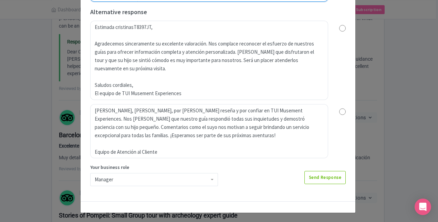
scroll to position [0, 0]
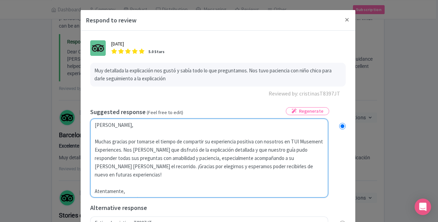
type textarea "Querida c Muchas gracias por tomarse el tiempo de compartir su experiencia posi…"
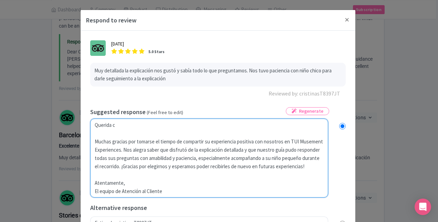
radio input "true"
type textarea "Querida cl Muchas gracias por tomarse el tiempo de compartir su experiencia pos…"
radio input "true"
type textarea "Querida cli Muchas gracias por tomarse el tiempo de compartir su experiencia po…"
radio input "true"
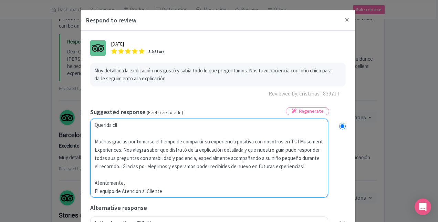
type textarea "Querida clie Muchas gracias por tomarse el tiempo de compartir su experiencia p…"
radio input "true"
type textarea "Querida clien Muchas gracias por tomarse el tiempo de compartir su experiencia …"
radio input "true"
type textarea "Querida client Muchas gracias por tomarse el tiempo de compartir su experiencia…"
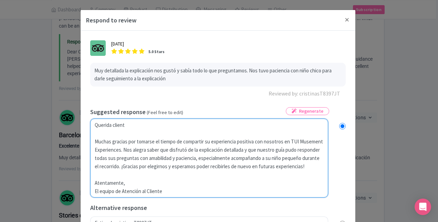
radio input "true"
type textarea "Querida cliente Muchas gracias por tomarse el tiempo de compartir su experienci…"
radio input "true"
type textarea "Querida client Muchas gracias por tomarse el tiempo de compartir su experiencia…"
radio input "true"
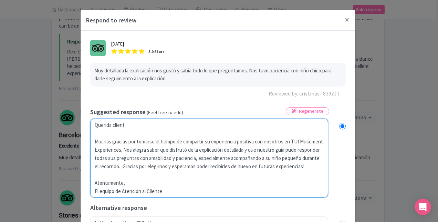
type textarea "Querida clien Muchas gracias por tomarse el tiempo de compartir su experiencia …"
radio input "true"
type textarea "Querida clie Muchas gracias por tomarse el tiempo de compartir su experiencia p…"
radio input "true"
type textarea "Querida cli Muchas gracias por tomarse el tiempo de compartir su experiencia po…"
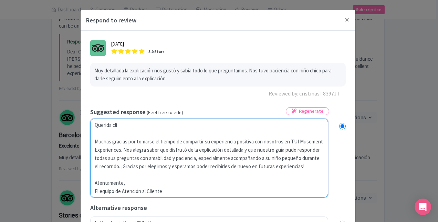
radio input "true"
type textarea "Querida cl Muchas gracias por tomarse el tiempo de compartir su experiencia pos…"
radio input "true"
type textarea "Querida c Muchas gracias por tomarse el tiempo de compartir su experiencia posi…"
radio input "true"
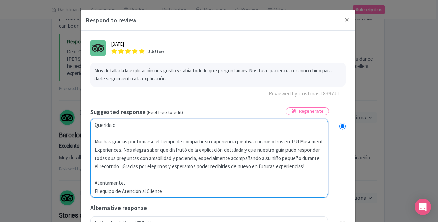
type textarea "Querida Muchas gracias por tomarse el tiempo de compartir su experiencia positi…"
radio input "true"
type textarea "Querida C Muchas gracias por tomarse el tiempo de compartir su experiencia posi…"
radio input "true"
type textarea "Querida Cl Muchas gracias por tomarse el tiempo de compartir su experiencia pos…"
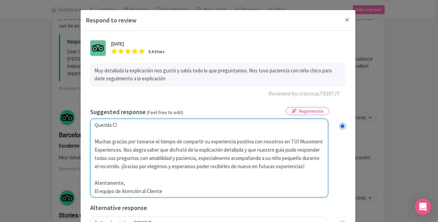
radio input "true"
type textarea "Querida Cli Muchas gracias por tomarse el tiempo de compartir su experiencia po…"
radio input "true"
type textarea "Querida Clie Muchas gracias por tomarse el tiempo de compartir su experiencia p…"
radio input "true"
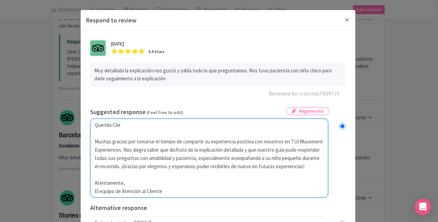
type textarea "Querida Clien Muchas gracias por tomarse el tiempo de compartir su experiencia …"
radio input "true"
type textarea "Querida Client Muchas gracias por tomarse el tiempo de compartir su experiencia…"
radio input "true"
type textarea "Querida Cliente Muchas gracias por tomarse el tiempo de compartir su experienci…"
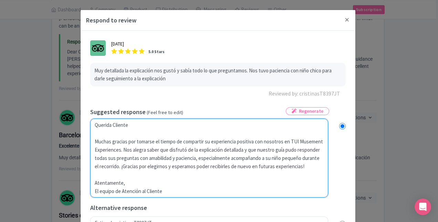
radio input "true"
type textarea "Querida Cliente, Muchas gracias por tomarse el tiempo de compartir su experienc…"
radio input "true"
drag, startPoint x: 119, startPoint y: 151, endPoint x: 92, endPoint y: 151, distance: 27.5
click at [93, 151] on textarea "[PERSON_NAME], Muchas gracias por tomarse el tiempo de compartir su experiencia…" at bounding box center [209, 157] width 238 height 79
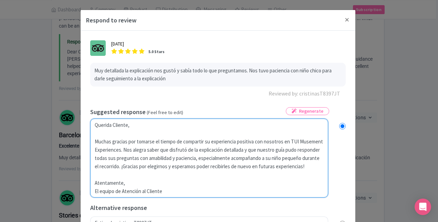
type textarea "Querida Cliente, Muchas gracias por tomarse el tiempo de compartir su experienc…"
radio input "true"
type textarea "Querida Cliente, Muchas gracias por tomarse el tiempo de compartir su experienc…"
radio input "true"
drag, startPoint x: 171, startPoint y: 189, endPoint x: 92, endPoint y: 191, distance: 79.2
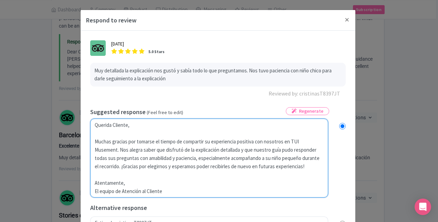
click at [92, 191] on textarea "[PERSON_NAME], Muchas gracias por tomarse el tiempo de compartir su experiencia…" at bounding box center [209, 157] width 238 height 79
type textarea "Querida Cliente, Muchas gracias por tomarse el tiempo de compartir su experienc…"
radio input "true"
type textarea "Querida Cliente, Muchas gracias por tomarse el tiempo de compartir su experienc…"
radio input "true"
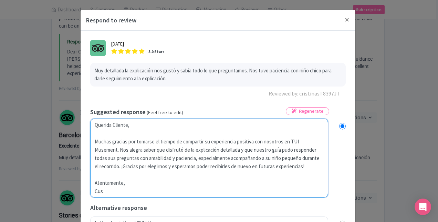
type textarea "Querida Cliente, Muchas gracias por tomarse el tiempo de compartir su experienc…"
radio input "true"
type textarea "Querida Cliente, Muchas gracias por tomarse el tiempo de compartir su experienc…"
radio input "true"
type textarea "Querida Cliente, Muchas gracias por tomarse el tiempo de compartir su experienc…"
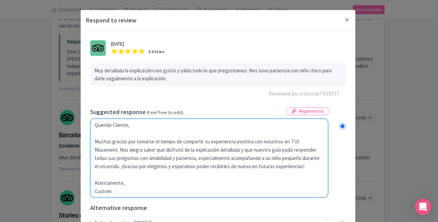
radio input "true"
type textarea "Querida Cliente, Muchas gracias por tomarse el tiempo de compartir su experienc…"
radio input "true"
type textarea "Querida Cliente, Muchas gracias por tomarse el tiempo de compartir su experienc…"
radio input "true"
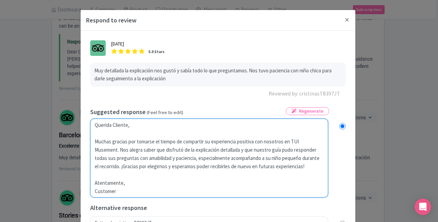
type textarea "Querida Cliente, Muchas gracias por tomarse el tiempo de compartir su experienc…"
radio input "true"
type textarea "Querida Cliente, Muchas gracias por tomarse el tiempo de compartir su experienc…"
radio input "true"
type textarea "Querida Cliente, Muchas gracias por tomarse el tiempo de compartir su experienc…"
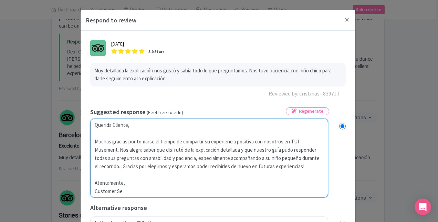
radio input "true"
type textarea "Querida Cliente, Muchas gracias por tomarse el tiempo de compartir su experienc…"
radio input "true"
type textarea "Querida Cliente, Muchas gracias por tomarse el tiempo de compartir su experienc…"
radio input "true"
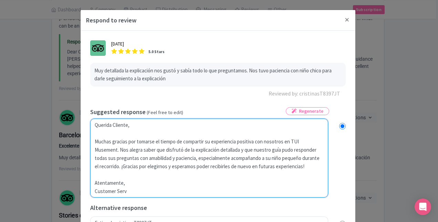
type textarea "Querida Cliente, Muchas gracias por tomarse el tiempo de compartir su experienc…"
radio input "true"
type textarea "Querida Cliente, Muchas gracias por tomarse el tiempo de compartir su experienc…"
radio input "true"
type textarea "Querida Cliente, Muchas gracias por tomarse el tiempo de compartir su experienc…"
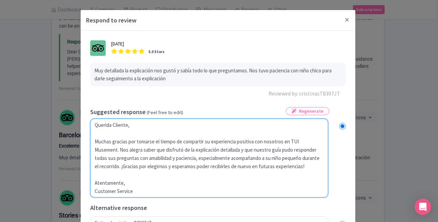
radio input "true"
type textarea "Querida Cliente, Muchas gracias por tomarse el tiempo de compartir su experienc…"
radio input "true"
type textarea "Querida Cliente, Muchas gracias por tomarse el tiempo de compartir su experienc…"
radio input "true"
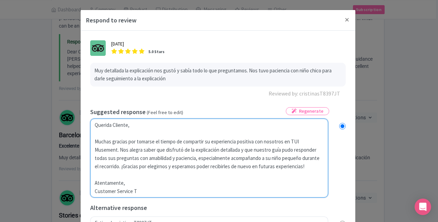
type textarea "Querida Cliente, Muchas gracias por tomarse el tiempo de compartir su experienc…"
radio input "true"
type textarea "Querida Cliente, Muchas gracias por tomarse el tiempo de compartir su experienc…"
radio input "true"
type textarea "Querida Cliente, Muchas gracias por tomarse el tiempo de compartir su experienc…"
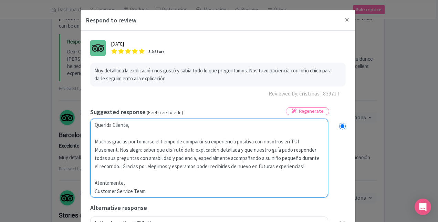
radio input "true"
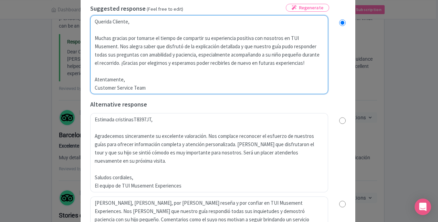
scroll to position [195, 0]
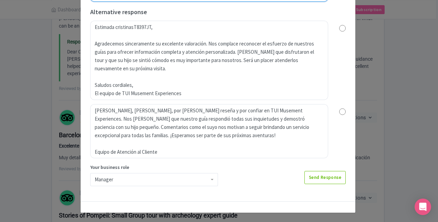
type textarea "Querida Cliente, Muchas gracias por tomarse el tiempo de compartir su experienc…"
click at [120, 180] on div "Manager" at bounding box center [154, 179] width 128 height 13
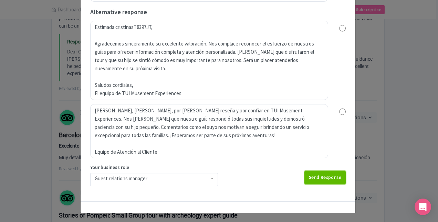
click at [317, 174] on link "Send Response" at bounding box center [324, 177] width 41 height 13
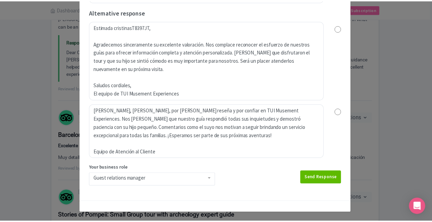
scroll to position [0, 0]
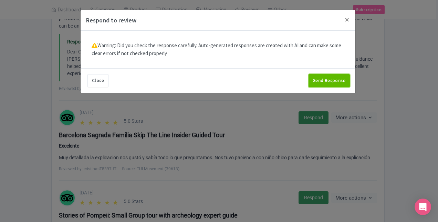
click at [325, 76] on button "Send Response" at bounding box center [328, 80] width 41 height 13
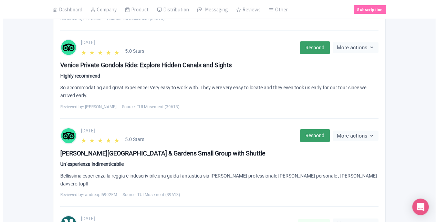
scroll to position [791, 0]
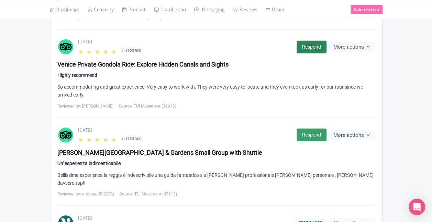
click at [313, 41] on link "Respond" at bounding box center [312, 47] width 30 height 13
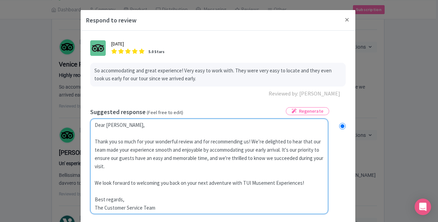
drag, startPoint x: 128, startPoint y: 128, endPoint x: 105, endPoint y: 127, distance: 23.1
click at [105, 127] on textarea "Dear [PERSON_NAME], Thank you so much for your wonderful review and for recomme…" at bounding box center [209, 165] width 238 height 95
type textarea "Dear C Thank you so much for your wonderful review and for recommending us! We’…"
radio input "true"
type textarea "Dear Cu Thank you so much for your wonderful review and for recommending us! We…"
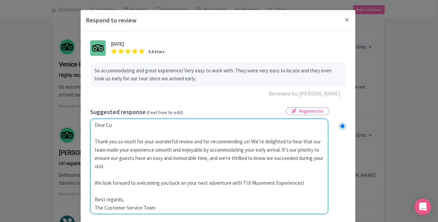
radio input "true"
type textarea "Dear Cus Thank you so much for your wonderful review and for recommending us! W…"
radio input "true"
type textarea "Dear Cust Thank you so much for your wonderful review and for recommending us! …"
radio input "true"
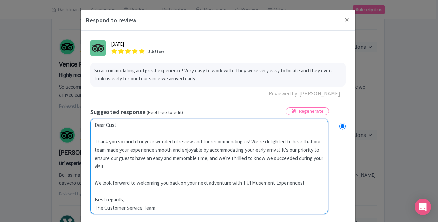
type textarea "Dear Custo Thank you so much for your wonderful review and for recommending us!…"
radio input "true"
type textarea "Dear Custom Thank you so much for your wonderful review and for recommending us…"
radio input "true"
type textarea "Dear Custome Thank you so much for your wonderful review and for recommending u…"
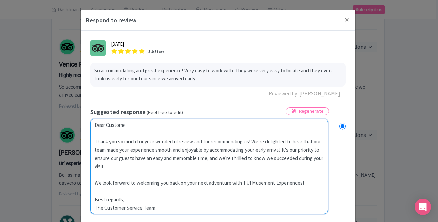
radio input "true"
type textarea "Dear Customer Thank you so much for your wonderful review and for recommending …"
radio input "true"
type textarea "Dear Customer, Thank you so much for your wonderful review and for recommending…"
radio input "true"
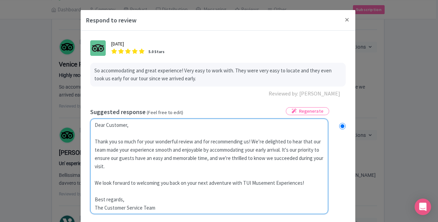
click at [250, 141] on textarea "Dear [PERSON_NAME], Thank you so much for your wonderful review and for recomme…" at bounding box center [209, 165] width 238 height 95
type textarea "Dear Customer, Thank you so much for your wonderful review and for recommending…"
radio input "true"
type textarea "Dear Customer, Thank you so much for your wonderful review and for recommending…"
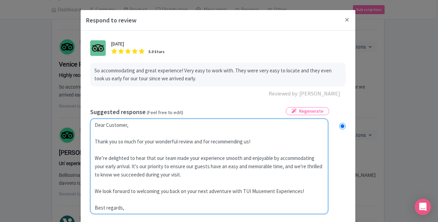
radio input "true"
drag, startPoint x: 274, startPoint y: 191, endPoint x: 299, endPoint y: 191, distance: 24.8
click at [299, 191] on textarea "Dear [PERSON_NAME], Thank you so much for your wonderful review and for recomme…" at bounding box center [209, 170] width 238 height 104
type textarea "Dear Customer, Thank you so much for your wonderful review and for recommending…"
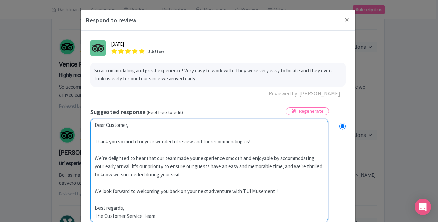
radio input "true"
type textarea "Dear Customer, Thank you so much for your wonderful review and for recommending…"
radio input "true"
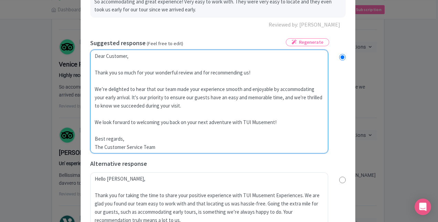
drag, startPoint x: 102, startPoint y: 147, endPoint x: 86, endPoint y: 147, distance: 16.2
click at [86, 147] on div "[DATE] 5.0 Stars So accommodating and great experience! Very easy to work with.…" at bounding box center [218, 185] width 264 height 437
type textarea "Dear Customer, Thank you so much for your wonderful review and for recommending…"
radio input "true"
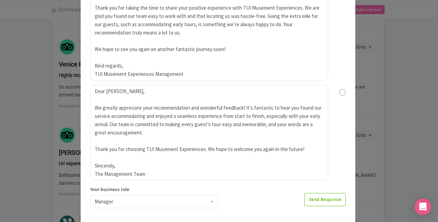
scroll to position [278, 0]
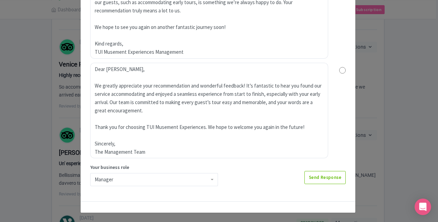
type textarea "Dear Customer, Thank you so much for your wonderful review and for recommending…"
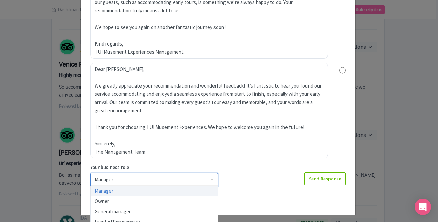
click at [102, 180] on div "Manager" at bounding box center [154, 179] width 128 height 13
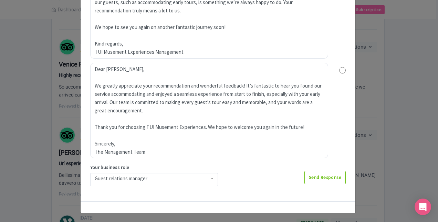
click at [330, 178] on link "Send Response" at bounding box center [324, 177] width 41 height 13
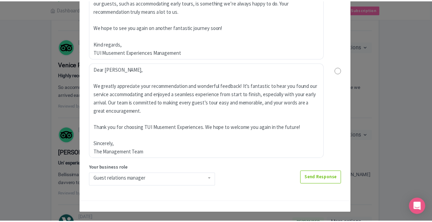
scroll to position [0, 0]
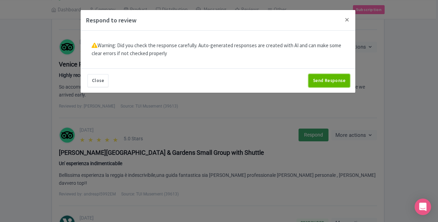
click at [330, 80] on button "Send Response" at bounding box center [328, 80] width 41 height 13
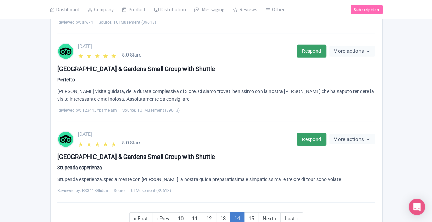
scroll to position [1077, 0]
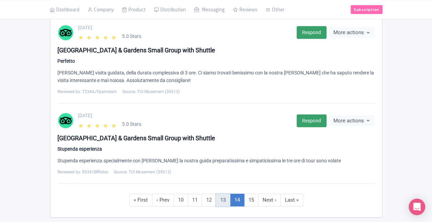
click at [220, 193] on link "13" at bounding box center [223, 199] width 14 height 13
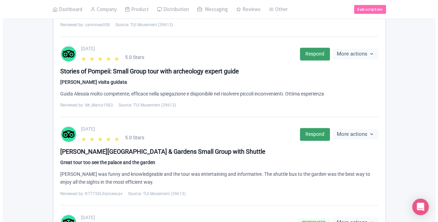
scroll to position [422, 0]
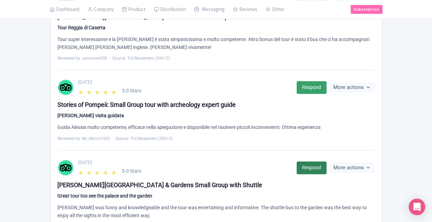
click at [309, 161] on link "Respond" at bounding box center [312, 167] width 30 height 13
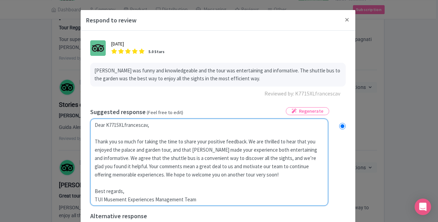
drag, startPoint x: 105, startPoint y: 126, endPoint x: 160, endPoint y: 122, distance: 55.8
click at [161, 125] on textarea "Dear K7715XLfrancescav, Thank you so much for taking the time to share your pos…" at bounding box center [209, 161] width 238 height 87
type textarea "Dear G Thank you so much for taking the time to share your positive feedback. W…"
radio input "true"
type textarea "Dear Gu Thank you so much for taking the time to share your positive feedback. …"
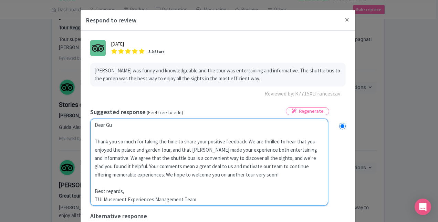
radio input "true"
type textarea "Dear Gue Thank you so much for taking the time to share your positive feedback.…"
radio input "true"
type textarea "Dear Gues Thank you so much for taking the time to share your positive feedback…"
radio input "true"
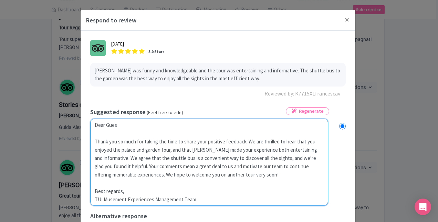
type textarea "Dear Guest Thank you so much for taking the time to share your positive feedbac…"
radio input "true"
type textarea "Dear Guest, Thank you so much for taking the time to share your positive feedba…"
radio input "true"
drag, startPoint x: 197, startPoint y: 198, endPoint x: 85, endPoint y: 200, distance: 111.8
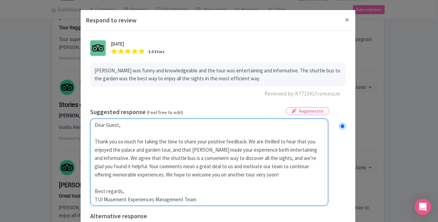
type textarea "Dear Guest, Thank you so much for taking the time to share your positive feedba…"
radio input "true"
type textarea "Dear Guest, Thank you so much for taking the time to share your positive feedba…"
radio input "true"
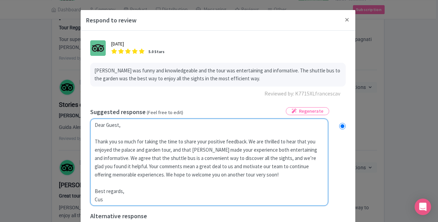
type textarea "Dear Guest, Thank you so much for taking the time to share your positive feedba…"
radio input "true"
type textarea "Dear Guest, Thank you so much for taking the time to share your positive feedba…"
radio input "true"
type textarea "Dear Guest, Thank you so much for taking the time to share your positive feedba…"
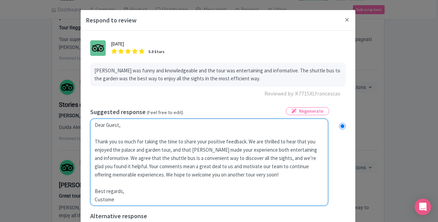
radio input "true"
type textarea "Dear Guest, Thank you so much for taking the time to share your positive feedba…"
radio input "true"
type textarea "Dear Guest, Thank you so much for taking the time to share your positive feedba…"
radio input "true"
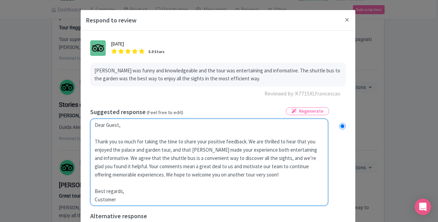
type textarea "Dear Guest, Thank you so much for taking the time to share your positive feedba…"
radio input "true"
type textarea "Dear Guest, Thank you so much for taking the time to share your positive feedba…"
radio input "true"
type textarea "Dear Guest, Thank you so much for taking the time to share your positive feedba…"
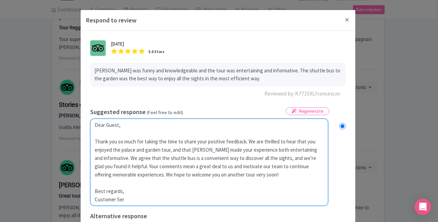
radio input "true"
type textarea "Dear Guest, Thank you so much for taking the time to share your positive feedba…"
radio input "true"
type textarea "Dear Guest, Thank you so much for taking the time to share your positive feedba…"
radio input "true"
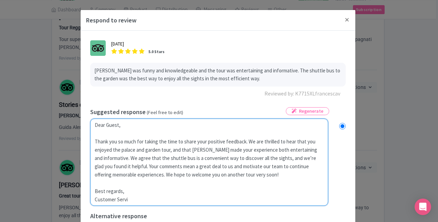
type textarea "Dear Guest, Thank you so much for taking the time to share your positive feedba…"
radio input "true"
type textarea "Dear Guest, Thank you so much for taking the time to share your positive feedba…"
radio input "true"
type textarea "Dear Guest, Thank you so much for taking the time to share your positive feedba…"
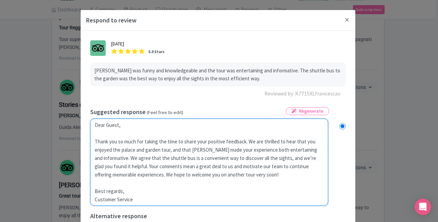
radio input "true"
type textarea "Dear Guest, Thank you so much for taking the time to share your positive feedba…"
radio input "true"
type textarea "Dear Guest, Thank you so much for taking the time to share your positive feedba…"
radio input "true"
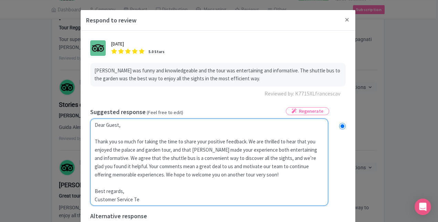
type textarea "Dear Guest, Thank you so much for taking the time to share your positive feedba…"
radio input "true"
type textarea "Dear Guest, Thank you so much for taking the time to share your positive feedba…"
radio input "true"
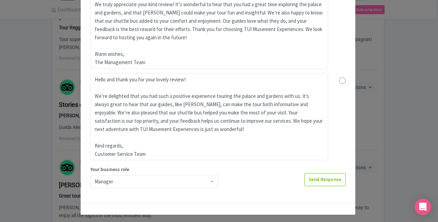
scroll to position [245, 0]
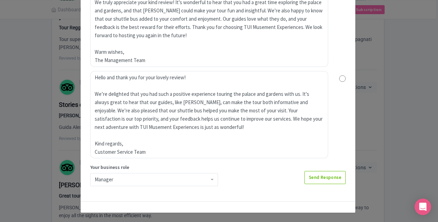
type textarea "Dear Guest, Thank you so much for taking the time to share your positive feedba…"
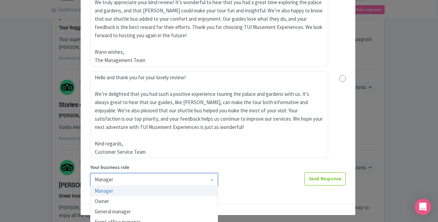
scroll to position [4, 0]
click at [148, 177] on div "Manager" at bounding box center [154, 175] width 119 height 6
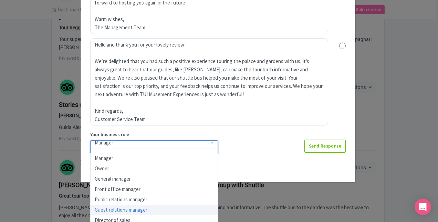
scroll to position [245, 0]
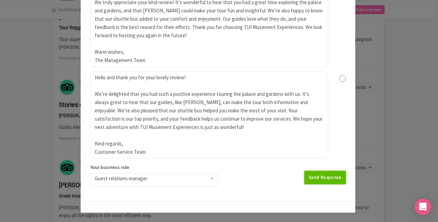
click at [314, 179] on link "Send Response" at bounding box center [324, 177] width 41 height 13
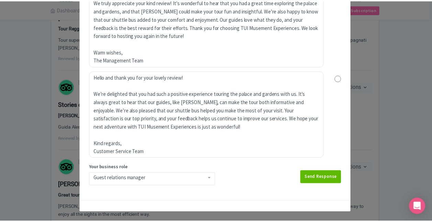
scroll to position [0, 0]
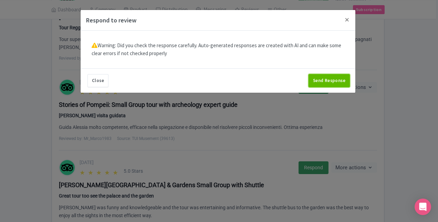
click at [329, 79] on button "Send Response" at bounding box center [328, 80] width 41 height 13
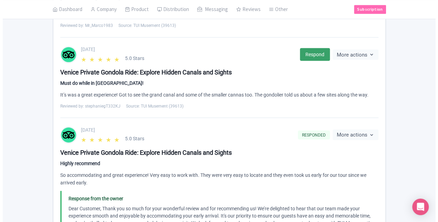
scroll to position [560, 0]
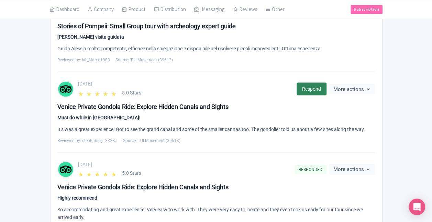
click at [310, 82] on link "Respond" at bounding box center [312, 88] width 30 height 13
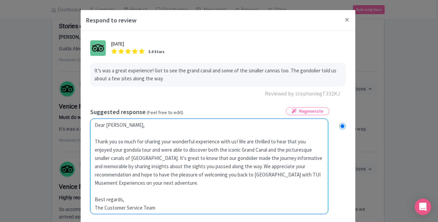
drag, startPoint x: 105, startPoint y: 125, endPoint x: 141, endPoint y: 126, distance: 36.1
click at [141, 126] on textarea "Dear [PERSON_NAME], Thank you so much for sharing your wonderful experience wit…" at bounding box center [209, 165] width 238 height 95
type textarea "Dear C Thank you so much for sharing your wonderful experience with us! We are …"
radio input "true"
type textarea "Dear Cus Thank you so much for sharing your wonderful experience with us! We ar…"
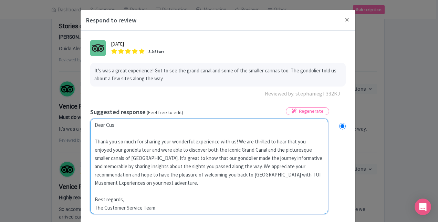
radio input "true"
type textarea "Dear Cust Thank you so much for sharing your wonderful experience with us! We a…"
radio input "true"
type textarea "Dear Custo Thank you so much for sharing your wonderful experience with us! We …"
radio input "true"
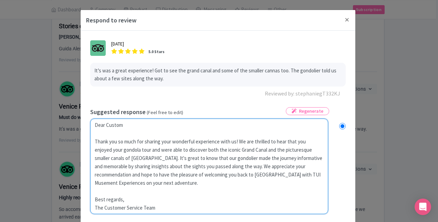
type textarea "Dear Custome Thank you so much for sharing your wonderful experience with us! W…"
radio input "true"
type textarea "Dear Customer Thank you so much for sharing your wonderful experience with us! …"
radio input "true"
type textarea "Dear Customer, Thank you so much for sharing your wonderful experience with us!…"
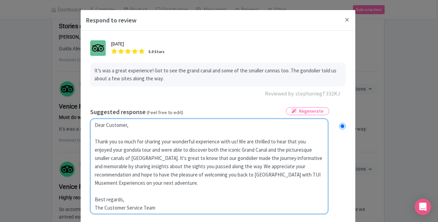
radio input "true"
click at [130, 159] on textarea "Dear [PERSON_NAME], Thank you so much for sharing your wonderful experience wit…" at bounding box center [209, 165] width 238 height 95
type textarea "Dear Customer, Thank you so much for sharing your wonderful experience with us!…"
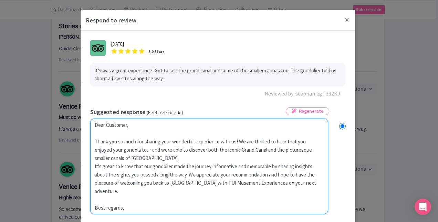
radio input "true"
type textarea "Dear Customer, Thank you so much for sharing your wonderful experience with us!…"
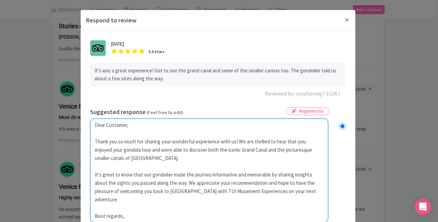
click at [185, 180] on textarea "Dear [PERSON_NAME], Thank you so much for sharing your wonderful experience wit…" at bounding box center [209, 170] width 238 height 104
radio input "true"
type textarea "Dear Customer, Thank you so much for sharing your wonderful experience with us!…"
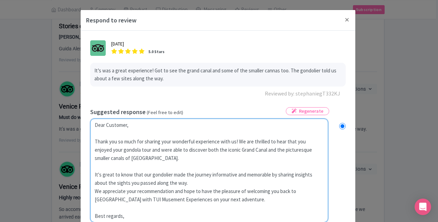
radio input "true"
type textarea "Dear Customer, Thank you so much for sharing your wonderful experience with us!…"
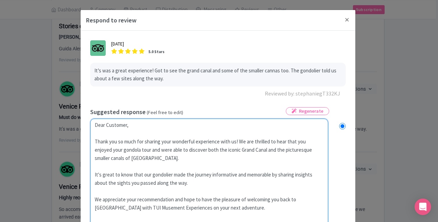
radio input "true"
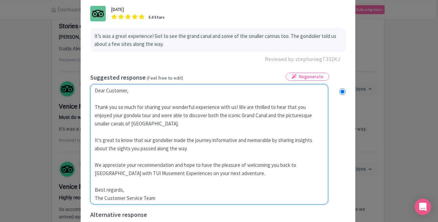
drag, startPoint x: 151, startPoint y: 173, endPoint x: 125, endPoint y: 173, distance: 25.8
click at [125, 173] on textarea "Dear [PERSON_NAME], Thank you so much for sharing your wonderful experience wit…" at bounding box center [209, 144] width 238 height 120
type textarea "Dear Customer, Thank you so much for sharing your wonderful experience with us!…"
radio input "true"
type textarea "Dear Customer, Thank you so much for sharing your wonderful experience with us!…"
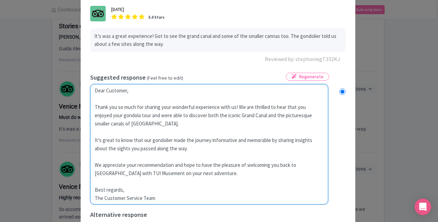
radio input "true"
drag, startPoint x: 102, startPoint y: 198, endPoint x: 77, endPoint y: 197, distance: 25.1
click at [77, 197] on div "Respond to review [DATE] 5.0 Stars It’s was a great experience! Got to see the …" at bounding box center [219, 111] width 438 height 222
type textarea "Dear Customer, Thank you so much for sharing your wonderful experience with us!…"
radio input "true"
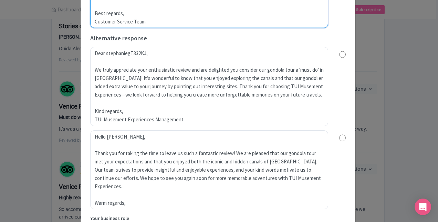
scroll to position [261, 0]
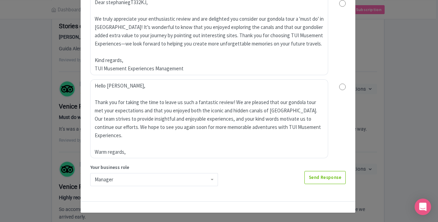
type textarea "Dear Customer, Thank you so much for sharing your wonderful experience with us!…"
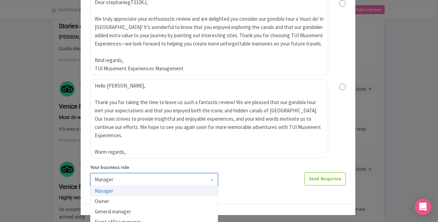
click at [132, 178] on div "Manager" at bounding box center [154, 179] width 128 height 13
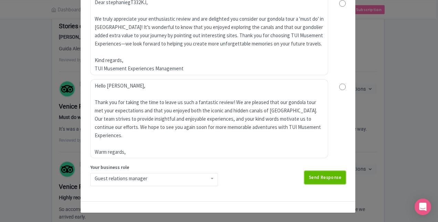
click at [325, 181] on link "Send Response" at bounding box center [324, 177] width 41 height 13
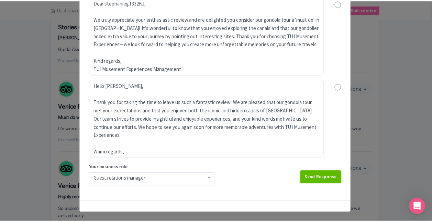
scroll to position [0, 0]
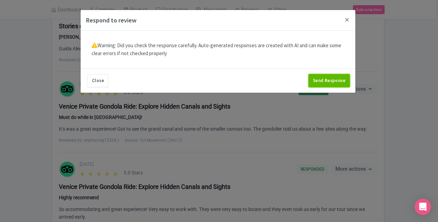
click at [325, 78] on button "Send Response" at bounding box center [328, 80] width 41 height 13
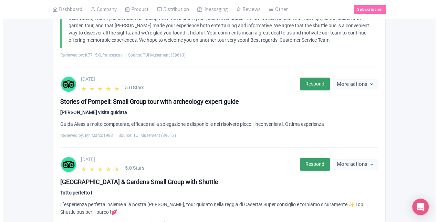
scroll to position [378, 0]
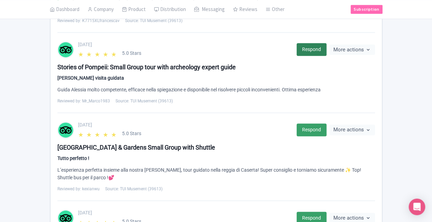
click at [305, 47] on link "Respond" at bounding box center [312, 49] width 30 height 13
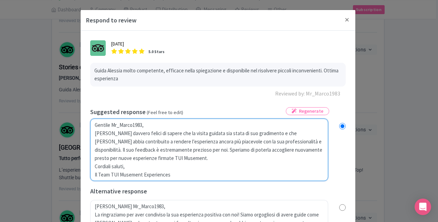
drag, startPoint x: 110, startPoint y: 124, endPoint x: 156, endPoint y: 124, distance: 45.8
click at [156, 126] on textarea "Gentile Mr_Marco1983, [PERSON_NAME] davvero felici di sapere che la visita guid…" at bounding box center [209, 149] width 238 height 62
type textarea "Gentile C Siamo davvero felici di sapere che la visita guidata sia stata di suo…"
radio input "true"
type textarea "Gentile Cl Siamo davvero felici di sapere che la visita guidata sia stata di su…"
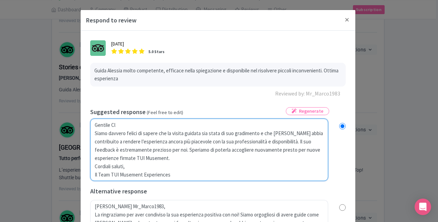
radio input "true"
type textarea "Gentile Cli Siamo davvero felici di sapere che la visita guidata sia stata di s…"
radio input "true"
type textarea "Gentile Clie Siamo davvero felici di sapere che la visita guidata sia stata di …"
radio input "true"
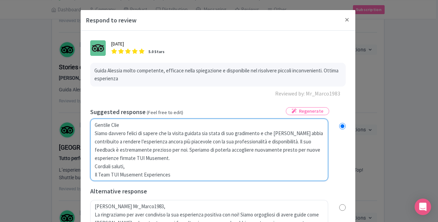
type textarea "Gentile Clien Siamo davvero felici di sapere che la visita guidata sia stata di…"
radio input "true"
type textarea "Gentile Client Siamo davvero felici di sapere che la visita guidata sia stata d…"
radio input "true"
type textarea "Gentile Cliente Siamo davvero felici di sapere che la visita guidata sia stata …"
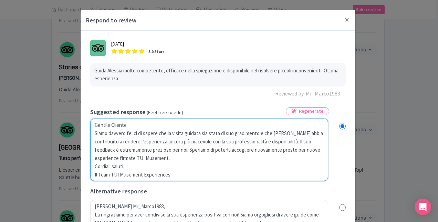
radio input "true"
type textarea "Gentile Cliente, [PERSON_NAME] davvero felici di sapere che la visita guidata s…"
radio input "true"
click at [301, 141] on textarea "Gentile Mr_Marco1983, [PERSON_NAME] davvero felici di sapere che la visita guid…" at bounding box center [209, 149] width 238 height 62
type textarea "Gentile Cliente, [PERSON_NAME] davvero felici di sapere che la visita guidata s…"
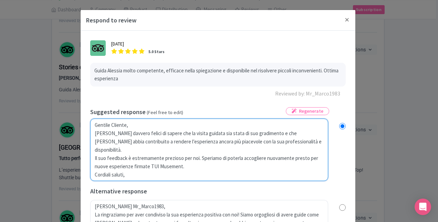
radio input "true"
type textarea "Gentile Cliente, [PERSON_NAME] davvero felici di sapere che la visita guidata s…"
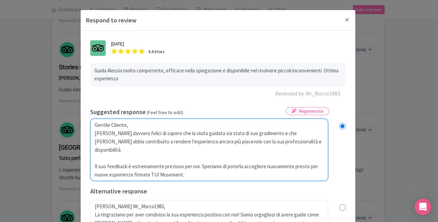
radio input "true"
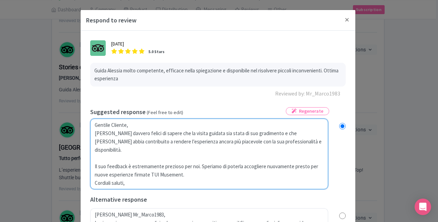
click at [200, 157] on textarea "Gentile Mr_Marco1983, [PERSON_NAME] davvero felici di sapere che la visita guid…" at bounding box center [209, 153] width 238 height 71
type textarea "Gentile Cliente, [PERSON_NAME] davvero felici di sapere che la visita guidata s…"
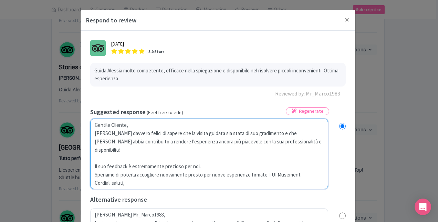
radio input "true"
type textarea "Gentile Cliente, [PERSON_NAME] davvero felici di sapere che la visita guidata s…"
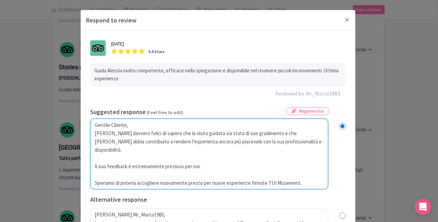
radio input "true"
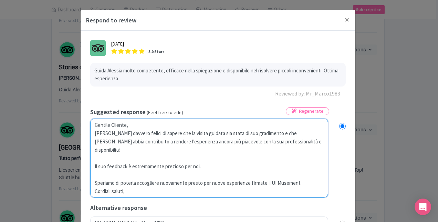
drag, startPoint x: 168, startPoint y: 194, endPoint x: 88, endPoint y: 189, distance: 80.3
click at [88, 189] on div "[DATE] 5.0 Stars [PERSON_NAME] molto competente, efficace nella spiegazione e d…" at bounding box center [218, 201] width 264 height 330
type textarea "Gentile Cliente, [PERSON_NAME] davvero felici di sapere che la visita guidata s…"
radio input "true"
type textarea "Gentile Cliente, [PERSON_NAME] davvero felici di sapere che la visita guidata s…"
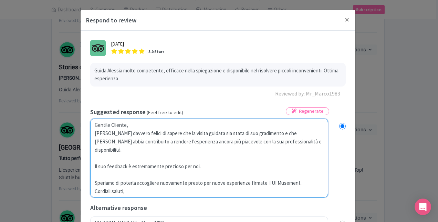
radio input "true"
type textarea "Gentile Cliente, [PERSON_NAME] davvero felici di sapere che la visita guidata s…"
radio input "true"
type textarea "Gentile Cliente, [PERSON_NAME] davvero felici di sapere che la visita guidata s…"
radio input "true"
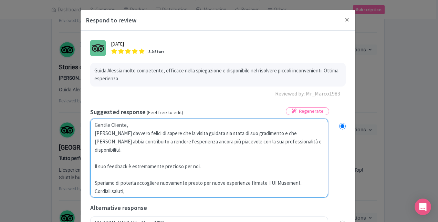
type textarea "Gentile Cliente, [PERSON_NAME] davvero felici di sapere che la visita guidata s…"
radio input "true"
type textarea "Gentile Cliente, [PERSON_NAME] davvero felici di sapere che la visita guidata s…"
radio input "true"
type textarea "Gentile Cliente, [PERSON_NAME] davvero felici di sapere che la visita guidata s…"
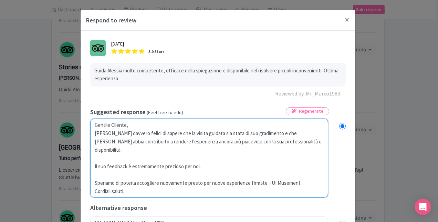
radio input "true"
type textarea "Gentile Cliente, [PERSON_NAME] davvero felici di sapere che la visita guidata s…"
radio input "true"
type textarea "Gentile Cliente, [PERSON_NAME] davvero felici di sapere che la visita guidata s…"
radio input "true"
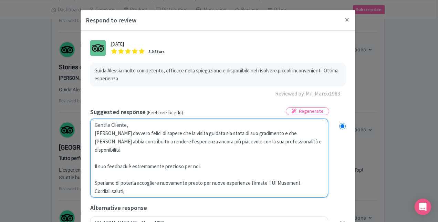
type textarea "Gentile Cliente, [PERSON_NAME] davvero felici di sapere che la visita guidata s…"
radio input "true"
type textarea "Gentile Cliente, [PERSON_NAME] davvero felici di sapere che la visita guidata s…"
radio input "true"
type textarea "Gentile Cliente, [PERSON_NAME] davvero felici di sapere che la visita guidata s…"
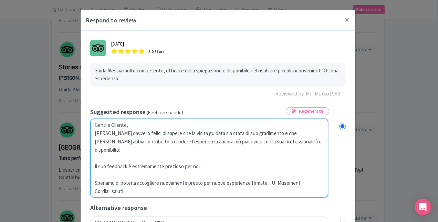
radio input "true"
type textarea "Gentile Cliente, [PERSON_NAME] davvero felici di sapere che la visita guidata s…"
radio input "true"
type textarea "Gentile Cliente, [PERSON_NAME] davvero felici di sapere che la visita guidata s…"
radio input "true"
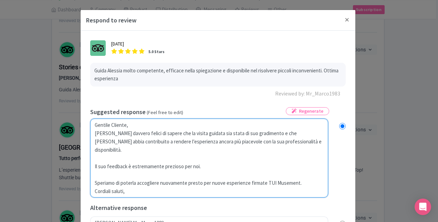
type textarea "Gentile Cliente, [PERSON_NAME] davvero felici di sapere che la visita guidata s…"
radio input "true"
type textarea "Gentile Cliente, [PERSON_NAME] davvero felici di sapere che la visita guidata s…"
radio input "true"
type textarea "Gentile Cliente, [PERSON_NAME] davvero felici di sapere che la visita guidata s…"
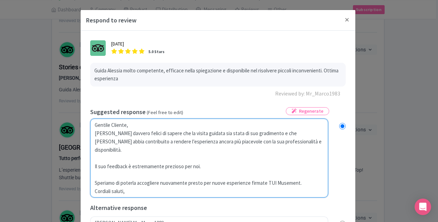
radio input "true"
type textarea "Gentile Cliente, [PERSON_NAME] davvero felici di sapere che la visita guidata s…"
radio input "true"
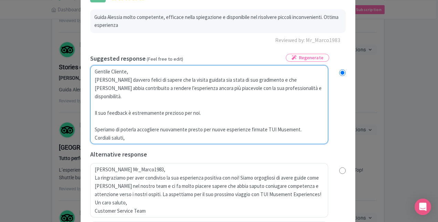
scroll to position [171, 0]
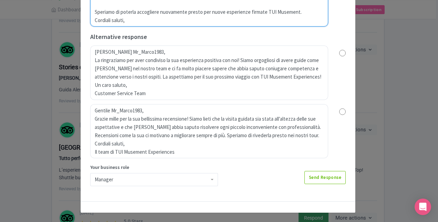
type textarea "Gentile Cliente, [PERSON_NAME] davvero felici di sapere che la visita guidata s…"
click at [102, 177] on div "Manager" at bounding box center [154, 179] width 119 height 6
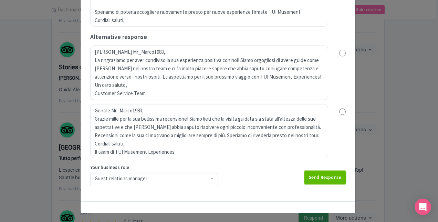
click at [308, 175] on link "Send Response" at bounding box center [324, 177] width 41 height 13
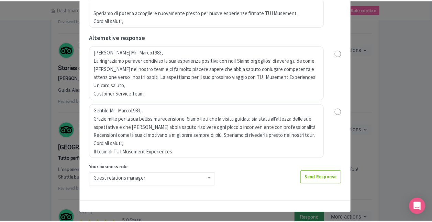
scroll to position [0, 0]
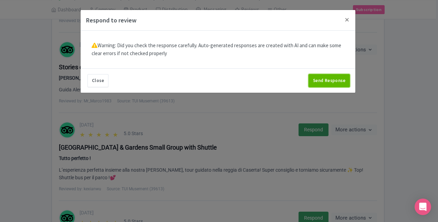
click at [322, 83] on button "Send Response" at bounding box center [328, 80] width 41 height 13
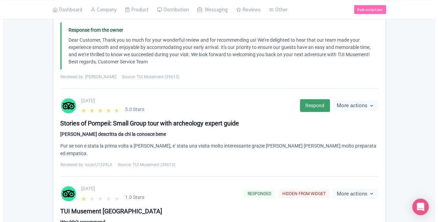
scroll to position [972, 0]
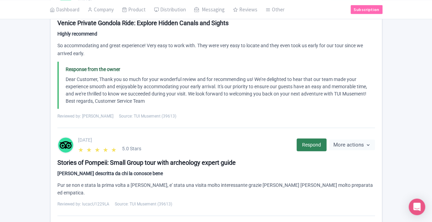
click at [314, 138] on link "Respond" at bounding box center [312, 144] width 30 height 13
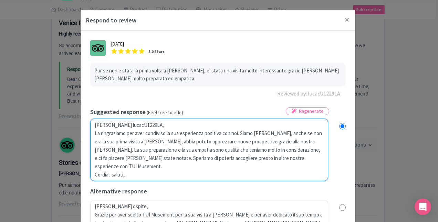
drag, startPoint x: 110, startPoint y: 123, endPoint x: 146, endPoint y: 124, distance: 36.1
click at [146, 124] on textarea "Gentile lucacU1229LA, La ringraziamo per aver condiviso la sua esperienza posit…" at bounding box center [209, 149] width 238 height 62
type textarea "Gentile C La ringraziamo per aver condiviso la sua esperienza positiva con noi.…"
radio input "true"
type textarea "Gentile Cl La ringraziamo per aver condiviso la sua esperienza positiva con noi…"
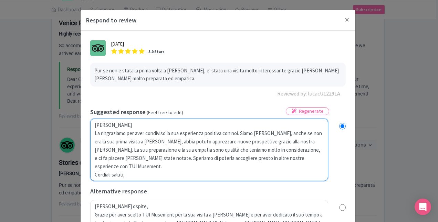
radio input "true"
type textarea "Gentile Cli La ringraziamo per aver condiviso la sua esperienza positiva con no…"
radio input "true"
type textarea "Gentile Clie La ringraziamo per aver condiviso la sua esperienza positiva con n…"
radio input "true"
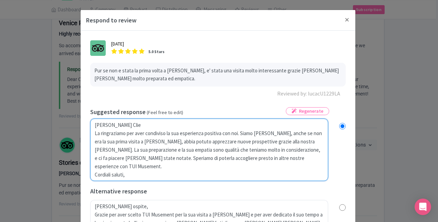
type textarea "Gentile Clien La ringraziamo per aver condiviso la sua esperienza positiva con …"
radio input "true"
type textarea "Gentile Client La ringraziamo per aver condiviso la sua esperienza positiva con…"
radio input "true"
type textarea "Gentile Cliente La ringraziamo per aver condiviso la sua esperienza positiva co…"
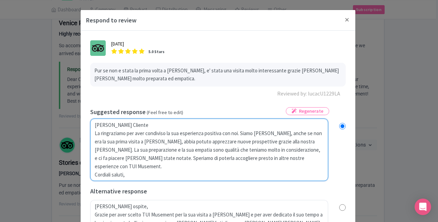
radio input "true"
type textarea "Gentile Cliente, La ringraziamo per aver condiviso la sua esperienza positiva c…"
radio input "true"
drag, startPoint x: 97, startPoint y: 173, endPoint x: 84, endPoint y: 174, distance: 13.8
click at [84, 174] on div "July 10, 2025 5.0 Stars Pur se non e stata la prima volta a Pompei, e' stata un…" at bounding box center [217, 201] width 275 height 341
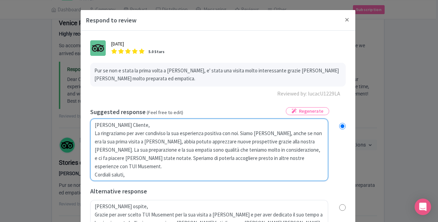
type textarea "Gentile Cliente, La ringraziamo per aver condiviso la sua esperienza positiva c…"
radio input "true"
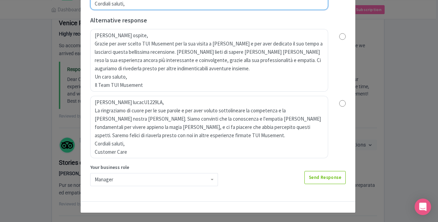
scroll to position [171, 0]
type textarea "Gentile Cliente, La ringraziamo per aver condiviso la sua esperienza positiva c…"
click at [133, 178] on div "Manager" at bounding box center [154, 179] width 128 height 13
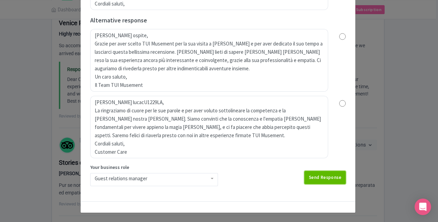
click at [307, 175] on link "Send Response" at bounding box center [324, 177] width 41 height 13
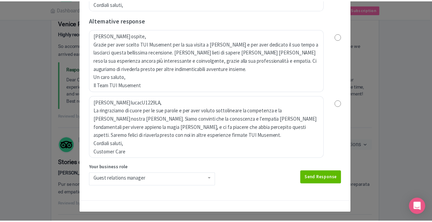
scroll to position [0, 0]
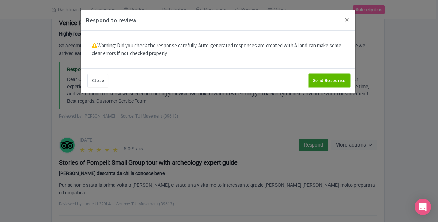
click at [322, 83] on button "Send Response" at bounding box center [328, 80] width 41 height 13
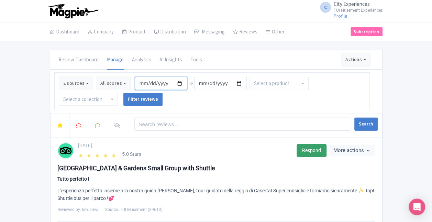
click at [174, 83] on input "[DATE]" at bounding box center [161, 83] width 53 height 13
type input "[DATE]"
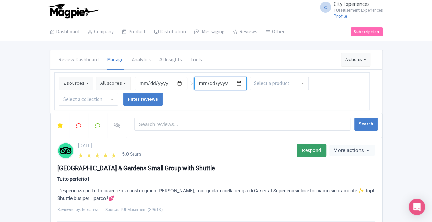
click at [235, 84] on input "[DATE]" at bounding box center [220, 83] width 53 height 13
type input "[DATE]"
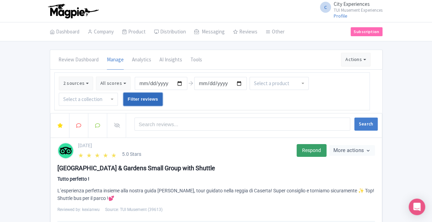
click at [138, 97] on input "Filter reviews" at bounding box center [144, 99] width 40 height 13
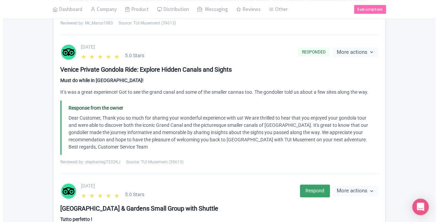
scroll to position [447, 0]
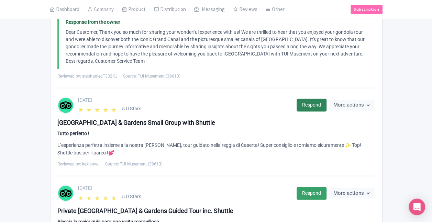
click at [305, 103] on link "Respond" at bounding box center [312, 104] width 30 height 13
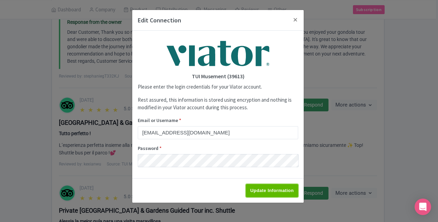
click at [270, 189] on input "Update Information" at bounding box center [272, 190] width 52 height 13
type input "Saving..."
